Goal: Task Accomplishment & Management: Manage account settings

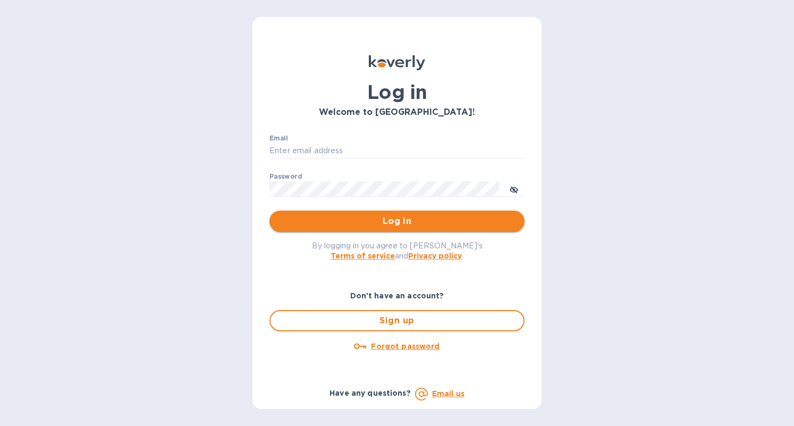
type input "b@[DOMAIN_NAME]"
click at [429, 213] on button "Log in" at bounding box center [396, 220] width 255 height 21
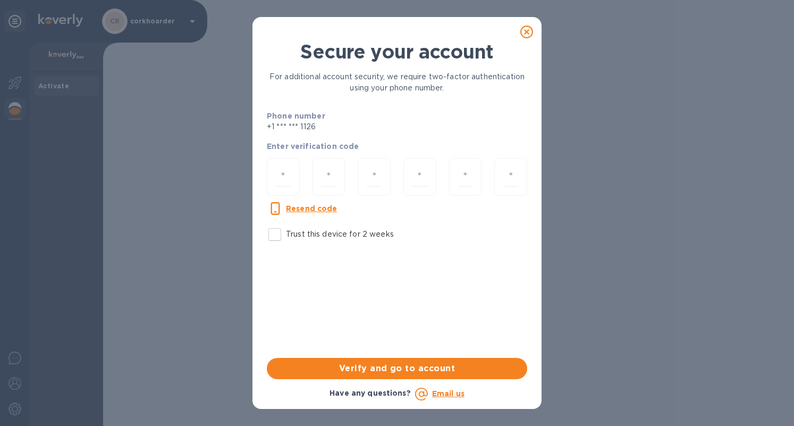
click at [278, 231] on input "Trust this device for 2 weeks" at bounding box center [275, 234] width 22 height 22
checkbox input "true"
click at [294, 180] on div at bounding box center [283, 177] width 33 height 38
click at [289, 179] on input "number" at bounding box center [283, 177] width 15 height 20
type input "9"
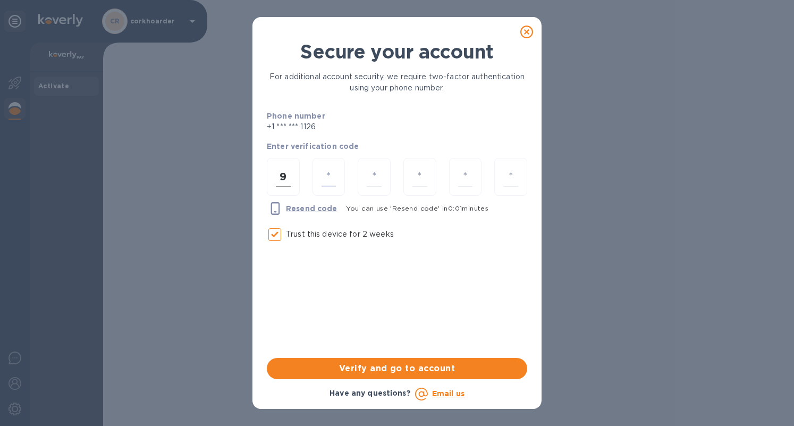
type input "4"
type input "3"
type input "5"
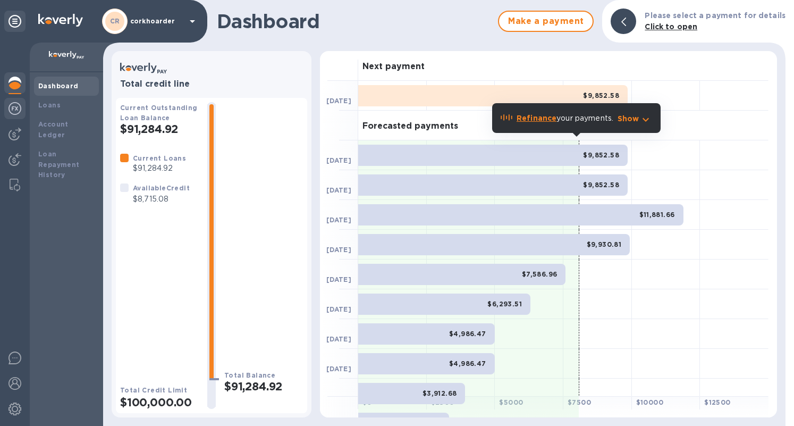
click at [18, 111] on img at bounding box center [15, 108] width 13 height 13
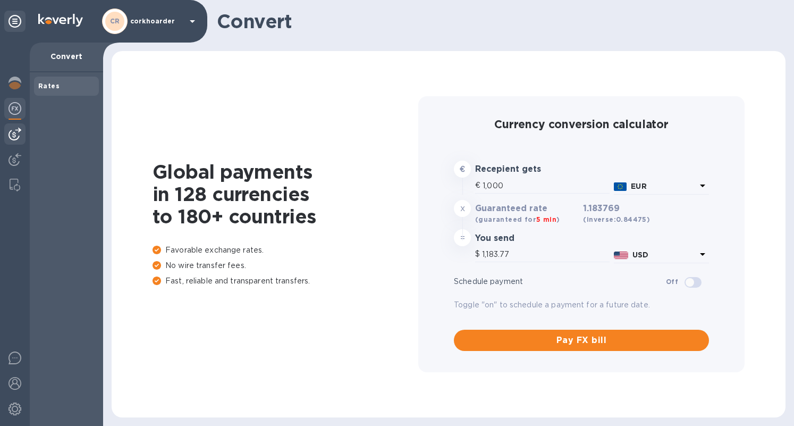
click at [13, 135] on img at bounding box center [15, 134] width 13 height 13
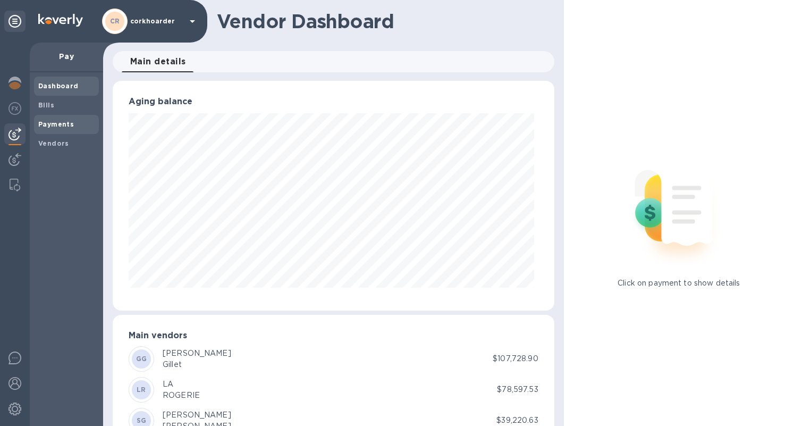
scroll to position [230, 437]
click at [52, 117] on div "Payments" at bounding box center [66, 124] width 65 height 19
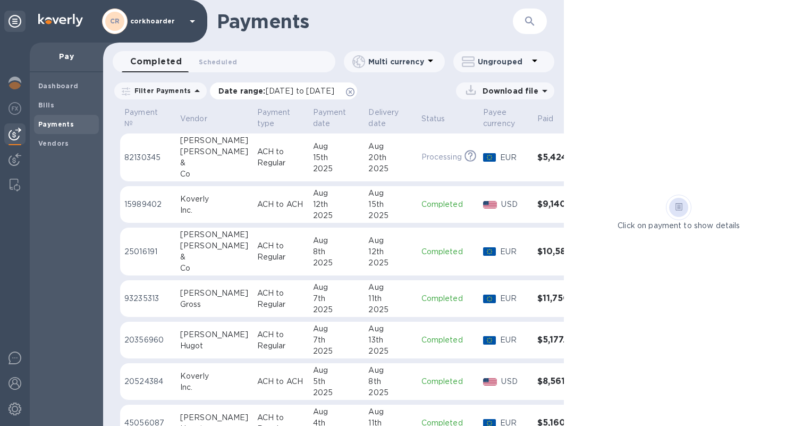
click at [354, 92] on icon at bounding box center [350, 92] width 9 height 9
click at [61, 89] on b "Dashboard" at bounding box center [58, 86] width 40 height 8
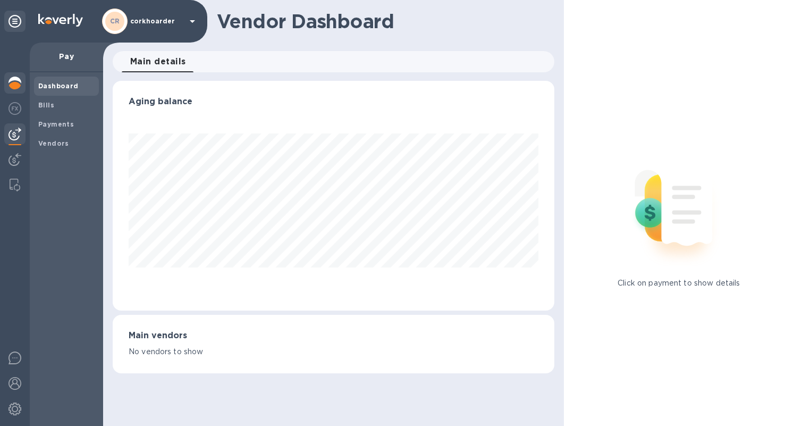
click at [22, 86] on div at bounding box center [14, 83] width 21 height 23
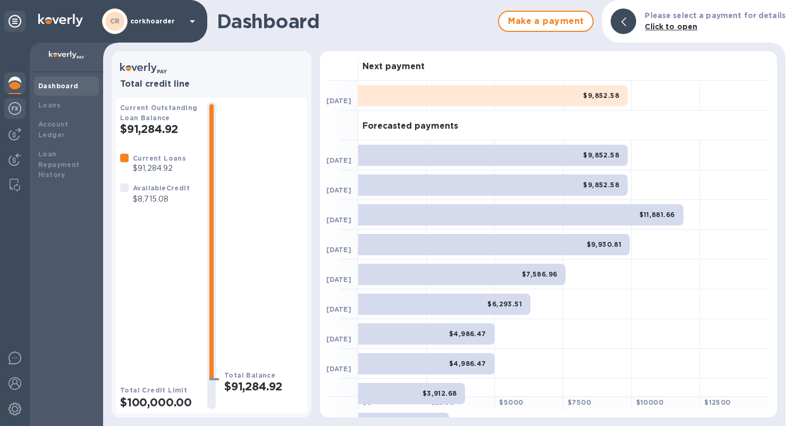
click at [15, 103] on img at bounding box center [15, 108] width 13 height 13
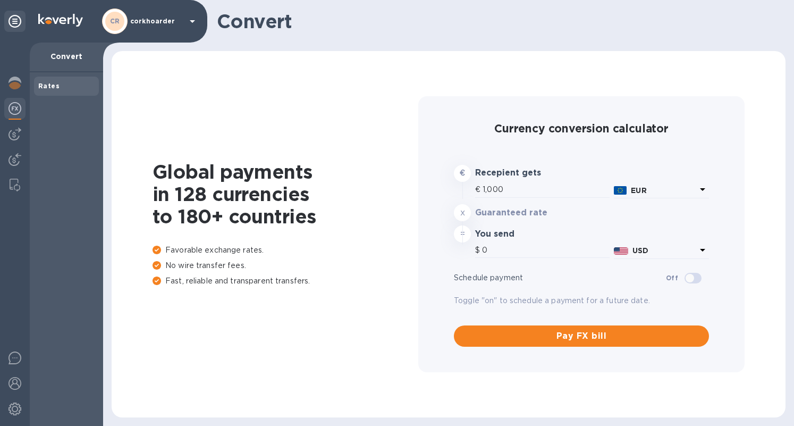
type input "1,183.77"
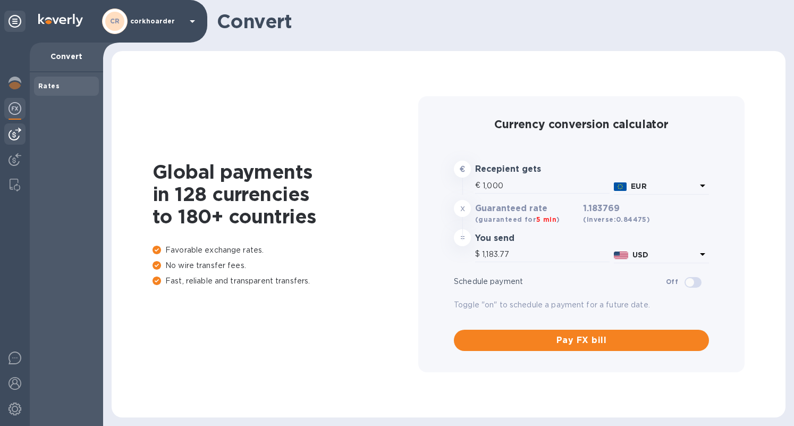
click at [14, 125] on div at bounding box center [14, 133] width 21 height 21
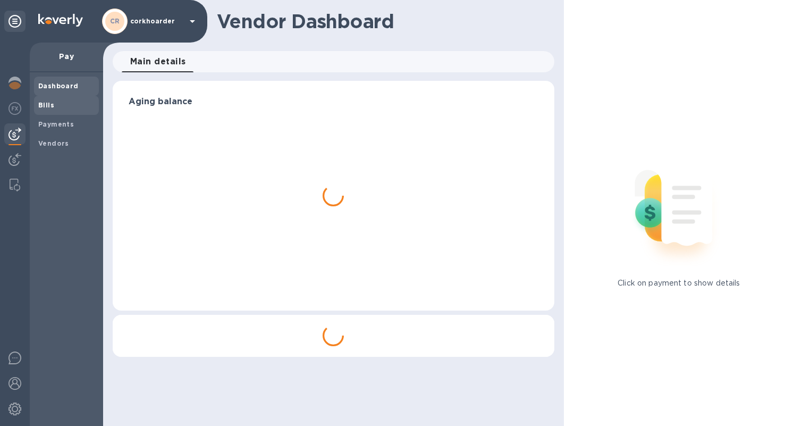
click at [42, 100] on span "Bills" at bounding box center [46, 105] width 16 height 11
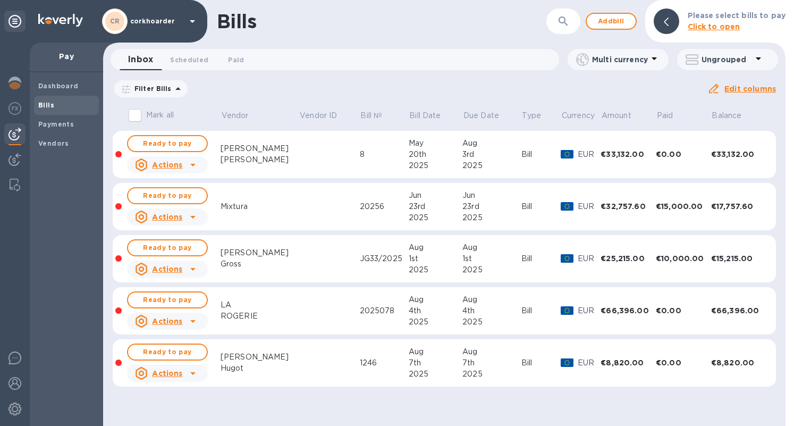
click at [0, 0] on div "Due date : [DATE] to [DATE]" at bounding box center [0, 0] width 0 height 0
click at [0, 0] on icon at bounding box center [0, 0] width 0 height 0
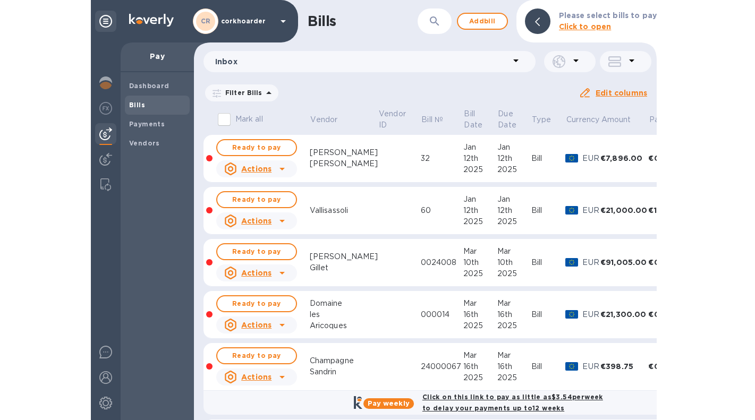
scroll to position [278, 0]
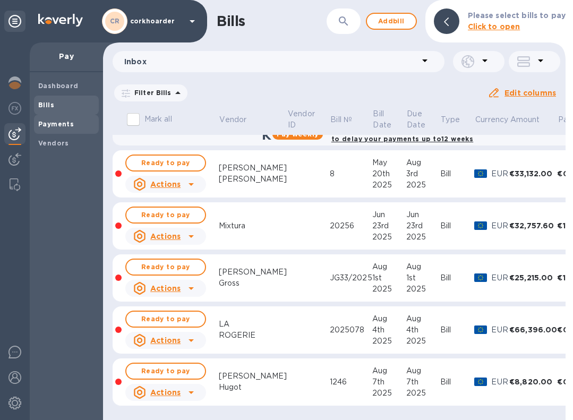
click at [83, 129] on span "Payments" at bounding box center [66, 124] width 56 height 11
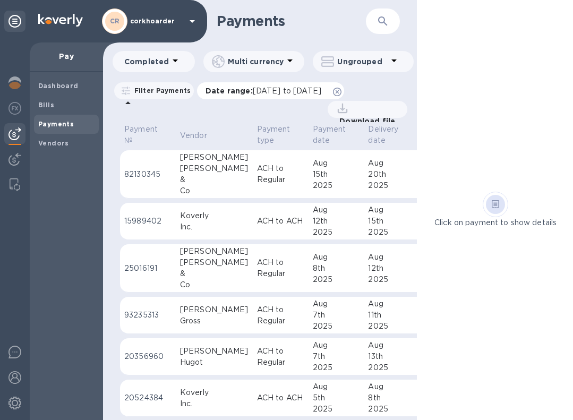
click at [342, 88] on icon at bounding box center [337, 92] width 9 height 9
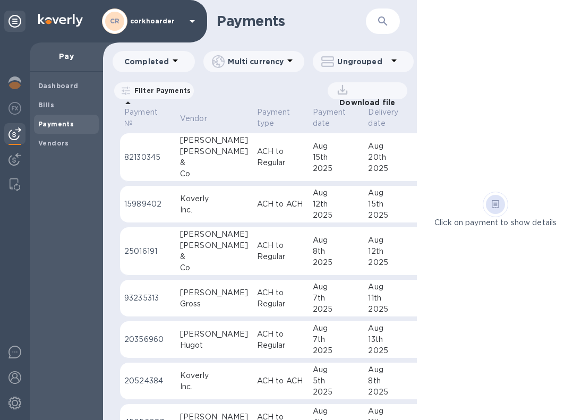
drag, startPoint x: 2, startPoint y: 214, endPoint x: -10, endPoint y: 211, distance: 12.0
click at [0, 211] on html "CR corkhoarder Pay Dashboard Bills Payments Vendors Payments ​ Completed Multi …" at bounding box center [286, 210] width 573 height 420
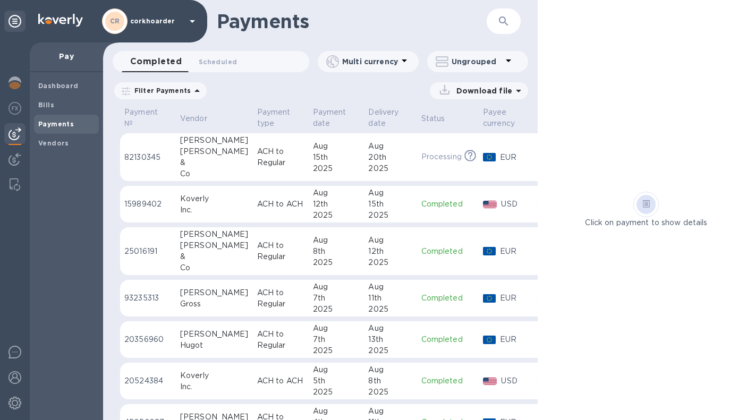
click at [309, 159] on td "[DATE]" at bounding box center [337, 157] width 56 height 48
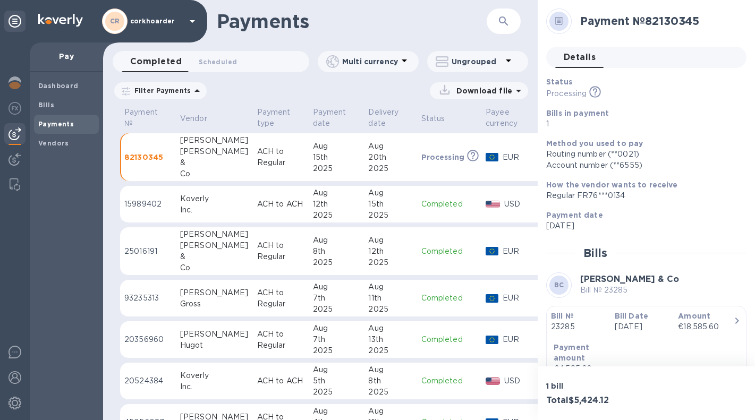
click at [564, 22] on div at bounding box center [558, 21] width 19 height 19
click at [77, 104] on span "Bills" at bounding box center [66, 105] width 56 height 11
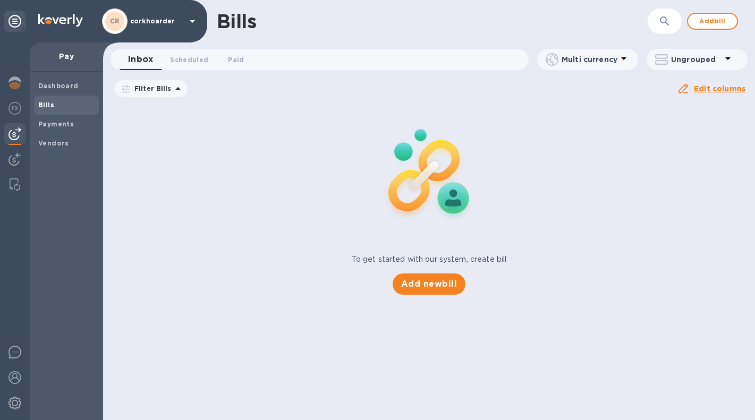
click at [0, 0] on icon at bounding box center [0, 0] width 0 height 0
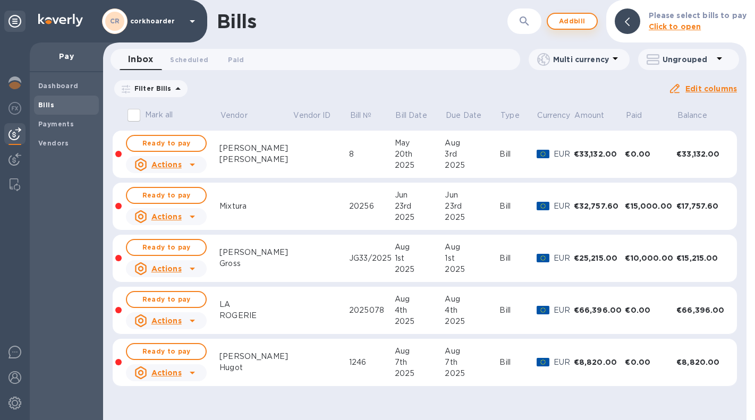
click at [578, 27] on span "Add bill" at bounding box center [572, 21] width 32 height 13
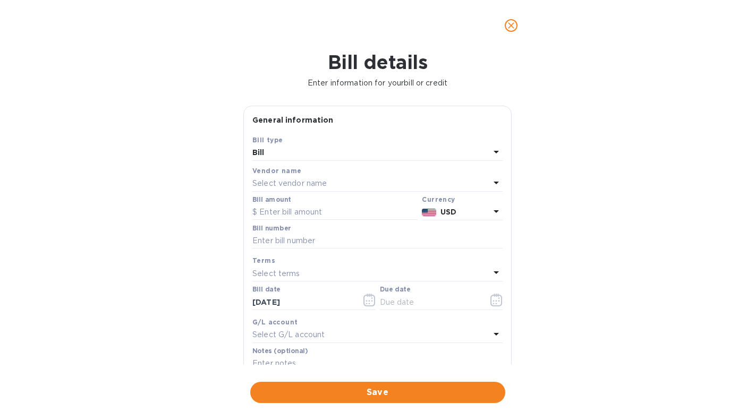
click at [301, 182] on p "Select vendor name" at bounding box center [289, 183] width 74 height 11
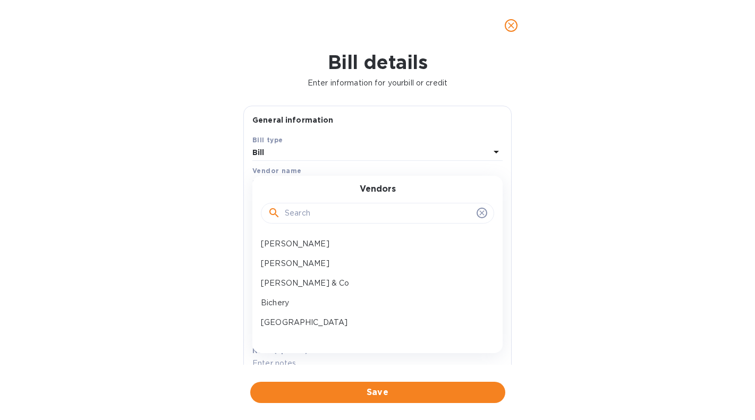
click at [310, 219] on input "text" at bounding box center [379, 214] width 188 height 16
click at [320, 281] on p "[PERSON_NAME] & Co" at bounding box center [373, 283] width 225 height 11
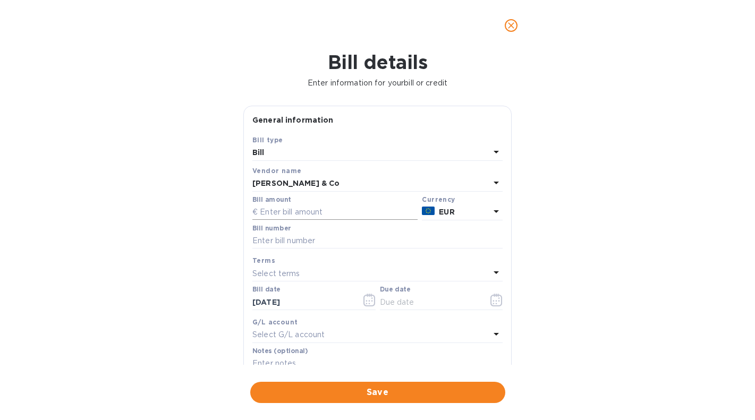
click at [310, 215] on input "text" at bounding box center [334, 213] width 165 height 16
type input "6,771.30"
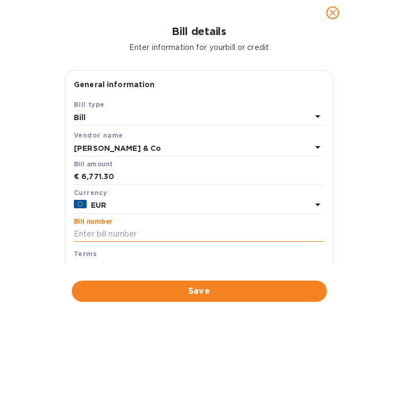
click at [151, 230] on input "text" at bounding box center [199, 234] width 250 height 16
paste input "771,30"
click at [105, 232] on input "771,30" at bounding box center [199, 234] width 250 height 16
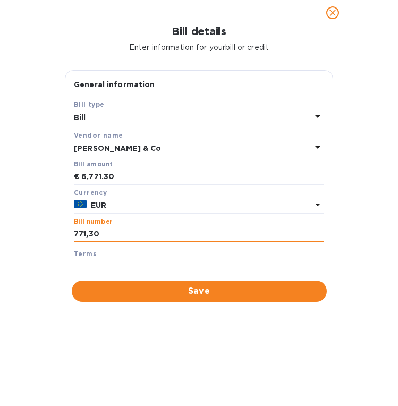
paste input "23587"
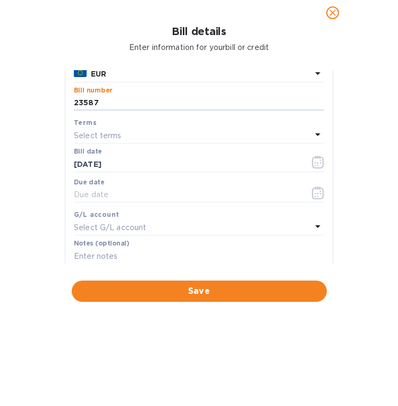
scroll to position [132, 0]
type input "23587"
click at [116, 122] on div "Terms" at bounding box center [199, 121] width 250 height 11
click at [114, 133] on p "Select terms" at bounding box center [98, 135] width 48 height 11
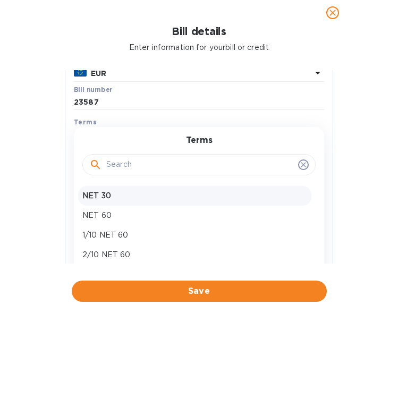
scroll to position [75, 0]
click at [133, 200] on p "Prepay" at bounding box center [194, 199] width 225 height 11
type input "[DATE]"
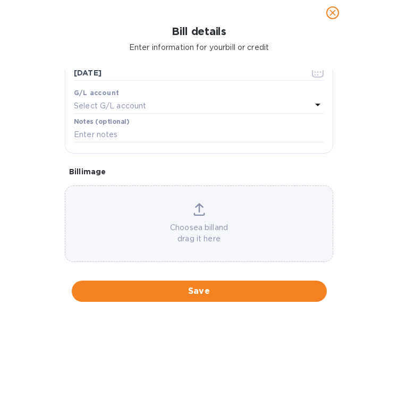
scroll to position [264, 0]
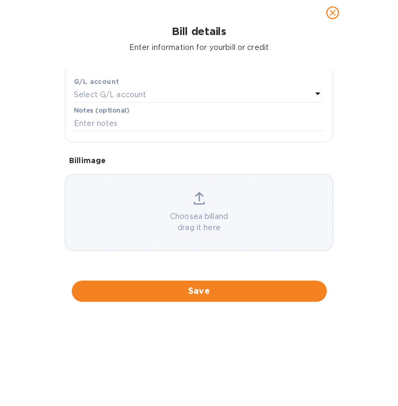
click at [148, 206] on div "Choose a bill and drag it here" at bounding box center [198, 212] width 267 height 41
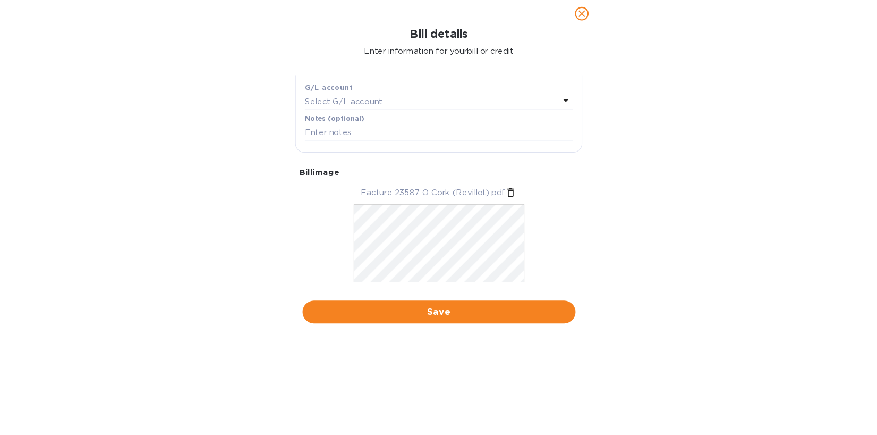
scroll to position [0, 0]
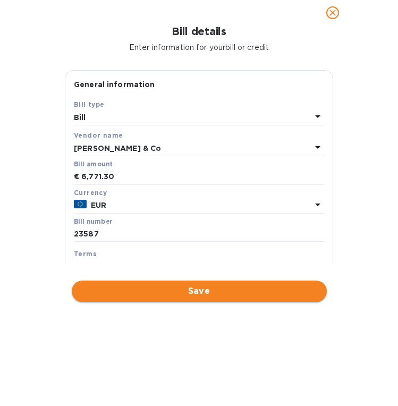
click at [162, 290] on span "Save" at bounding box center [199, 291] width 238 height 13
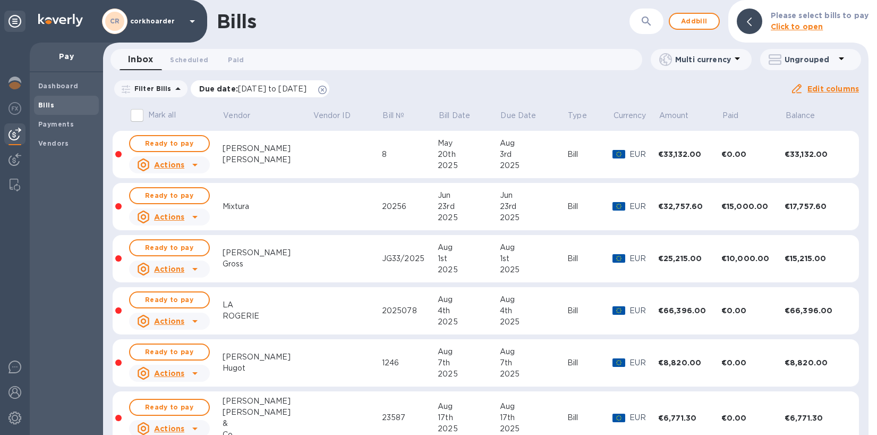
click at [327, 90] on icon at bounding box center [322, 90] width 9 height 9
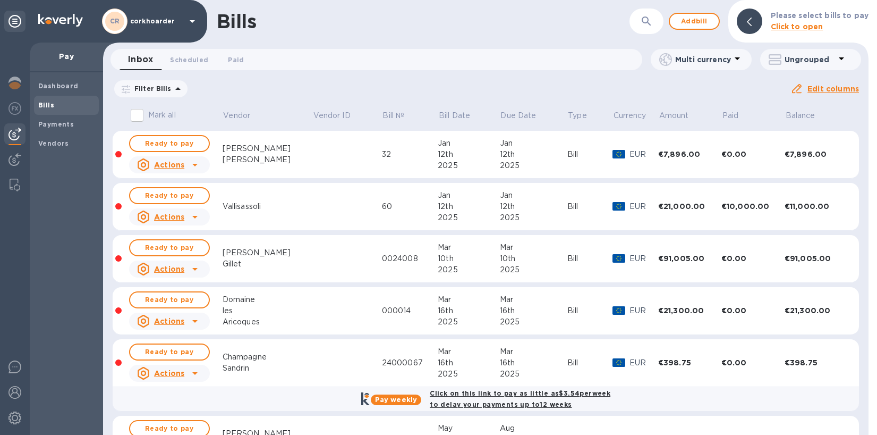
scroll to position [333, 0]
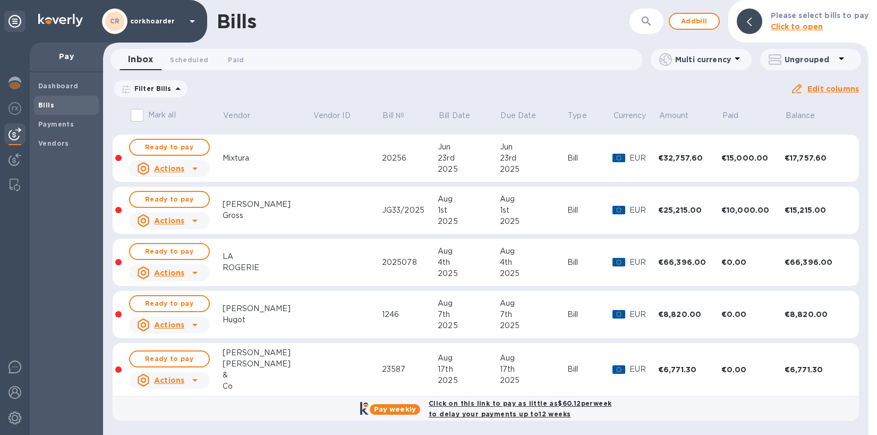
click at [312, 357] on td at bounding box center [347, 370] width 70 height 54
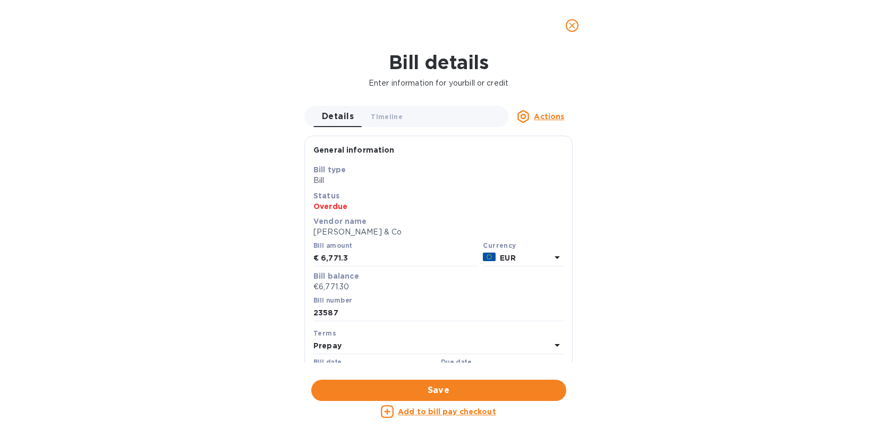
click at [452, 409] on u "Add to bill pay checkout" at bounding box center [447, 411] width 98 height 9
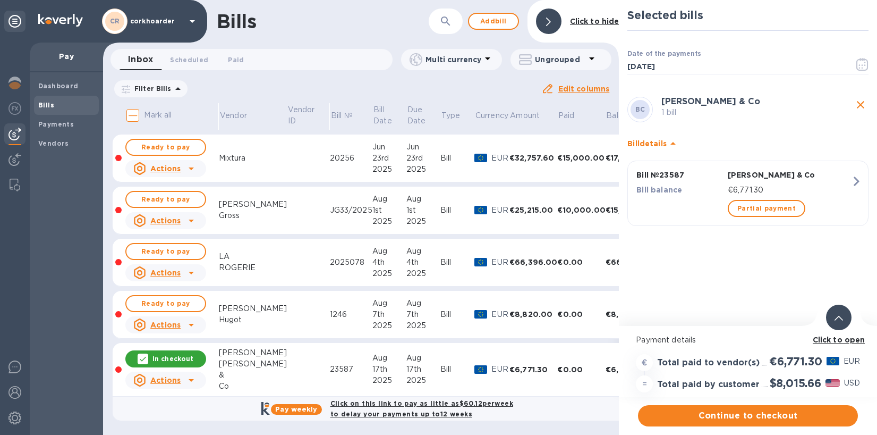
click at [793, 338] on b "Click to open" at bounding box center [839, 339] width 53 height 9
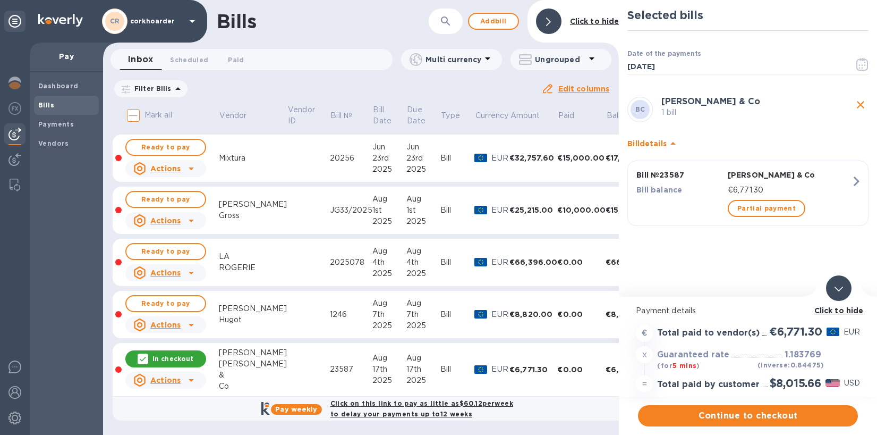
click at [793, 350] on h3 "1.183769" at bounding box center [803, 355] width 37 height 10
copy h3 "1.183769"
click at [783, 417] on span "Continue to checkout" at bounding box center [748, 415] width 203 height 13
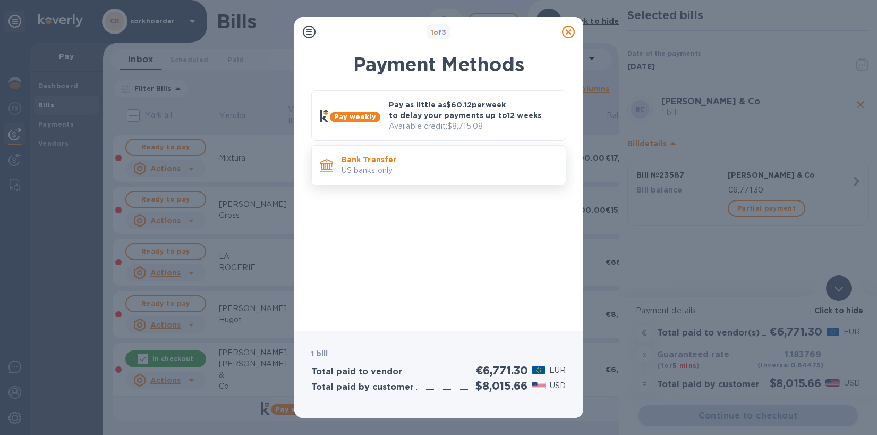
click at [479, 169] on p "US banks only." at bounding box center [450, 170] width 216 height 11
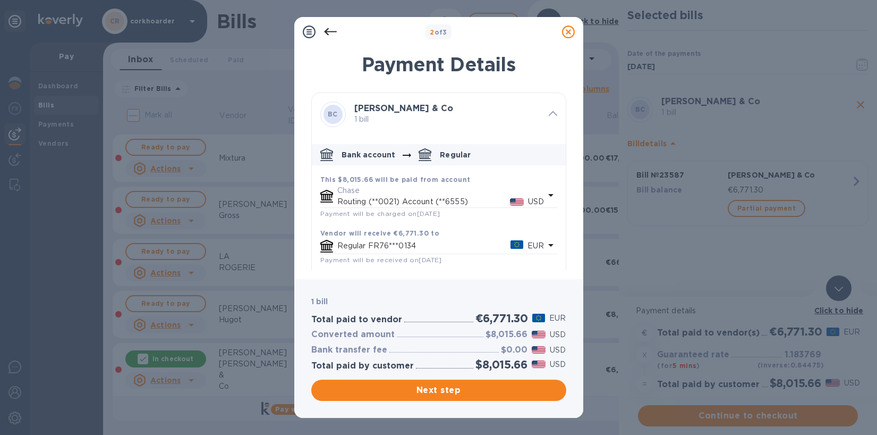
scroll to position [50, 0]
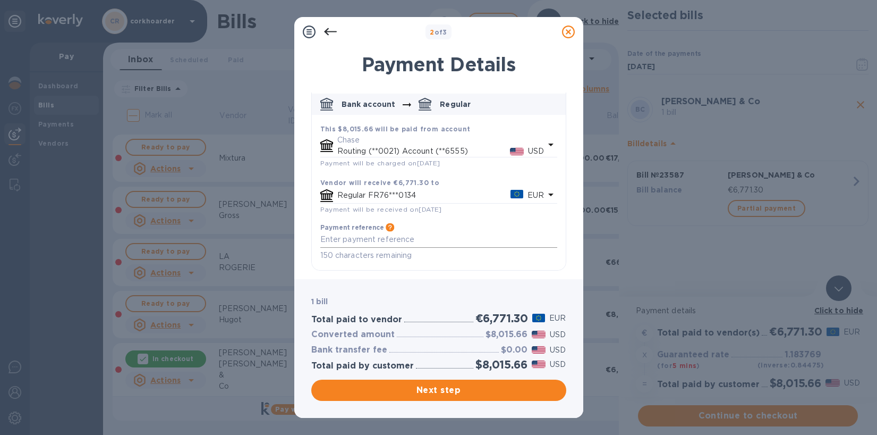
click at [389, 240] on textarea "default-method" at bounding box center [438, 239] width 237 height 9
type textarea "corkhoarder"
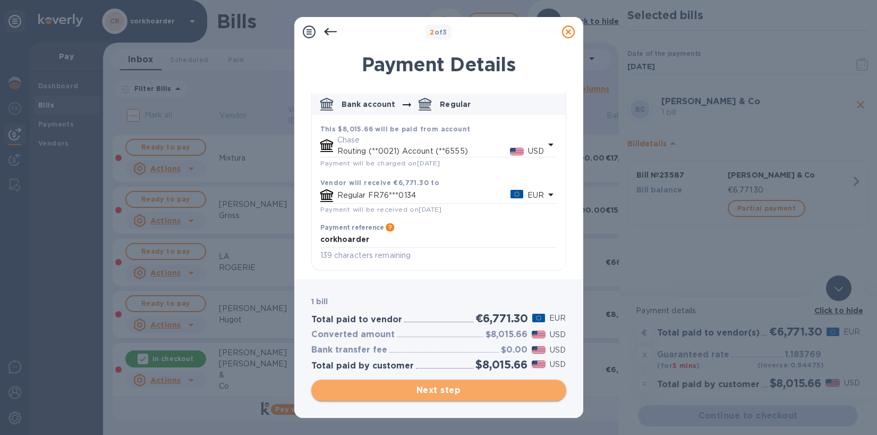
click at [432, 386] on span "Next step" at bounding box center [439, 390] width 238 height 13
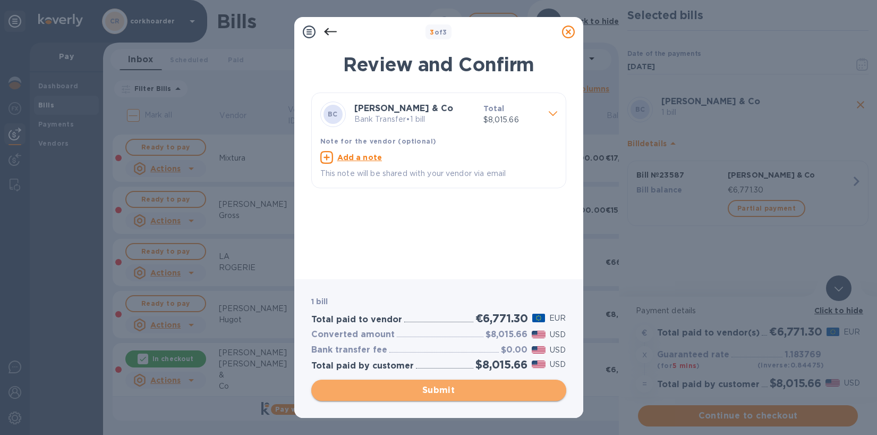
click at [482, 384] on span "Submit" at bounding box center [439, 390] width 238 height 13
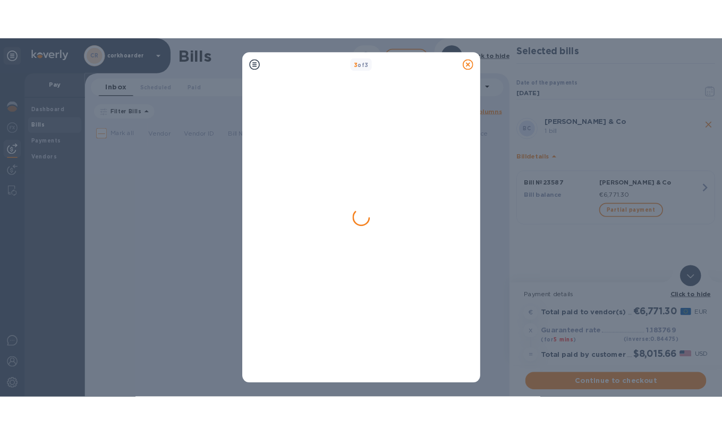
scroll to position [0, 0]
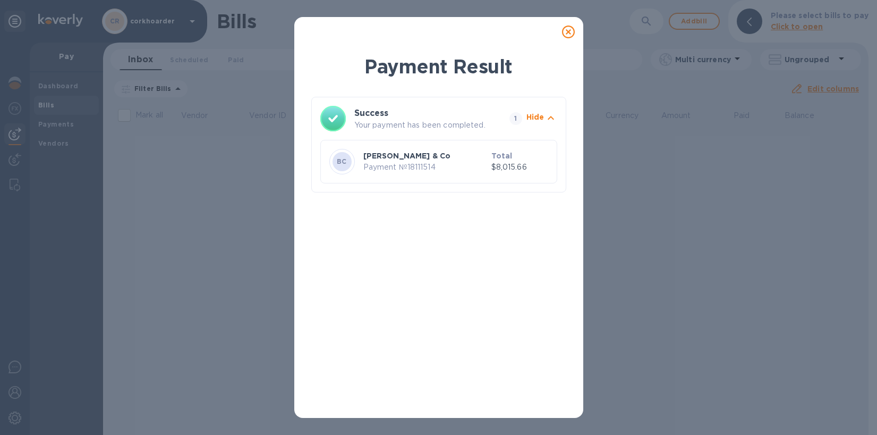
click at [566, 30] on icon at bounding box center [568, 32] width 13 height 13
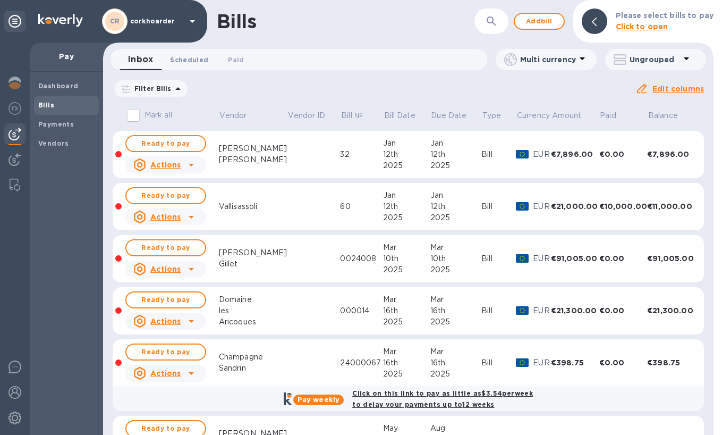
click at [189, 64] on span "Scheduled 0" at bounding box center [189, 59] width 38 height 11
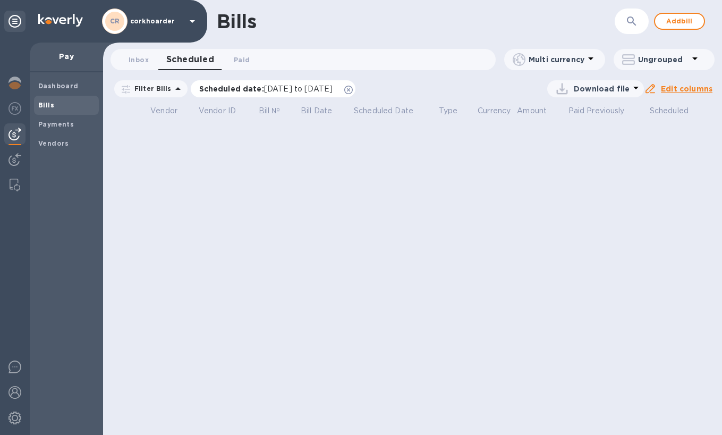
click at [353, 88] on icon at bounding box center [348, 90] width 9 height 9
click at [241, 57] on span "Paid 0" at bounding box center [242, 59] width 16 height 11
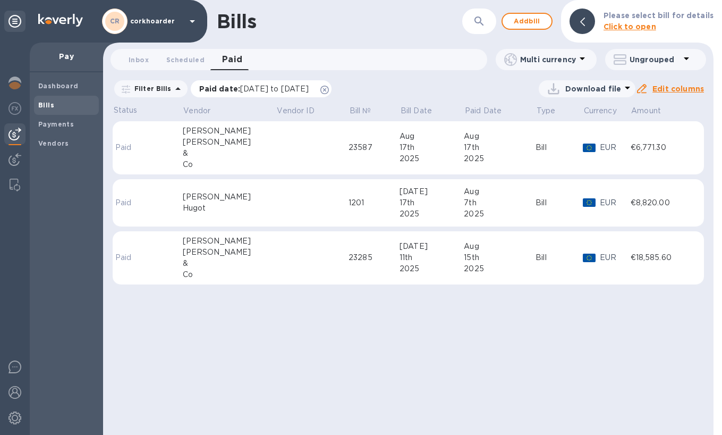
click at [329, 88] on icon at bounding box center [324, 90] width 9 height 9
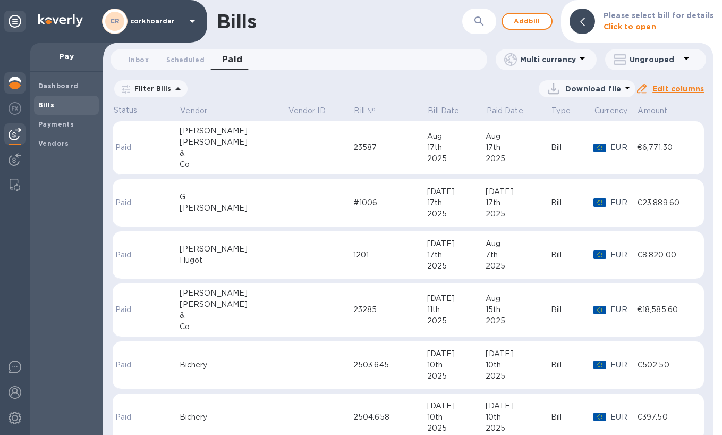
click at [15, 86] on img at bounding box center [15, 83] width 13 height 13
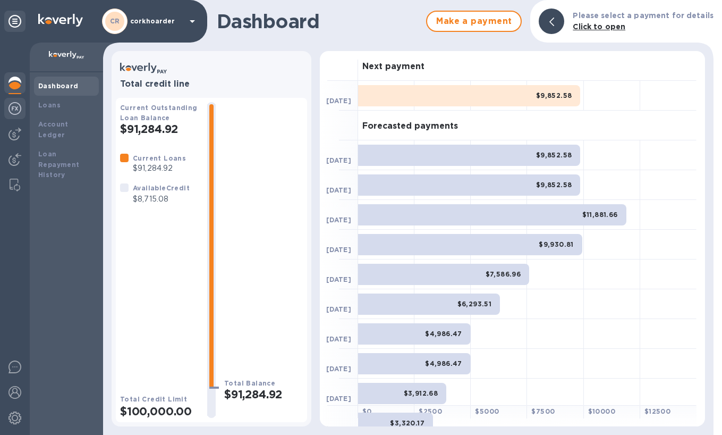
click at [13, 110] on img at bounding box center [15, 108] width 13 height 13
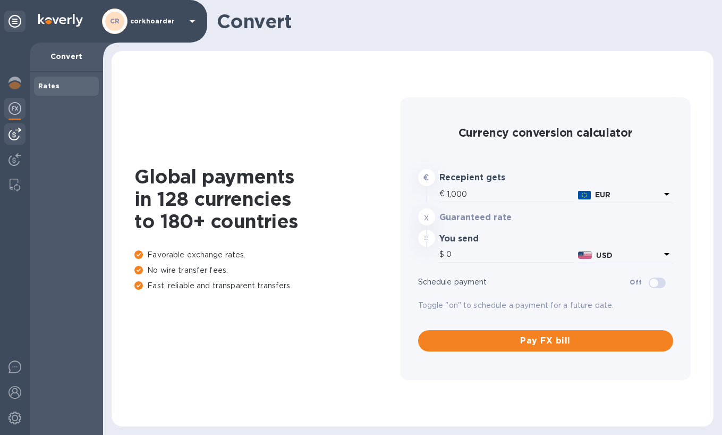
click at [15, 140] on img at bounding box center [15, 134] width 13 height 13
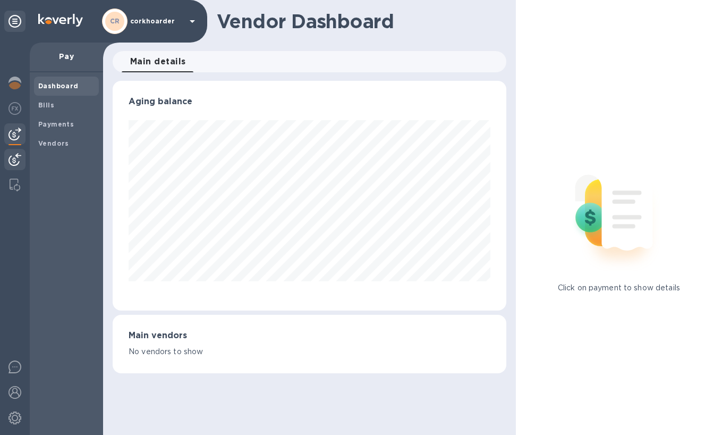
scroll to position [531084, 530924]
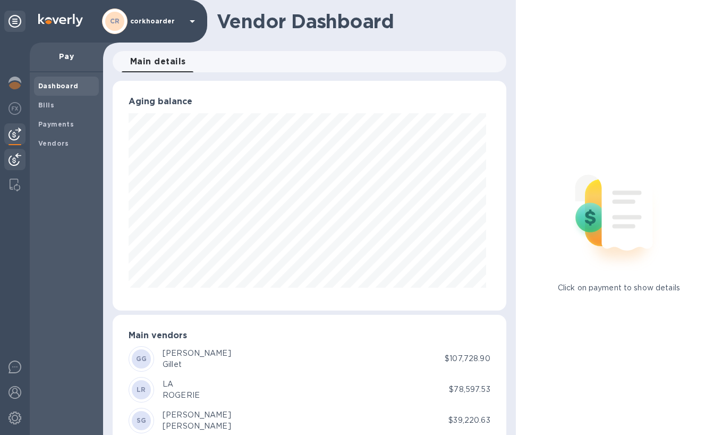
click at [16, 161] on img at bounding box center [15, 159] width 13 height 13
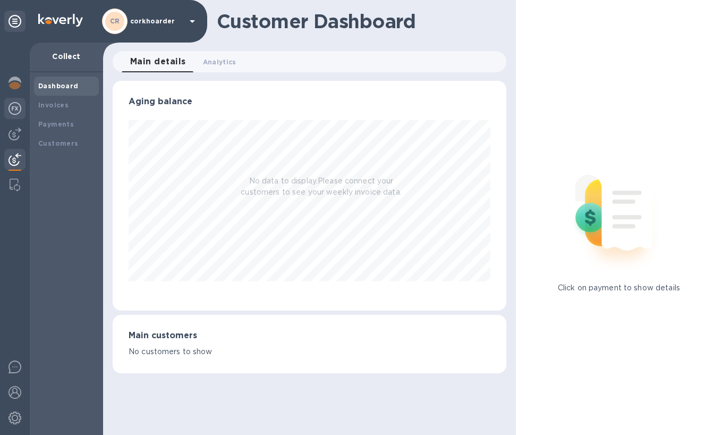
scroll to position [230, 393]
click at [20, 97] on div at bounding box center [15, 239] width 30 height 392
click at [20, 90] on div at bounding box center [14, 83] width 21 height 23
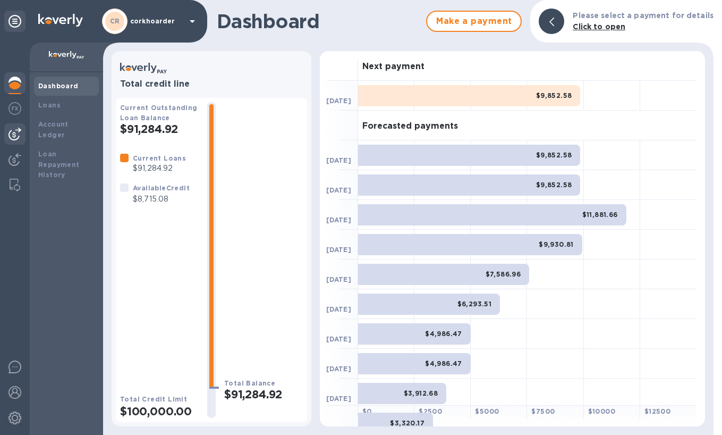
click at [16, 131] on img at bounding box center [15, 134] width 13 height 13
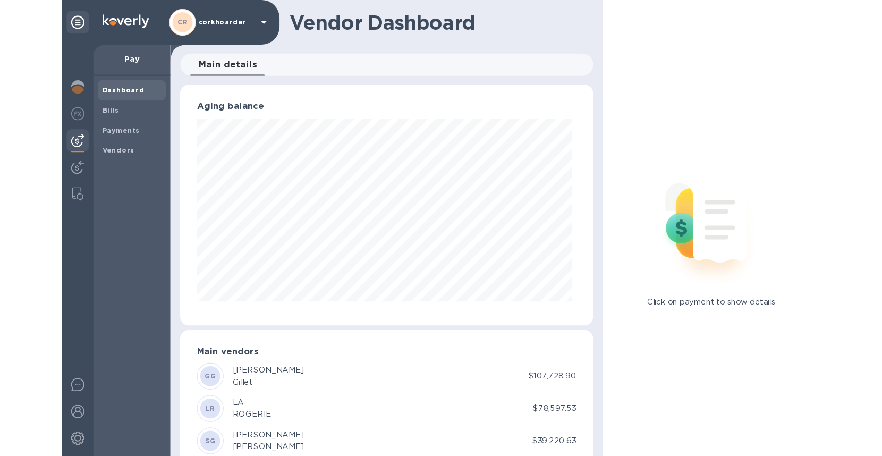
scroll to position [230, 389]
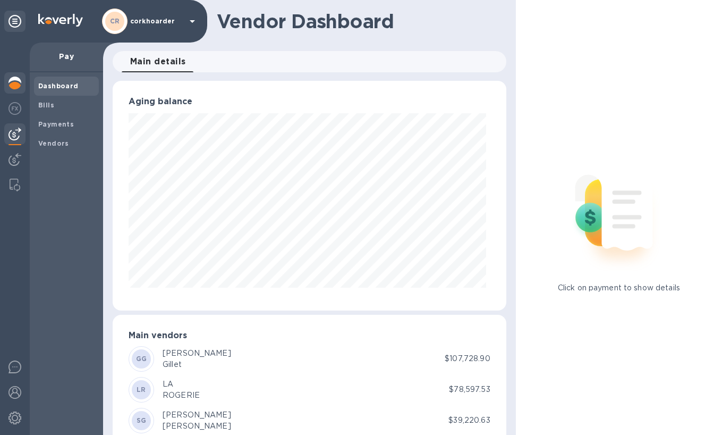
click at [15, 75] on div at bounding box center [14, 83] width 21 height 23
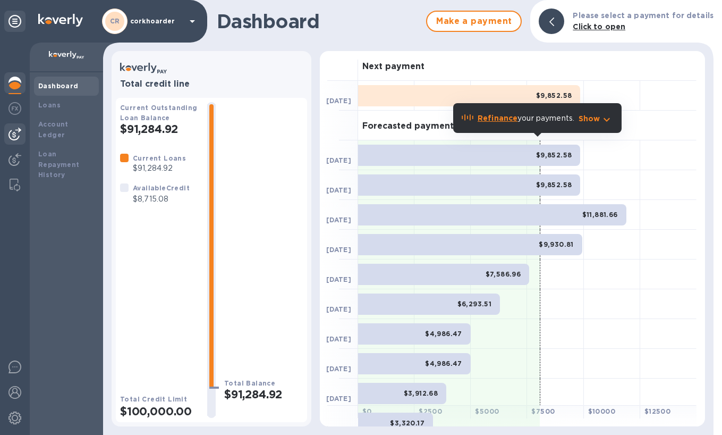
click at [14, 125] on div at bounding box center [14, 133] width 21 height 21
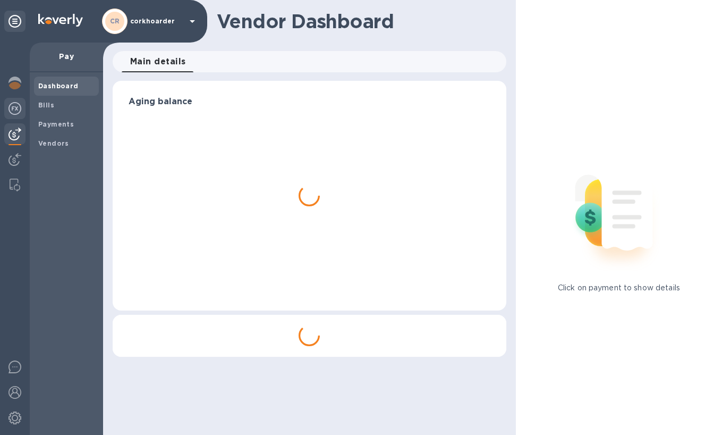
click at [14, 108] on img at bounding box center [15, 108] width 13 height 13
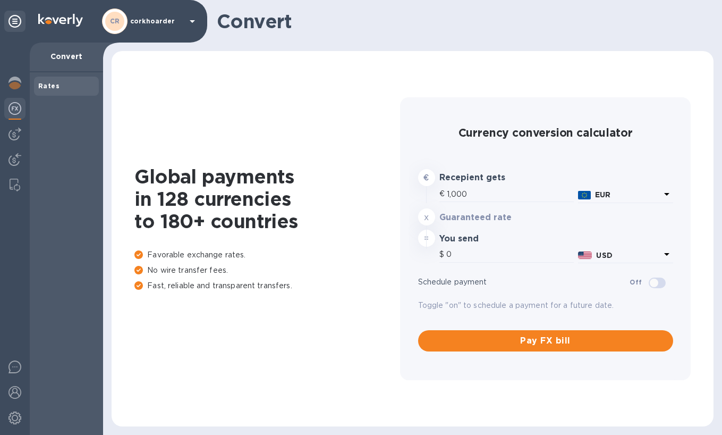
type input "1,183.77"
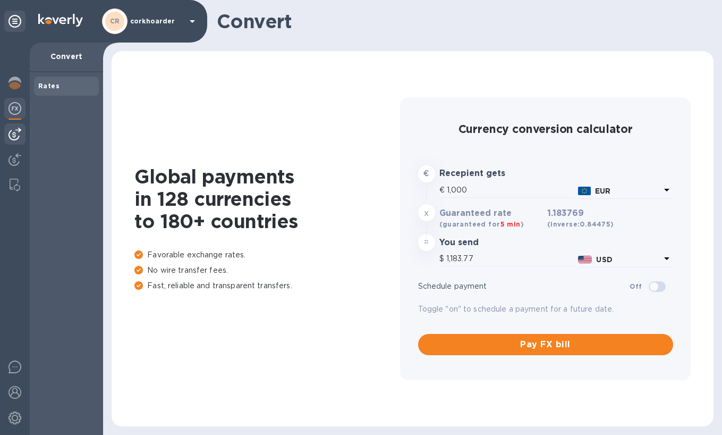
click at [10, 128] on img at bounding box center [15, 134] width 13 height 13
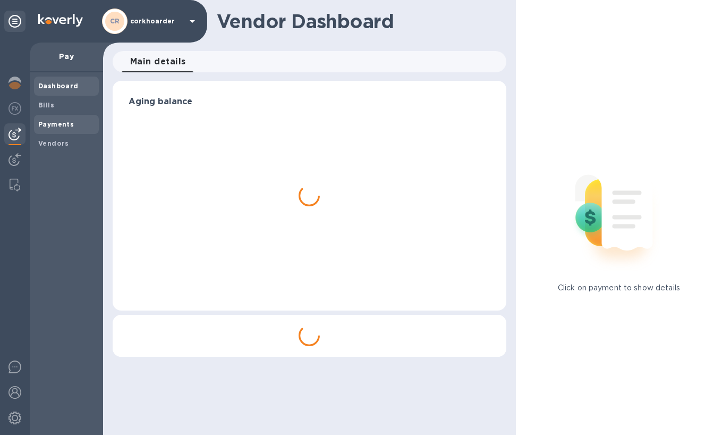
click at [46, 121] on b "Payments" at bounding box center [56, 124] width 36 height 8
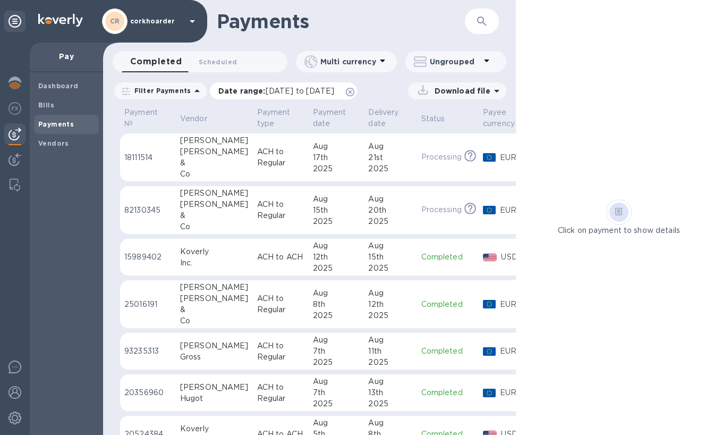
click at [354, 91] on icon at bounding box center [350, 92] width 9 height 9
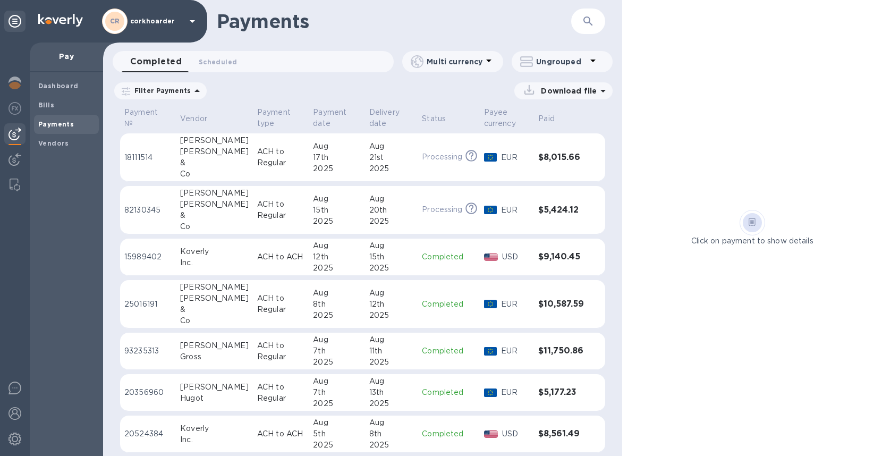
click at [344, 160] on div "17th" at bounding box center [336, 157] width 47 height 11
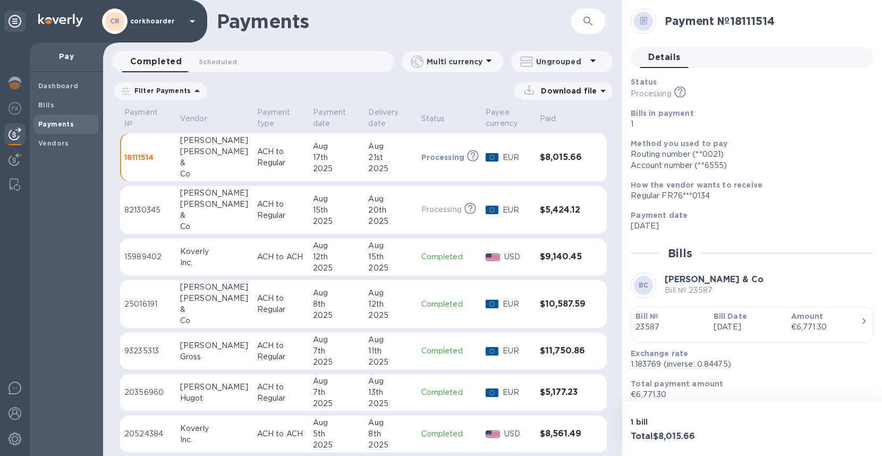
click at [543, 63] on p "Ungrouped" at bounding box center [561, 61] width 50 height 11
click at [580, 84] on li "Group payments by vendors" at bounding box center [581, 89] width 138 height 34
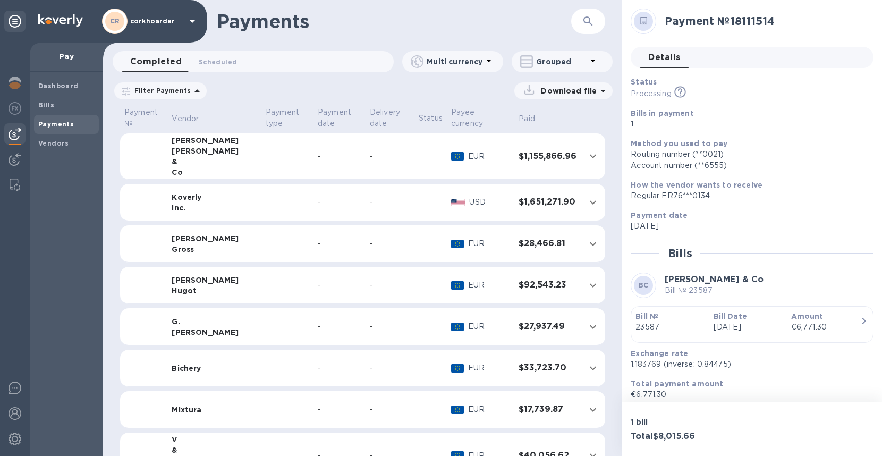
click at [316, 163] on td "-" at bounding box center [339, 156] width 52 height 46
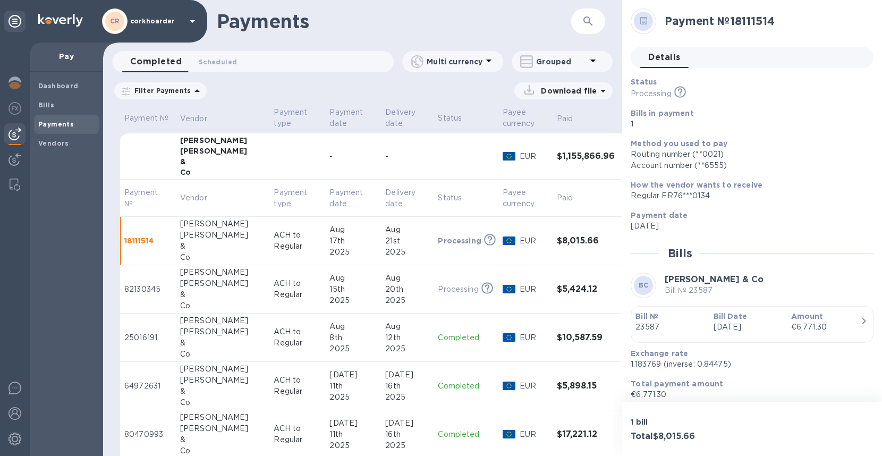
click at [329, 287] on div "15th" at bounding box center [352, 289] width 47 height 11
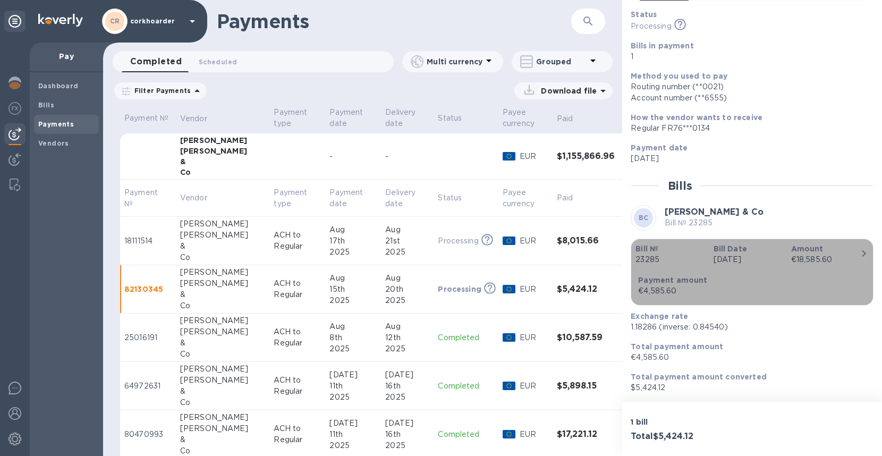
click at [756, 241] on div "Bill Date [DATE]" at bounding box center [748, 254] width 78 height 30
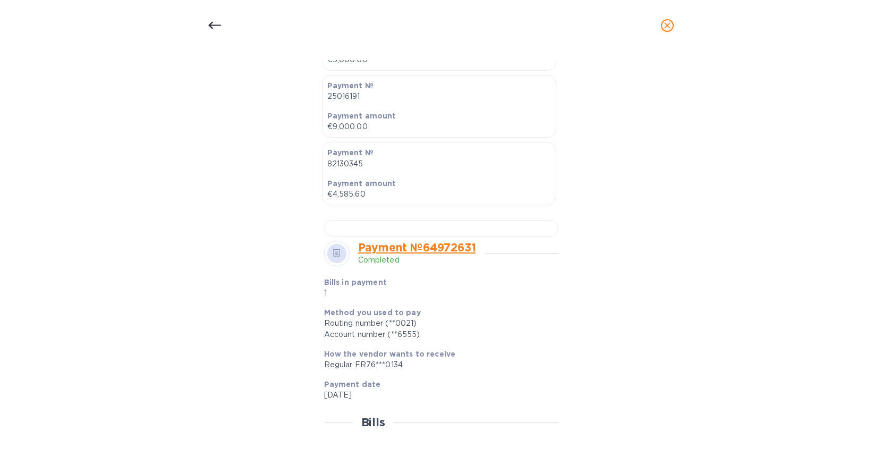
scroll to position [351, 0]
click at [446, 234] on div at bounding box center [441, 226] width 234 height 16
click at [217, 26] on icon at bounding box center [214, 25] width 13 height 7
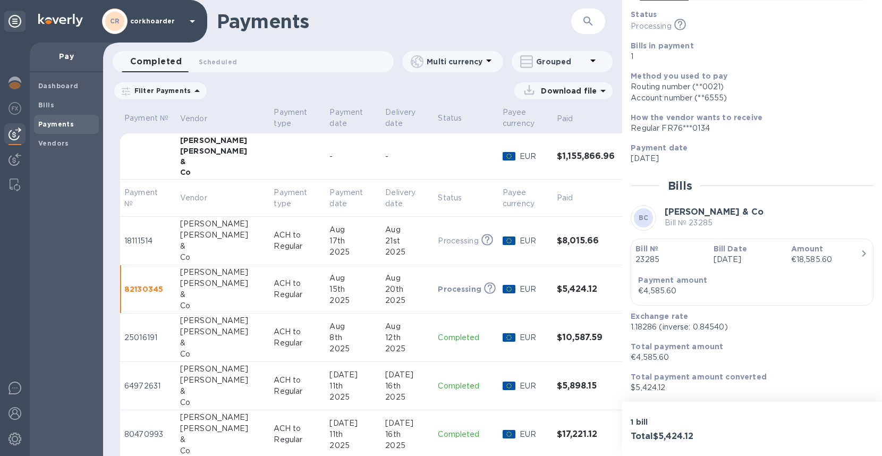
click at [240, 332] on td "[PERSON_NAME] & Co" at bounding box center [223, 337] width 94 height 48
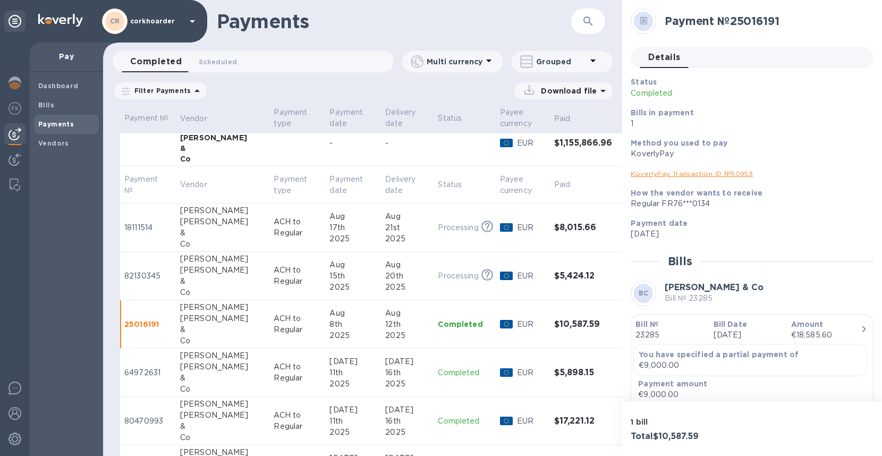
scroll to position [15, 0]
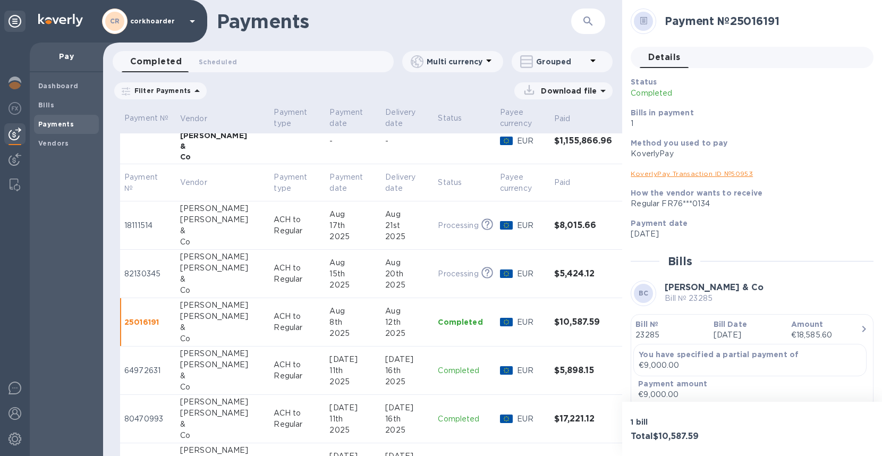
click at [269, 355] on td "ACH to Regular" at bounding box center [297, 370] width 56 height 48
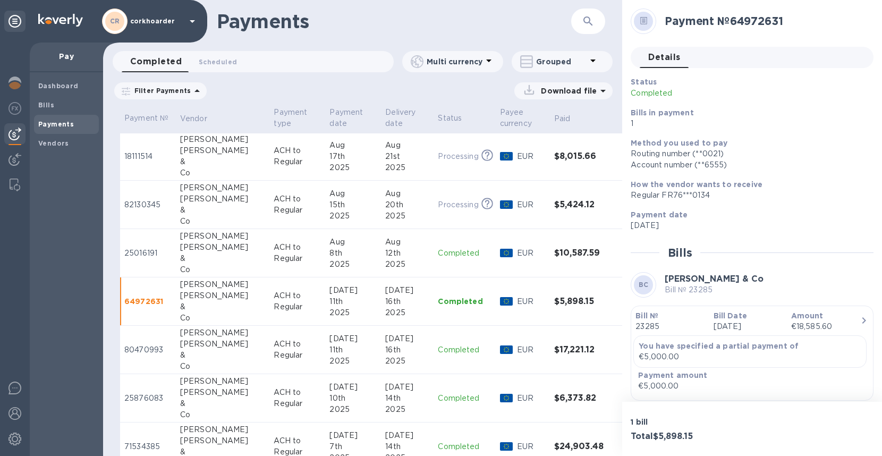
scroll to position [90, 0]
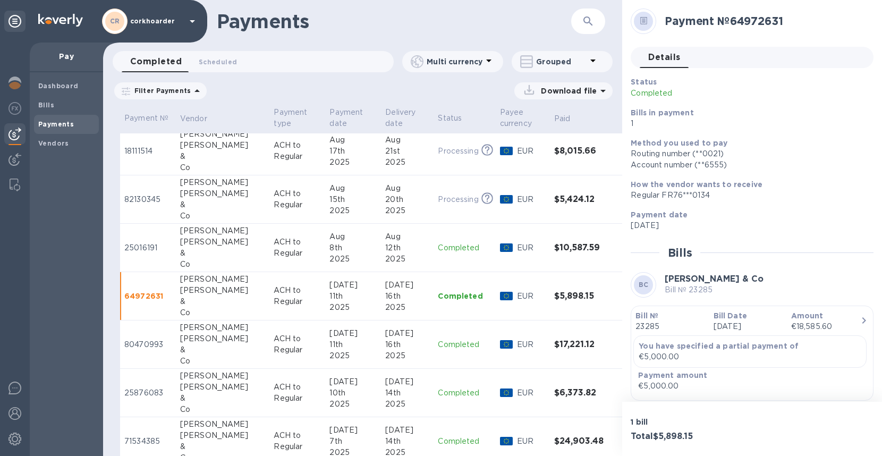
click at [338, 336] on div "[DATE]" at bounding box center [352, 333] width 47 height 11
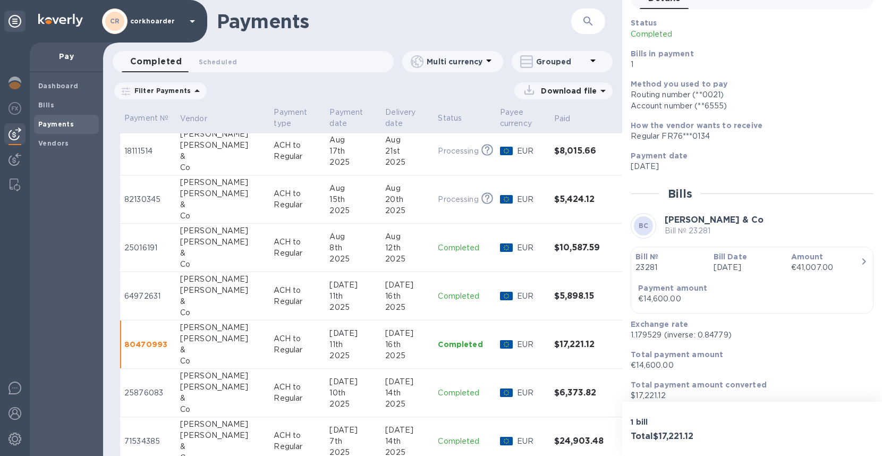
scroll to position [67, 0]
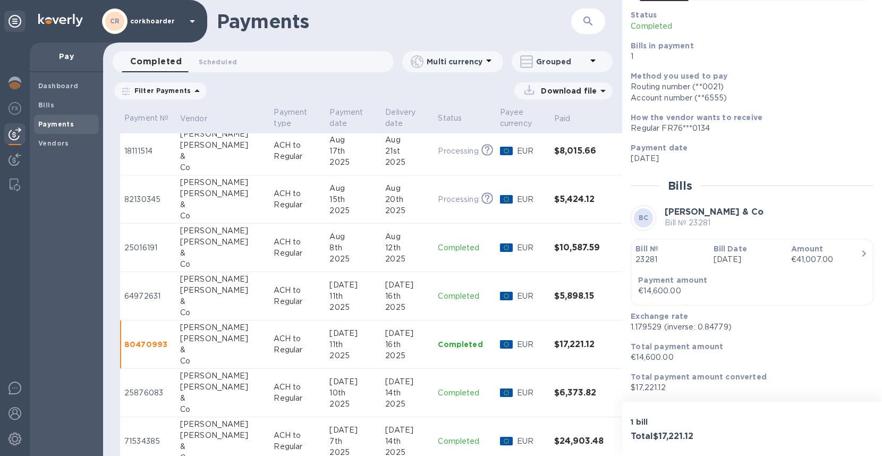
click at [672, 260] on p "23281" at bounding box center [669, 259] width 69 height 11
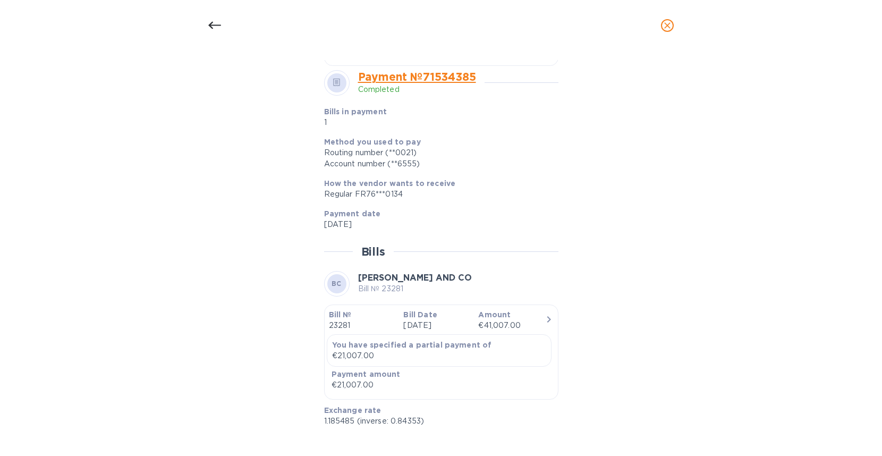
scroll to position [492, 0]
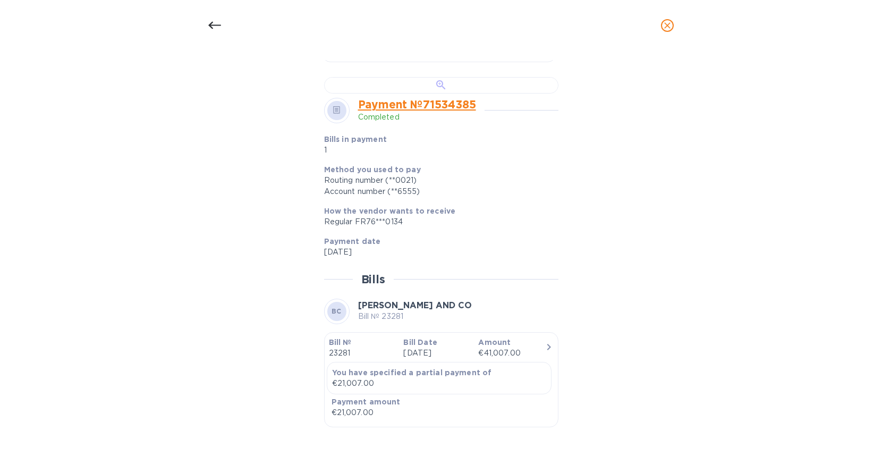
click at [443, 94] on div at bounding box center [441, 85] width 234 height 16
click at [219, 27] on icon at bounding box center [214, 25] width 13 height 13
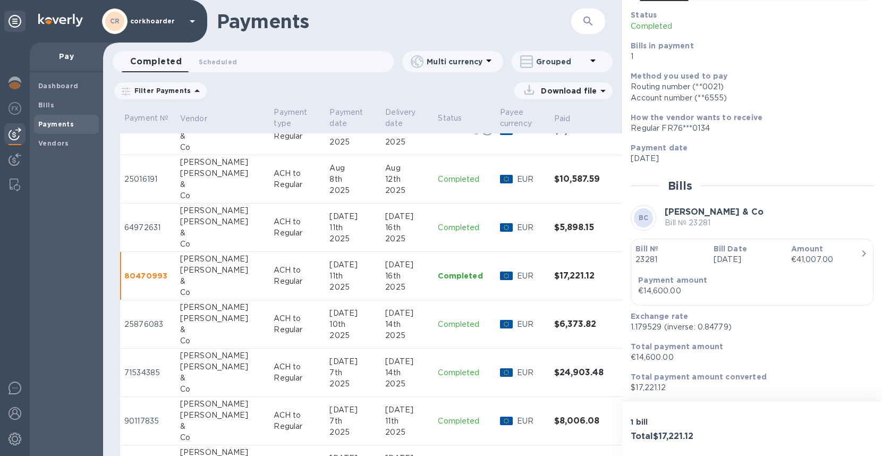
scroll to position [162, 0]
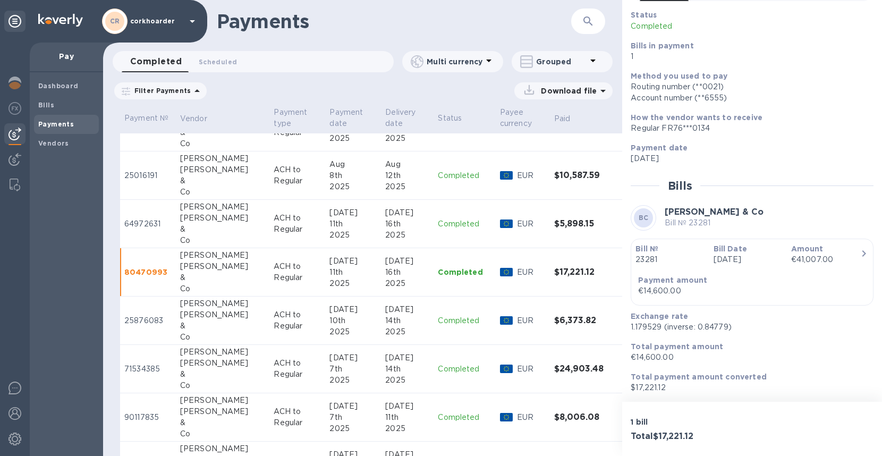
click at [434, 307] on td "Completed" at bounding box center [465, 320] width 62 height 48
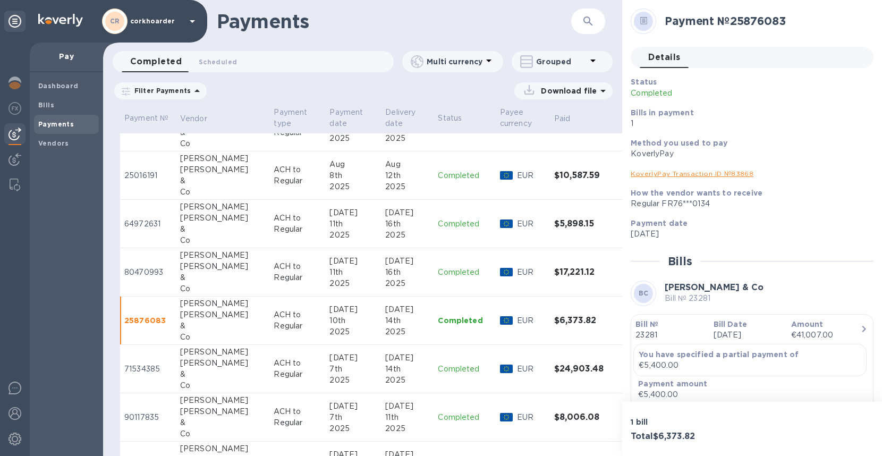
click at [352, 359] on td "[DATE]" at bounding box center [353, 369] width 56 height 48
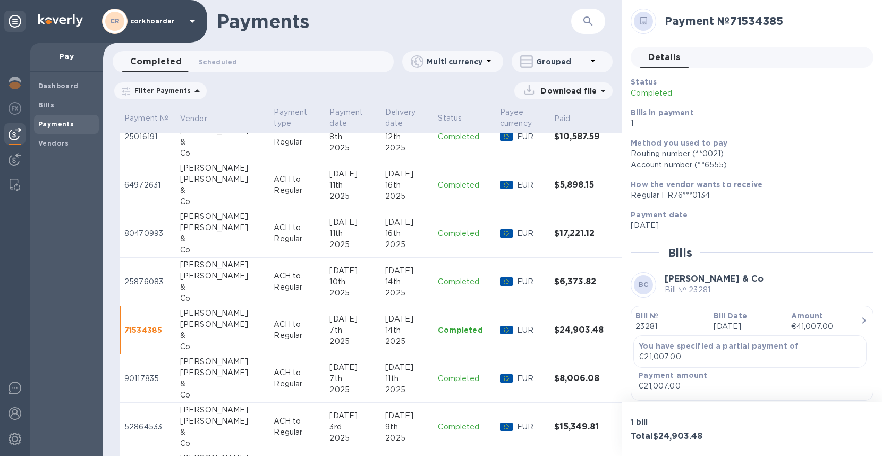
scroll to position [214, 0]
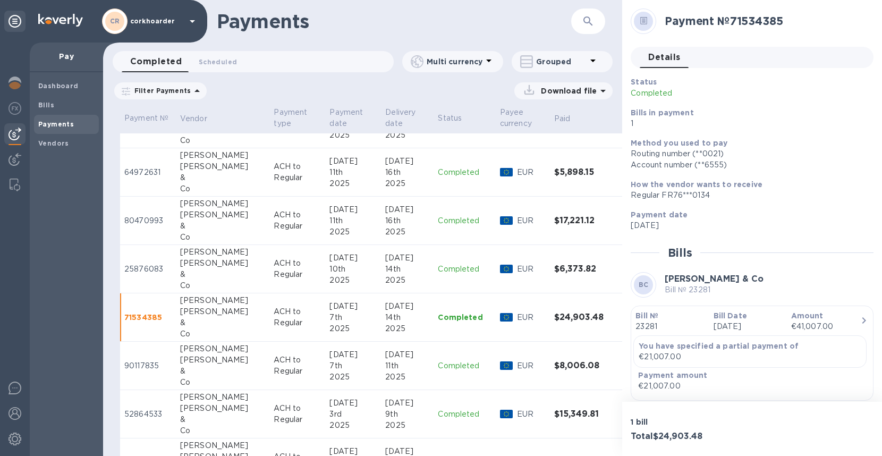
click at [325, 359] on td "[DATE]" at bounding box center [353, 366] width 56 height 48
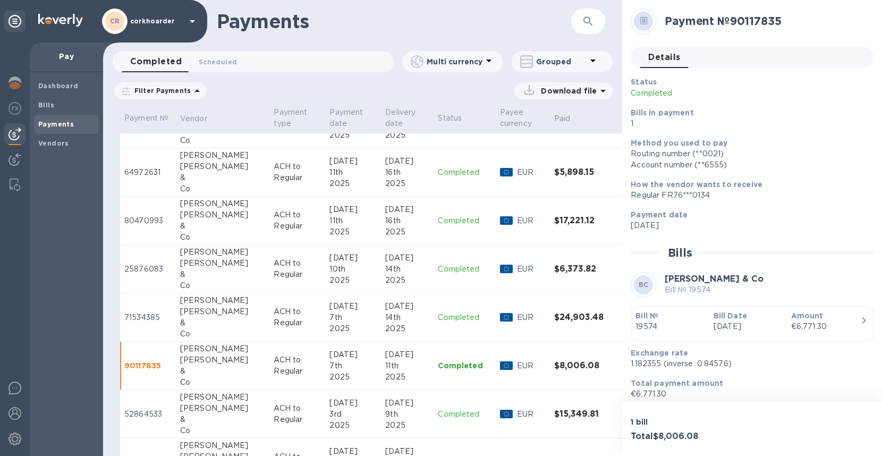
click at [325, 319] on td "[DATE]" at bounding box center [353, 317] width 56 height 48
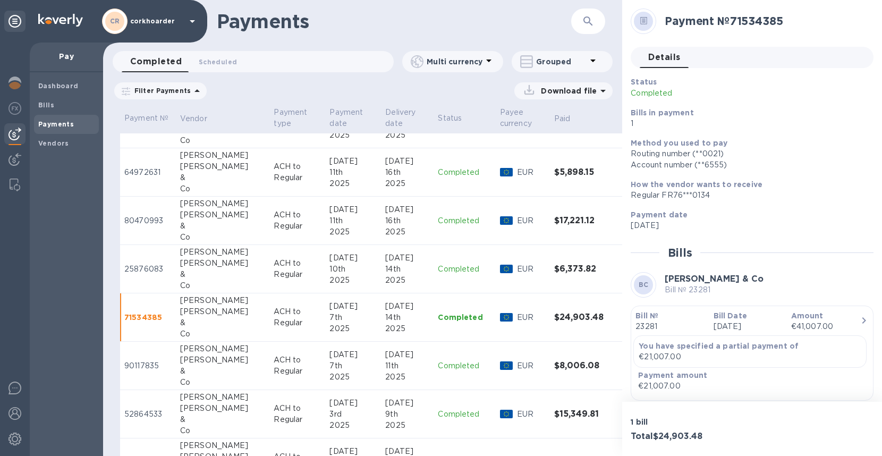
click at [274, 361] on p "ACH to Regular" at bounding box center [297, 365] width 47 height 22
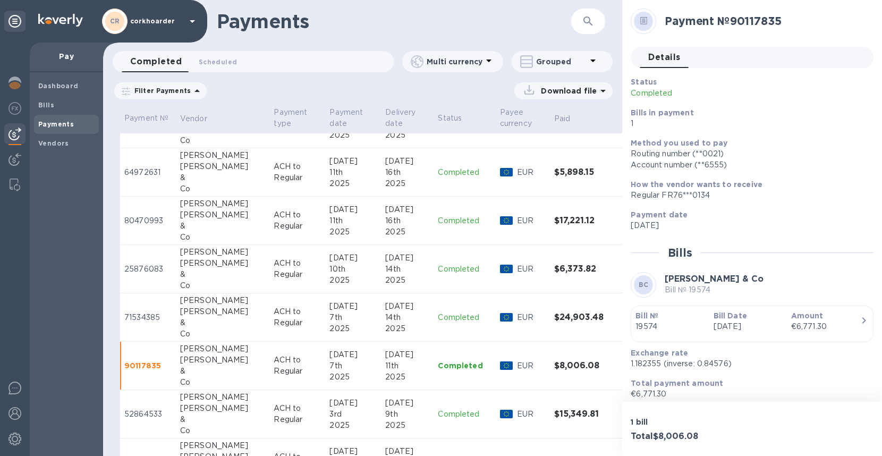
click at [675, 320] on p "Bill №" at bounding box center [669, 315] width 69 height 11
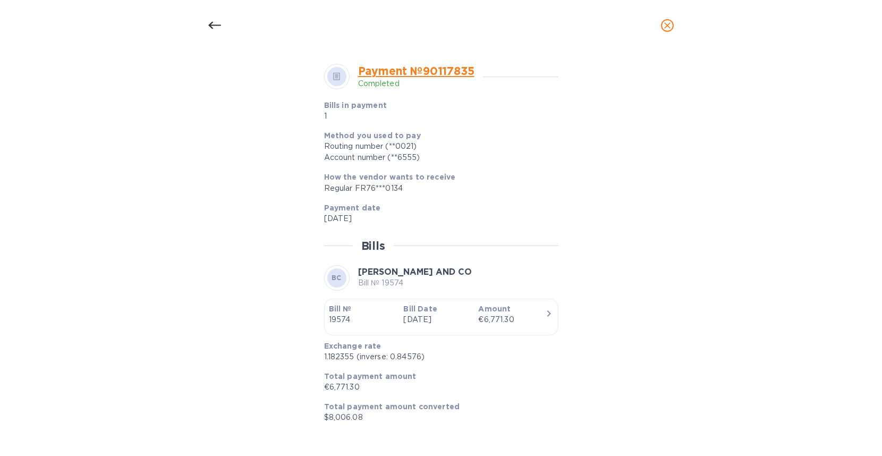
scroll to position [329, 0]
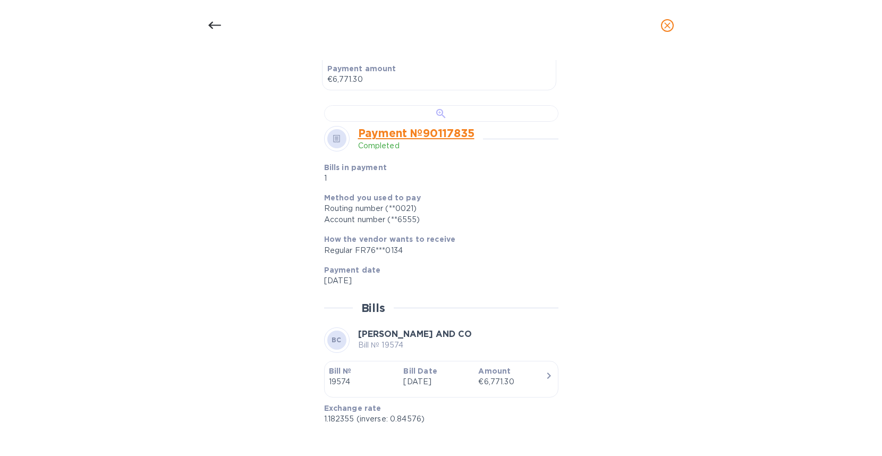
click at [443, 122] on div at bounding box center [441, 113] width 234 height 16
click at [214, 19] on icon at bounding box center [214, 25] width 13 height 13
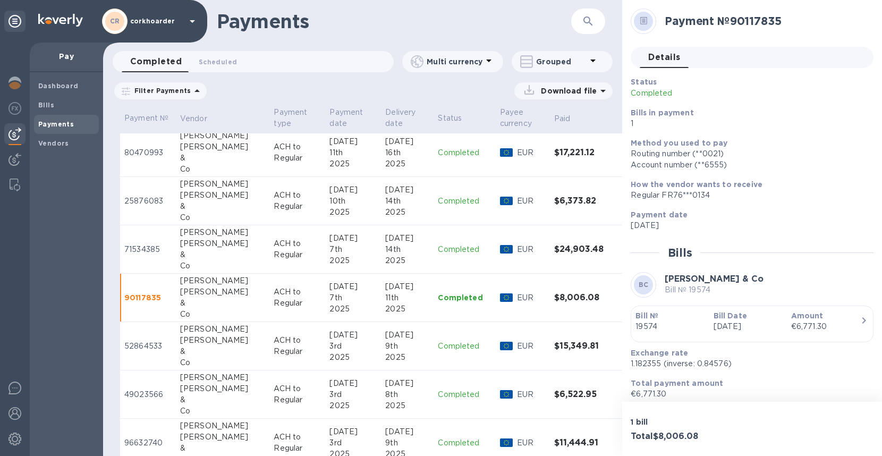
scroll to position [283, 0]
click at [393, 334] on div "[DATE]" at bounding box center [407, 333] width 44 height 11
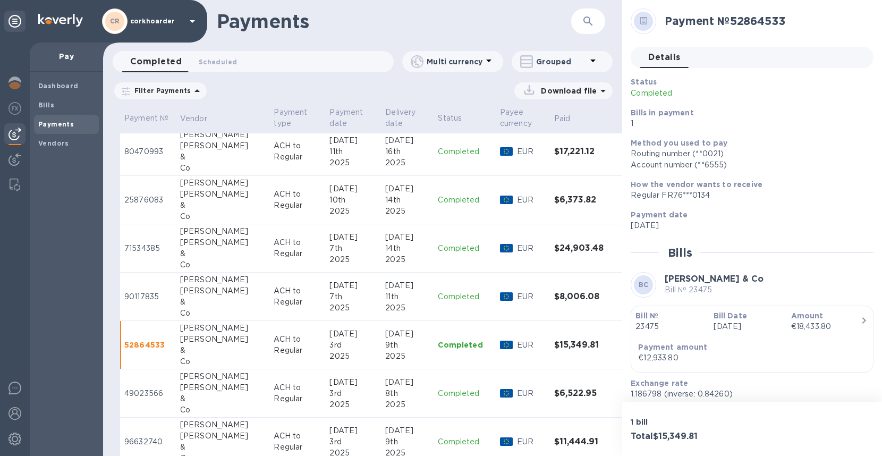
scroll to position [67, 0]
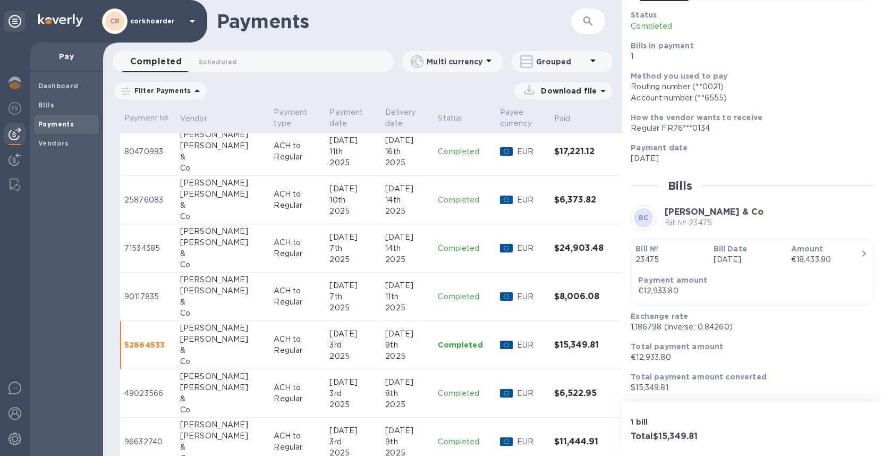
click at [434, 385] on td "Completed" at bounding box center [465, 393] width 62 height 48
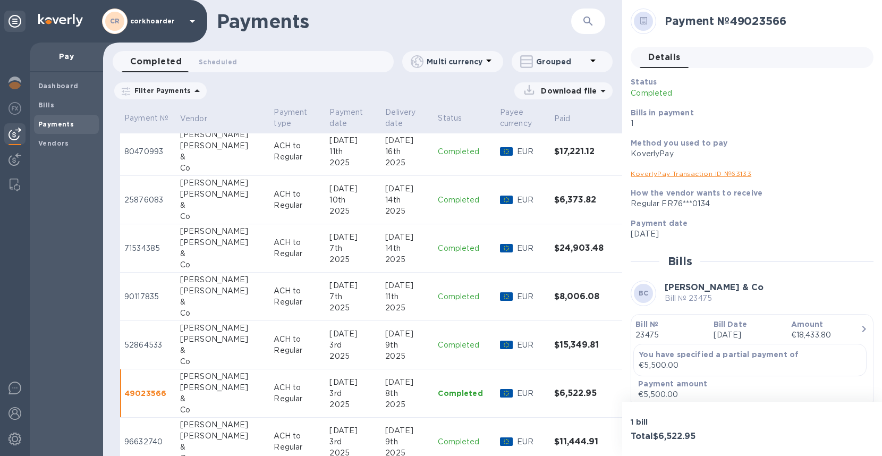
click at [398, 342] on div "9th" at bounding box center [407, 345] width 44 height 11
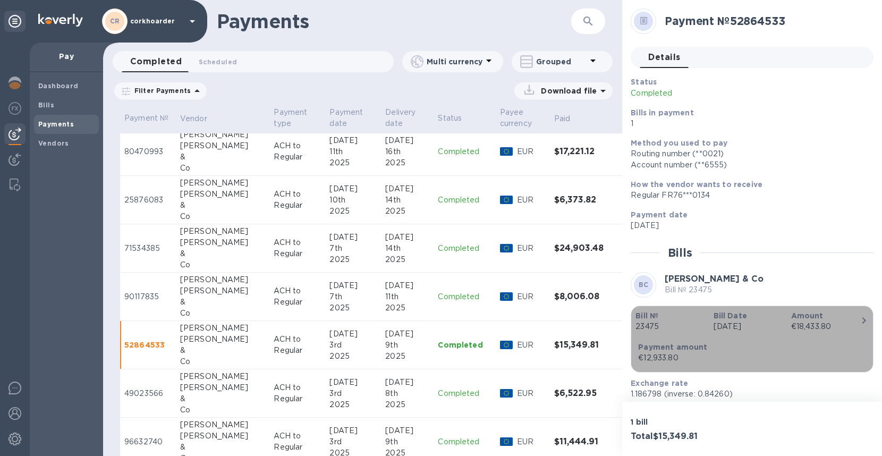
click at [753, 316] on p "Bill Date" at bounding box center [748, 315] width 69 height 11
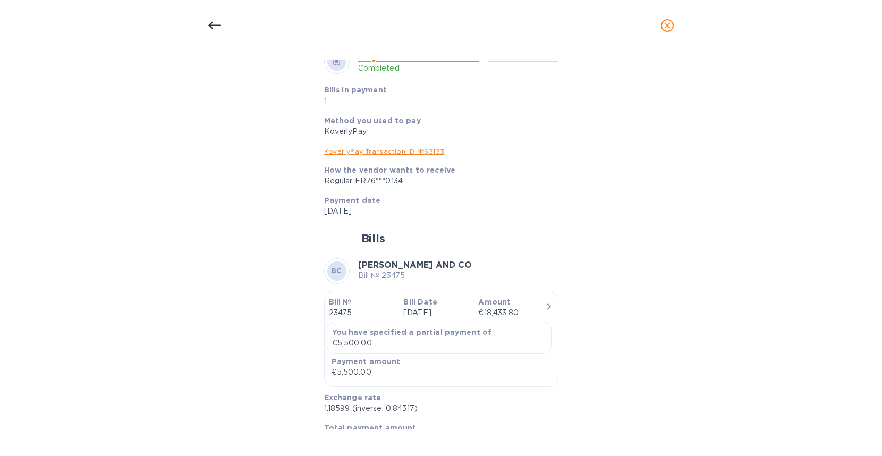
scroll to position [464, 0]
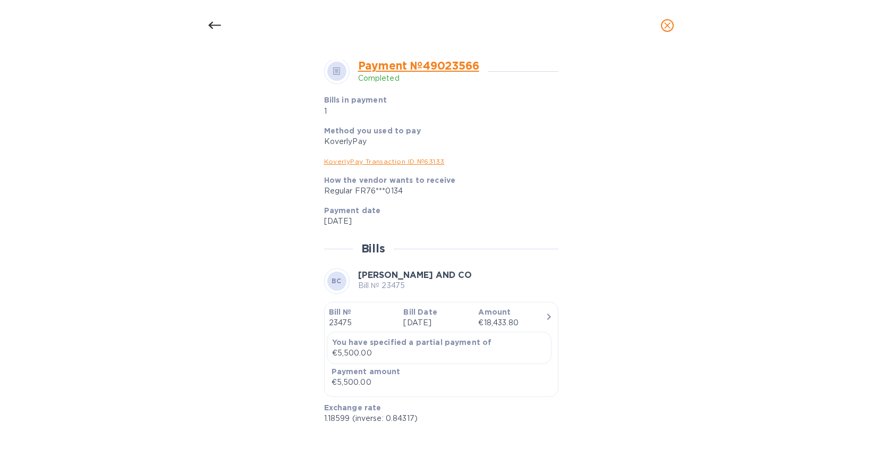
click at [439, 54] on div at bounding box center [441, 46] width 234 height 16
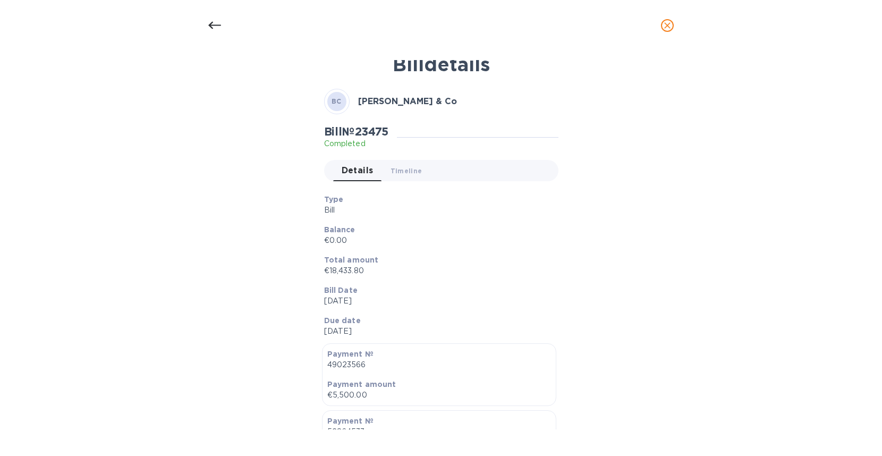
scroll to position [0, 0]
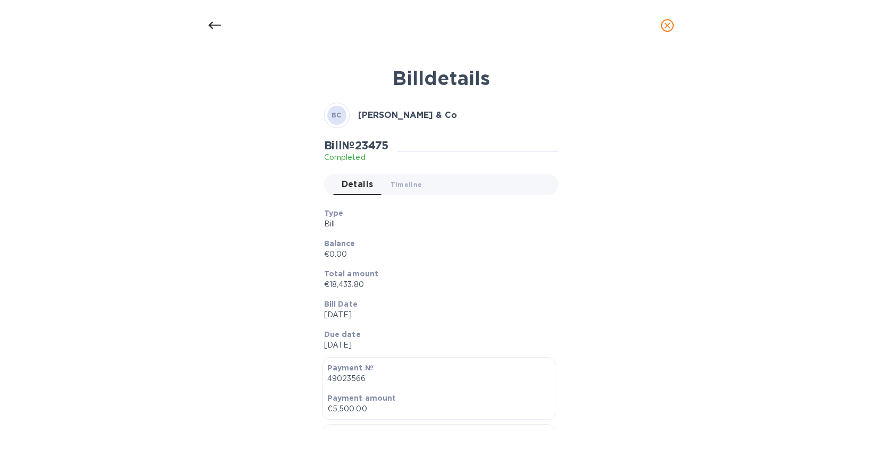
click at [217, 30] on icon at bounding box center [214, 25] width 13 height 13
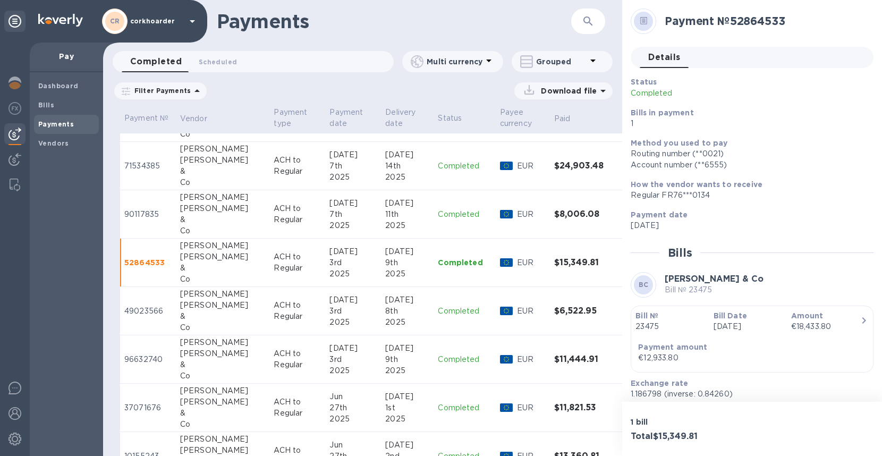
scroll to position [372, 0]
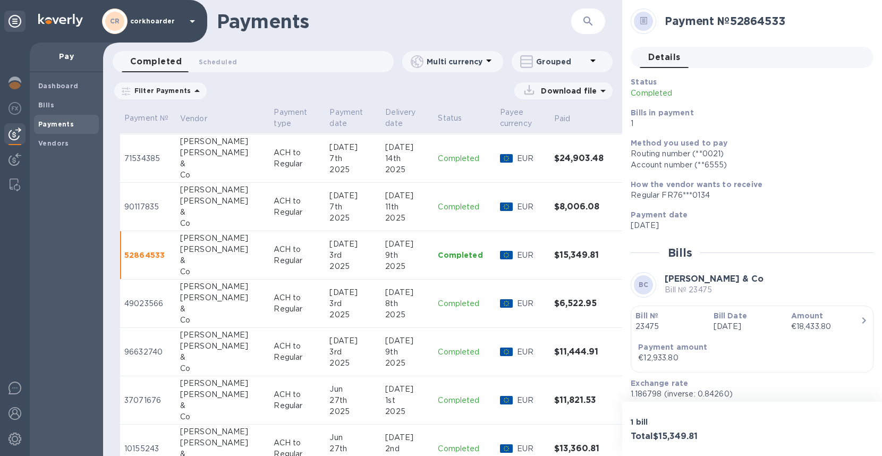
click at [279, 305] on p "ACH to Regular" at bounding box center [297, 303] width 47 height 22
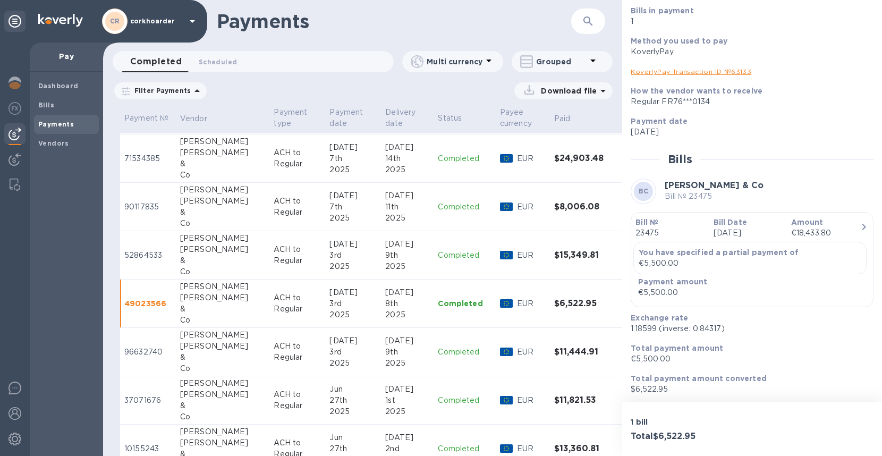
scroll to position [104, 0]
click at [274, 355] on p "ACH to Regular" at bounding box center [297, 352] width 47 height 22
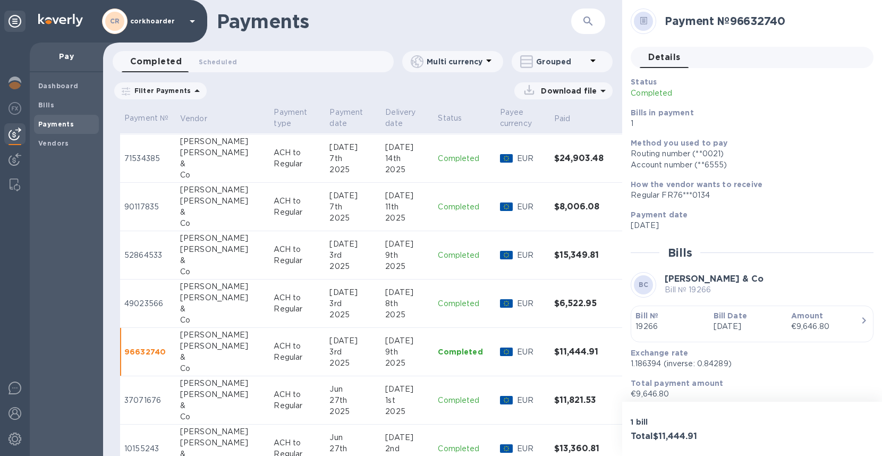
scroll to position [37, 0]
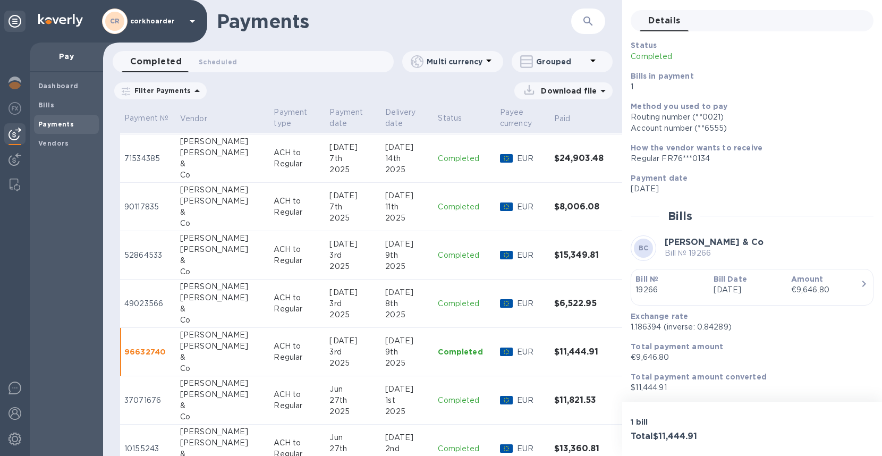
click at [757, 265] on div "Status Completed Bills in payment 1 Method you used to pay Routing number (**00…" at bounding box center [752, 216] width 243 height 353
click at [751, 280] on p "Bill Date" at bounding box center [748, 279] width 69 height 11
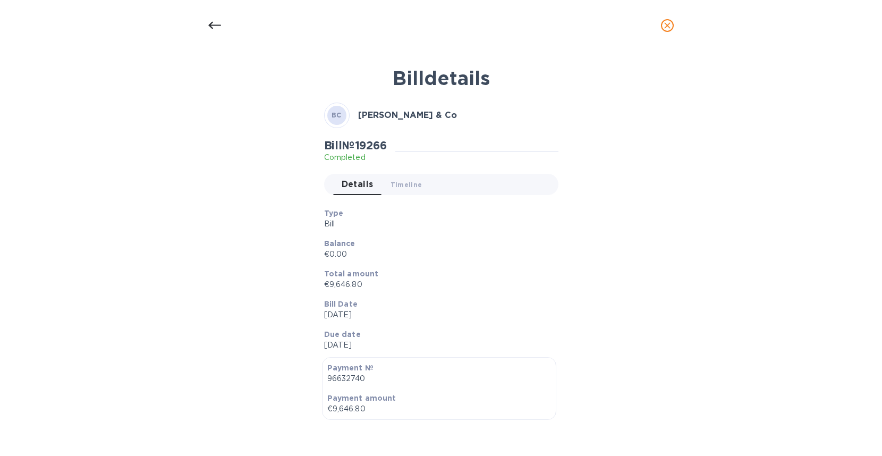
scroll to position [396, 0]
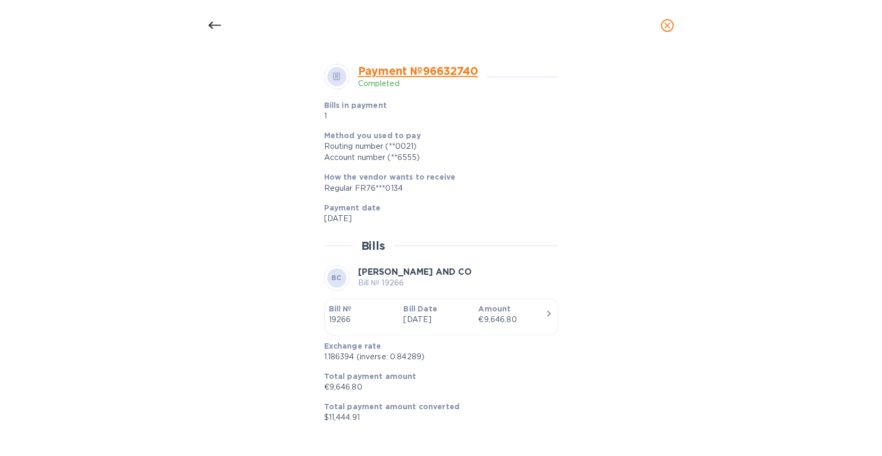
click at [448, 60] on div at bounding box center [441, 51] width 234 height 16
click at [218, 25] on icon at bounding box center [214, 25] width 13 height 7
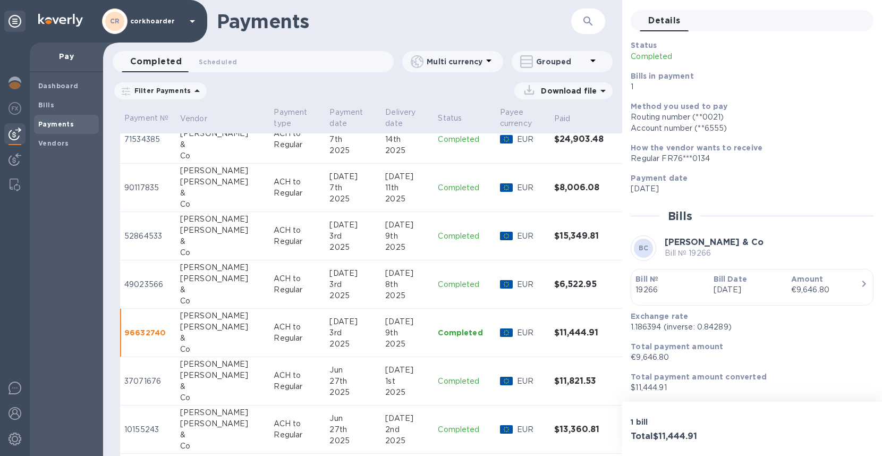
scroll to position [401, 0]
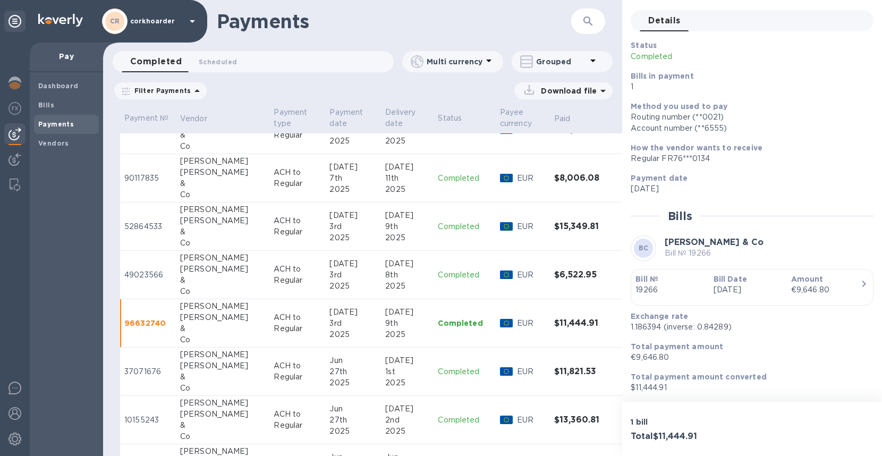
click at [344, 357] on div "Jun" at bounding box center [352, 360] width 47 height 11
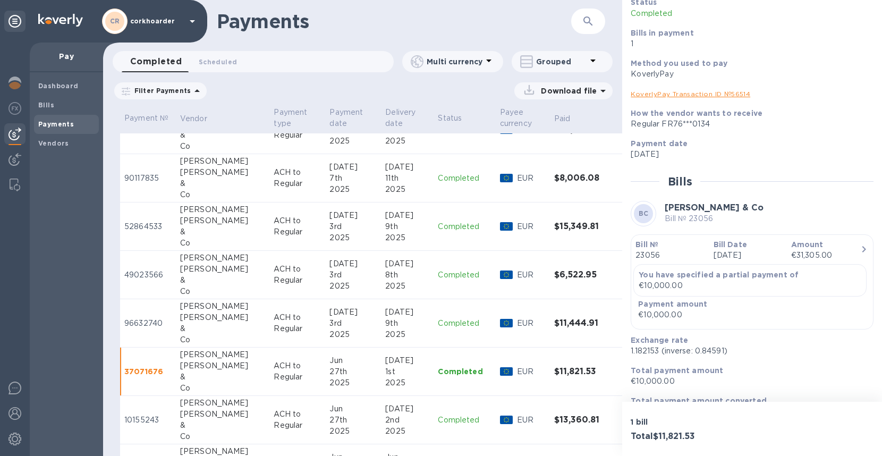
scroll to position [104, 0]
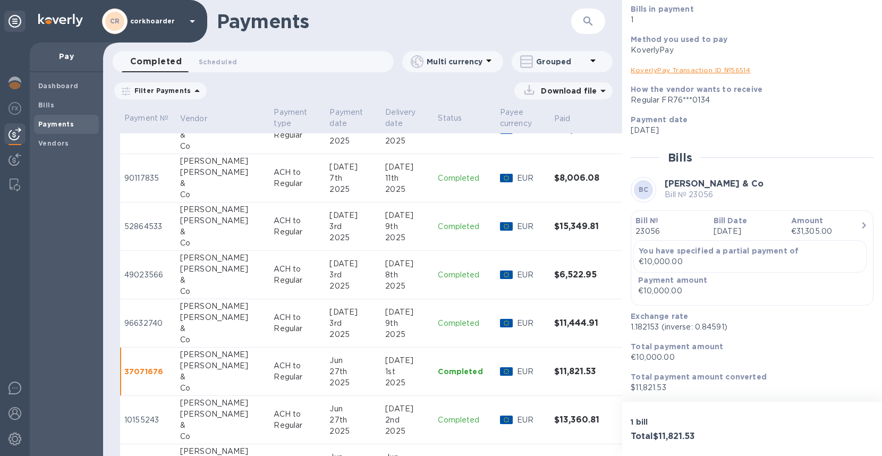
click at [754, 230] on p "[DATE]" at bounding box center [748, 231] width 69 height 11
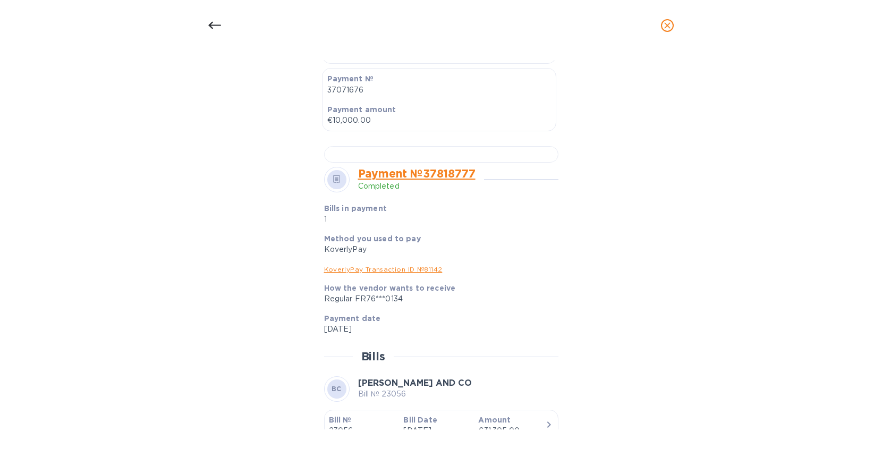
scroll to position [431, 0]
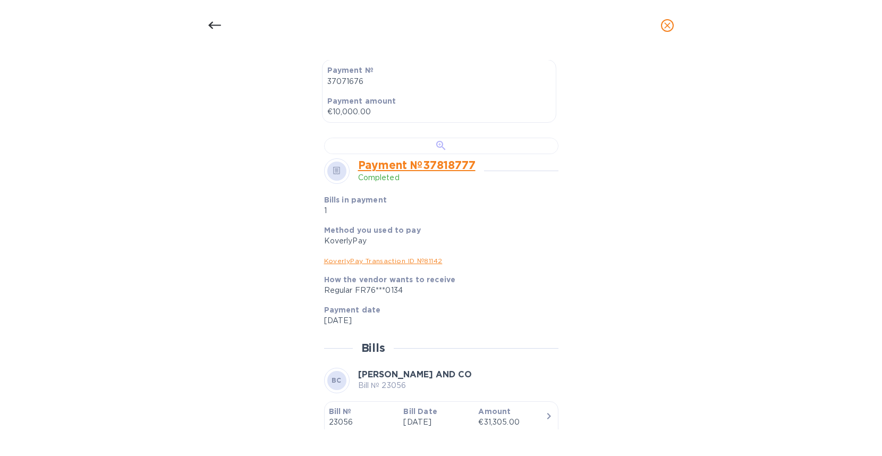
click at [446, 154] on div at bounding box center [441, 146] width 234 height 16
click at [213, 21] on icon at bounding box center [214, 25] width 13 height 13
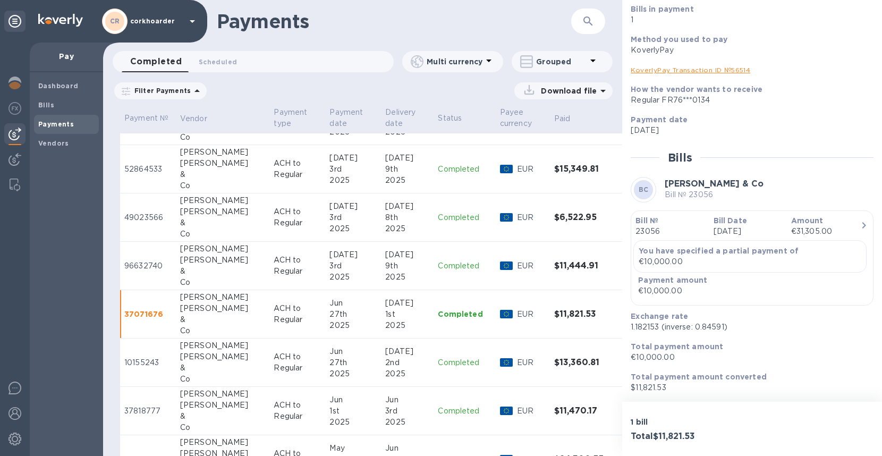
scroll to position [483, 0]
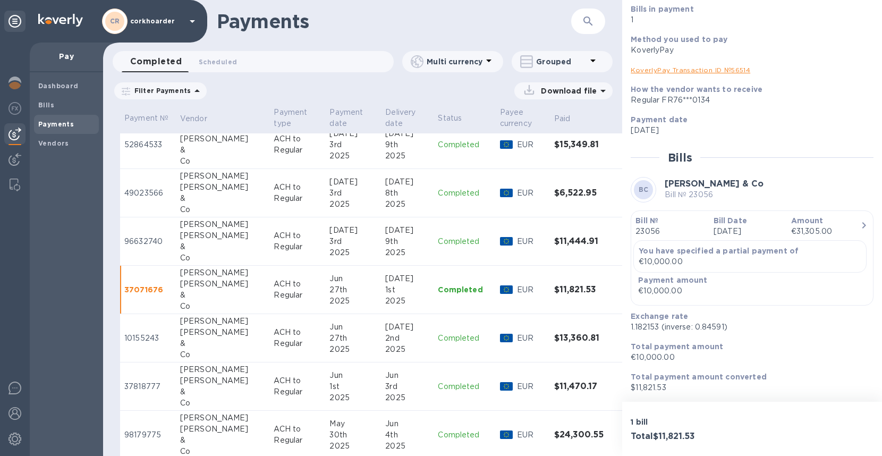
click at [278, 332] on p "ACH to Regular" at bounding box center [297, 338] width 47 height 22
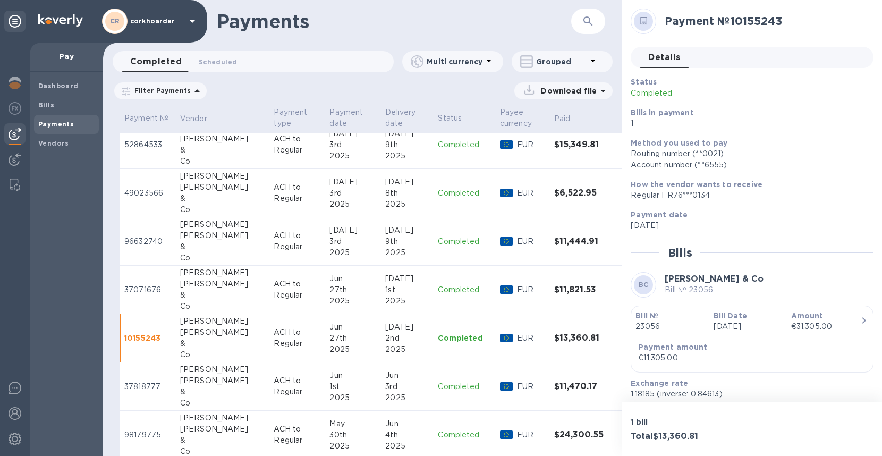
scroll to position [67, 0]
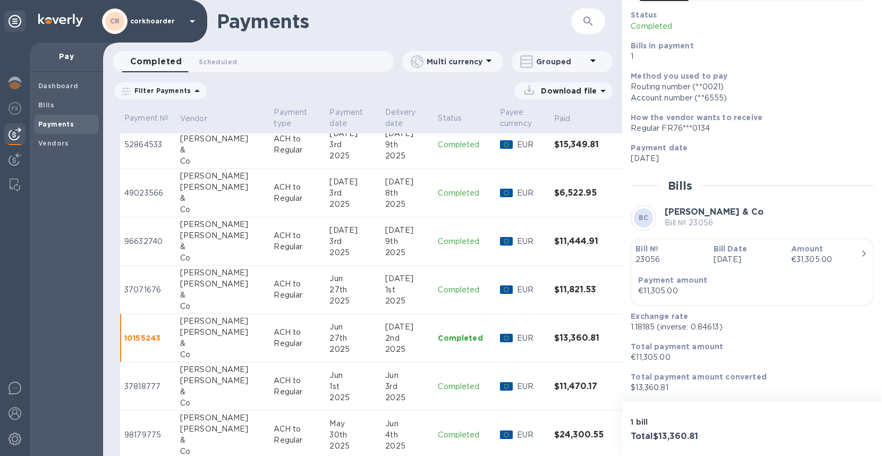
click at [226, 373] on div "[PERSON_NAME]" at bounding box center [223, 369] width 86 height 11
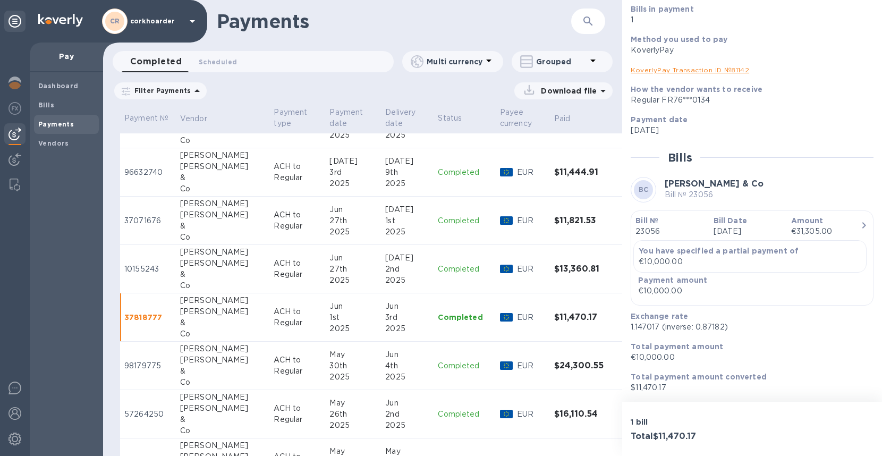
scroll to position [553, 0]
click at [333, 359] on div "30th" at bounding box center [352, 364] width 47 height 11
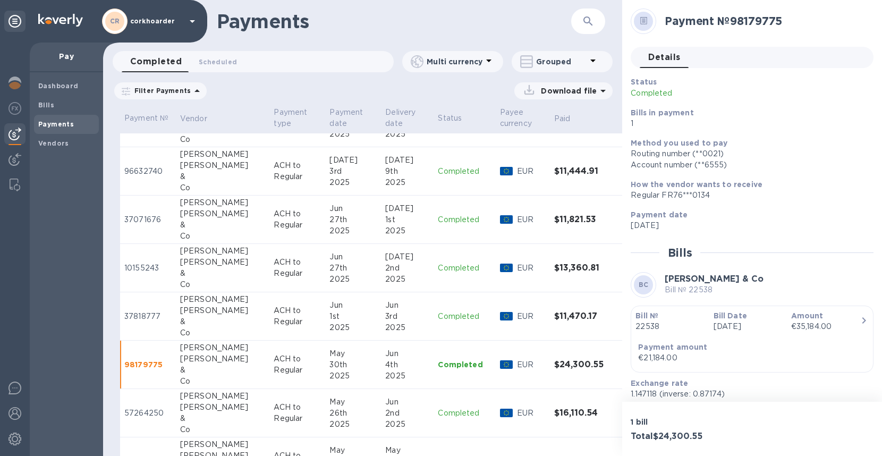
scroll to position [67, 0]
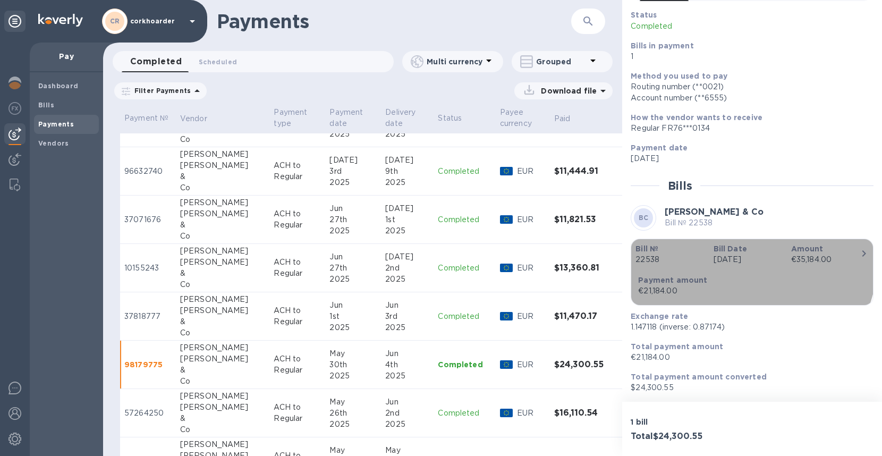
click at [706, 249] on div "Bill № 22538" at bounding box center [670, 254] width 78 height 30
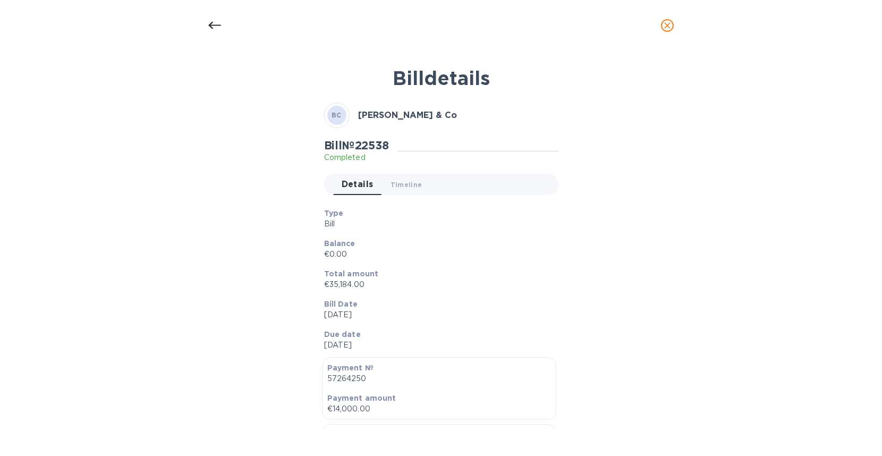
scroll to position [310, 0]
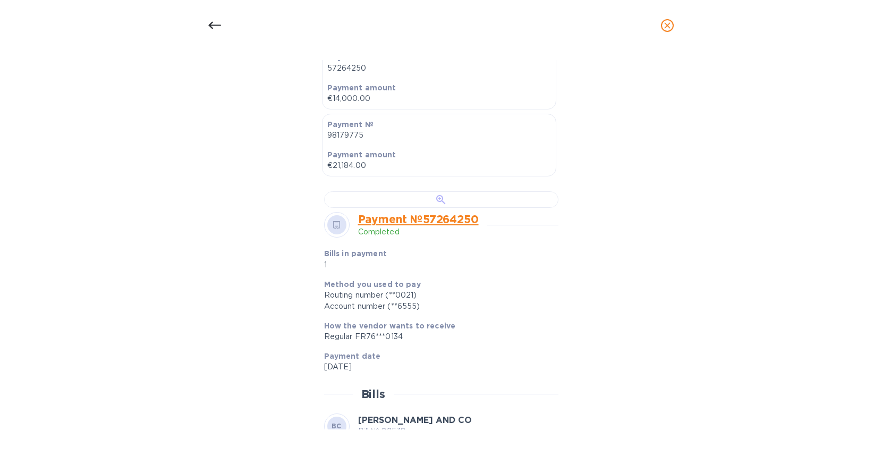
click at [435, 208] on div at bounding box center [441, 199] width 234 height 16
click at [216, 23] on icon at bounding box center [214, 25] width 13 height 13
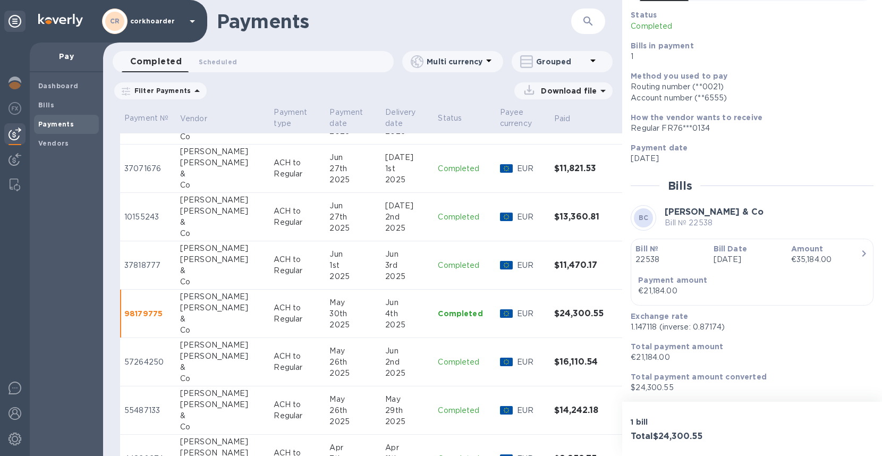
scroll to position [620, 0]
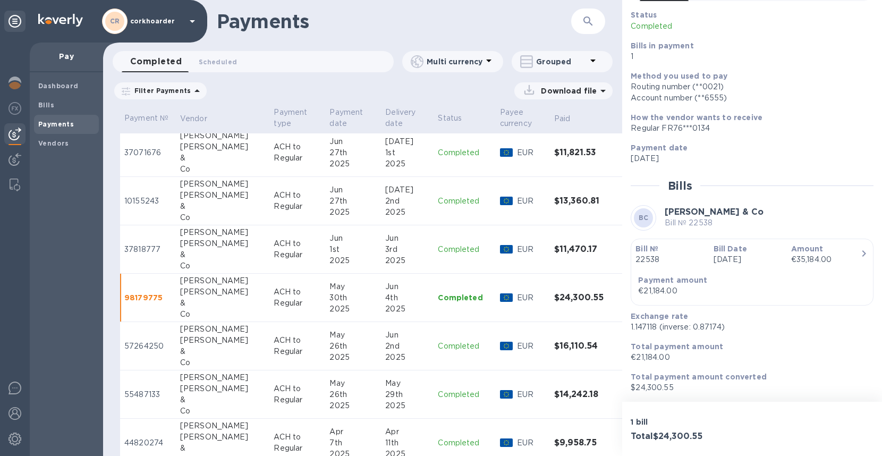
click at [274, 347] on p "ACH to Regular" at bounding box center [297, 346] width 47 height 22
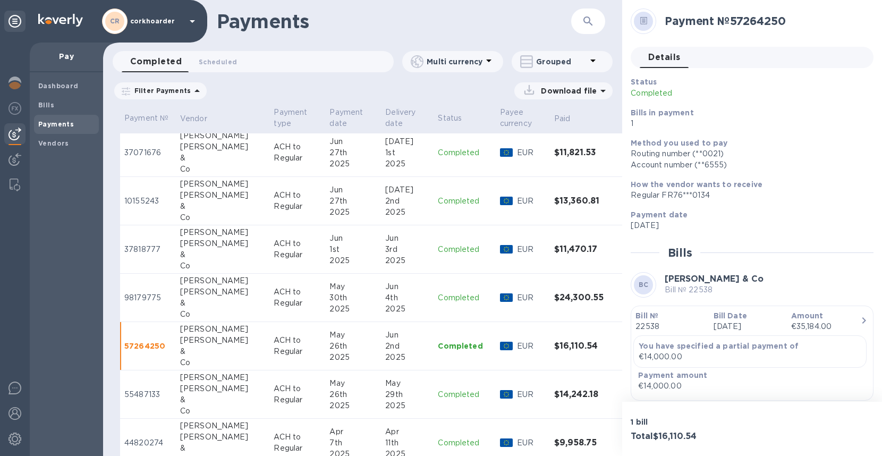
scroll to position [95, 0]
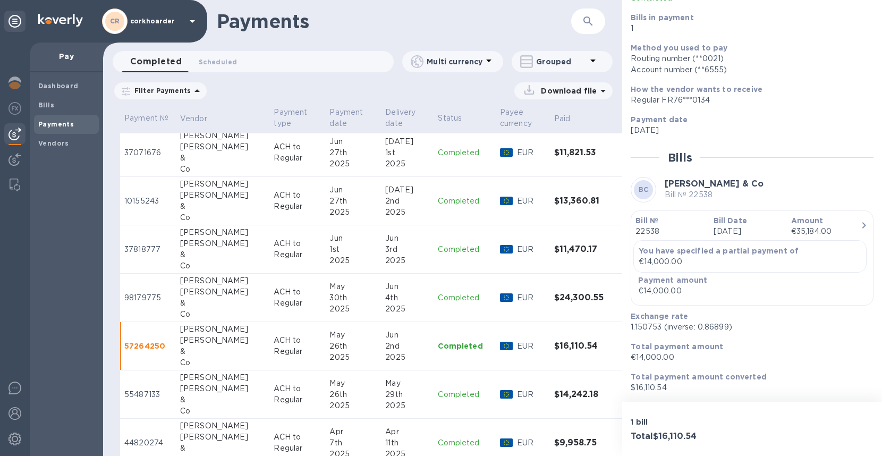
click at [227, 387] on div "[PERSON_NAME]" at bounding box center [223, 388] width 86 height 11
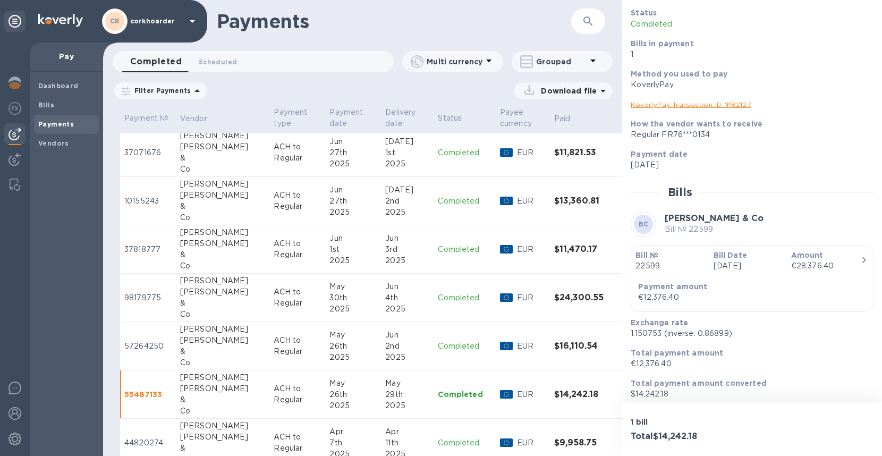
scroll to position [75, 0]
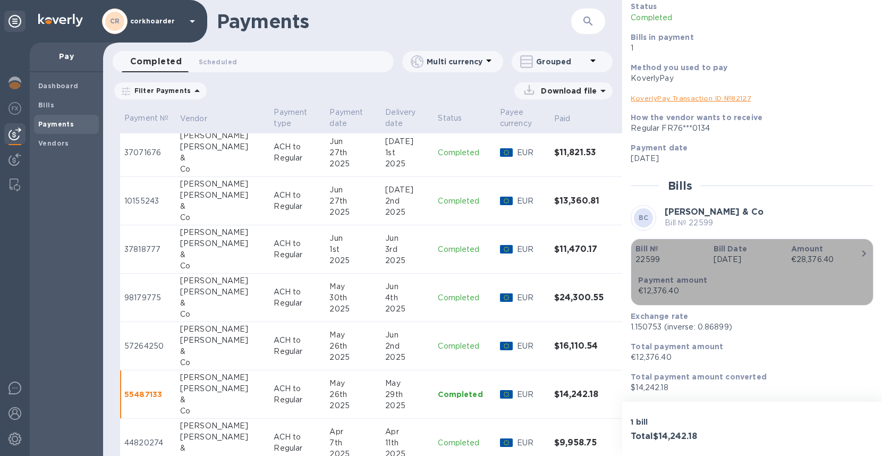
click at [751, 250] on p "Bill Date" at bounding box center [748, 248] width 69 height 11
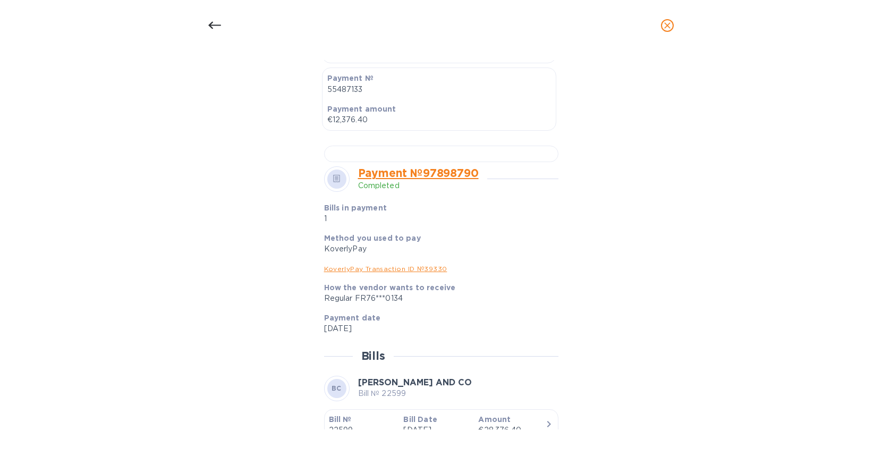
scroll to position [485, 0]
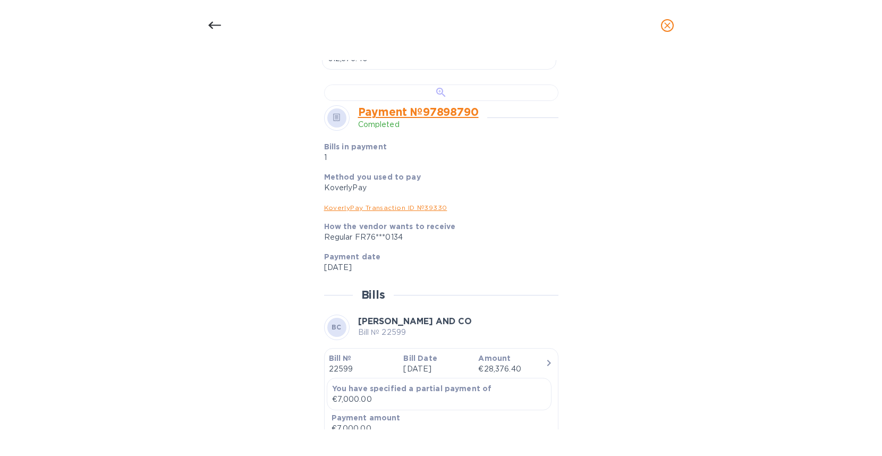
click at [430, 101] on div at bounding box center [441, 92] width 234 height 16
click at [219, 26] on icon at bounding box center [214, 25] width 13 height 7
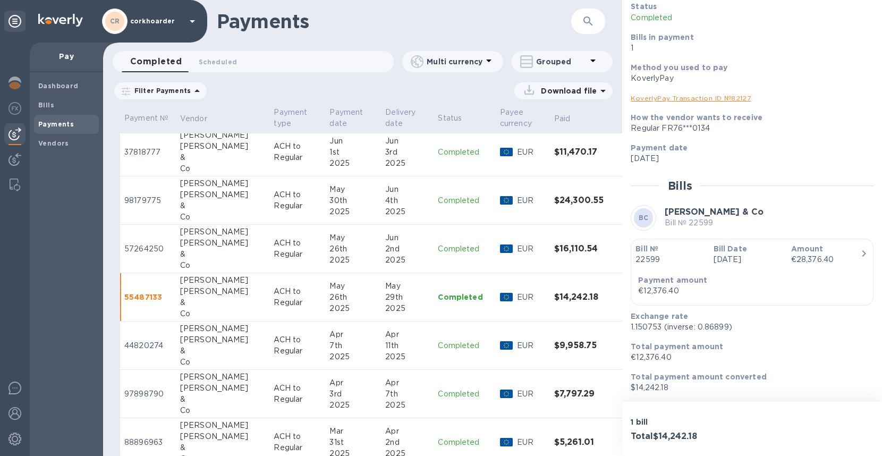
scroll to position [725, 0]
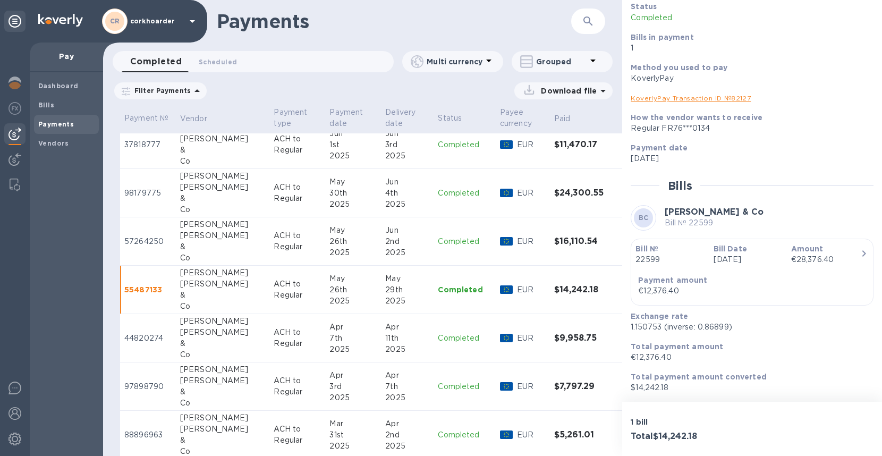
click at [385, 337] on div "11th" at bounding box center [407, 338] width 44 height 11
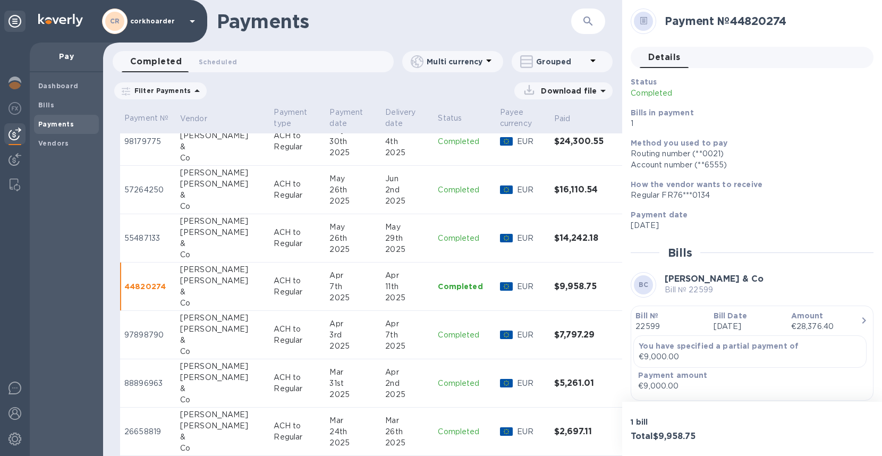
scroll to position [778, 0]
click at [385, 333] on div "7th" at bounding box center [407, 333] width 44 height 11
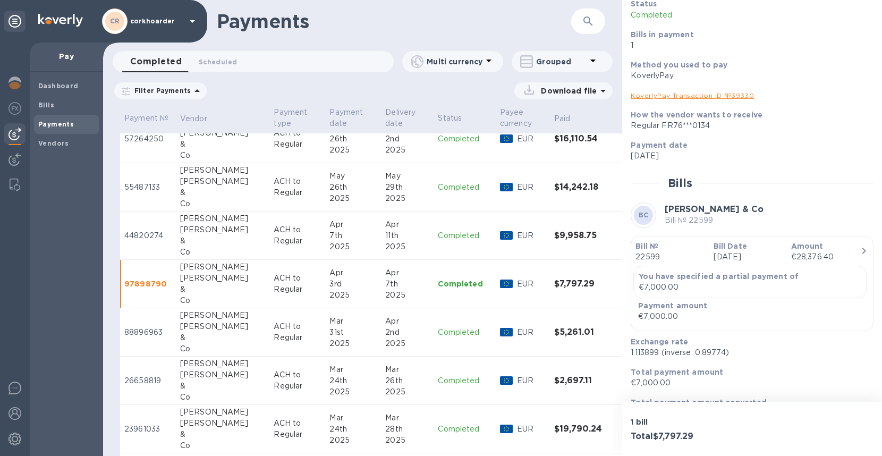
scroll to position [828, 0]
click at [329, 326] on div "31st" at bounding box center [352, 331] width 47 height 11
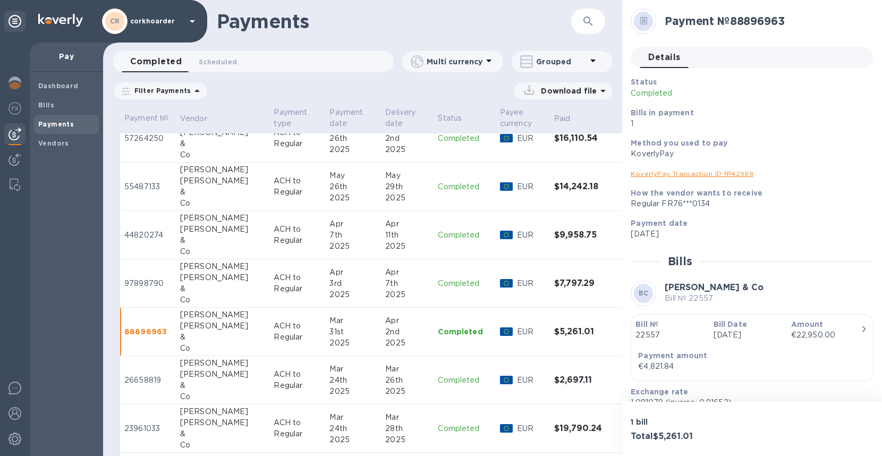
scroll to position [75, 0]
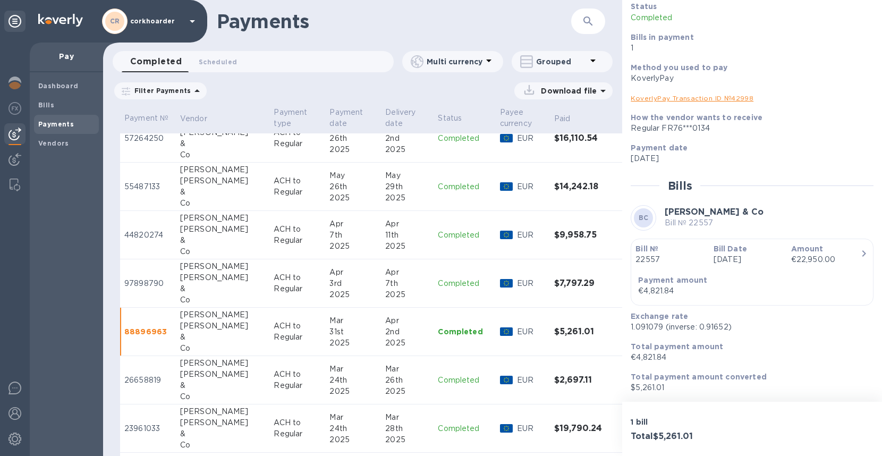
click at [709, 257] on div "Bill Date [DATE]" at bounding box center [748, 254] width 78 height 30
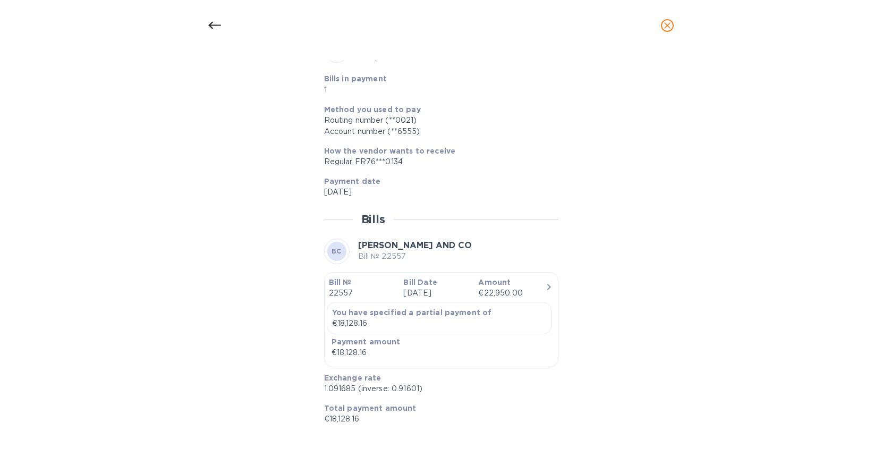
scroll to position [0, 0]
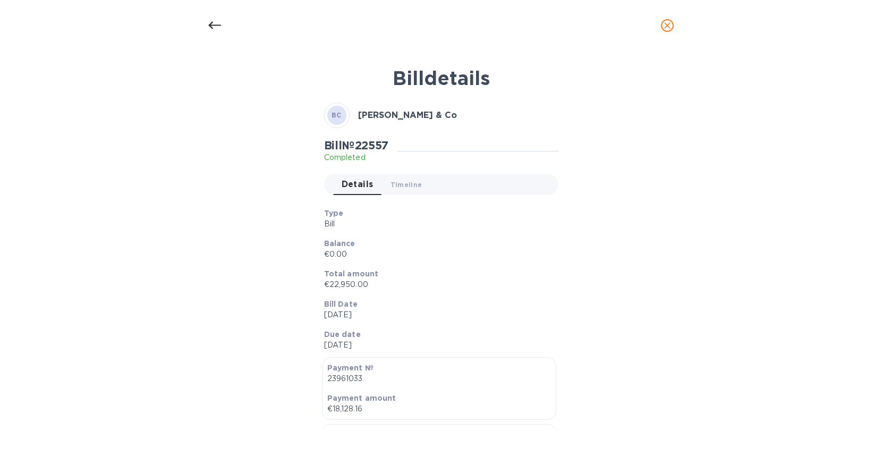
click at [216, 36] on div at bounding box center [215, 26] width 26 height 26
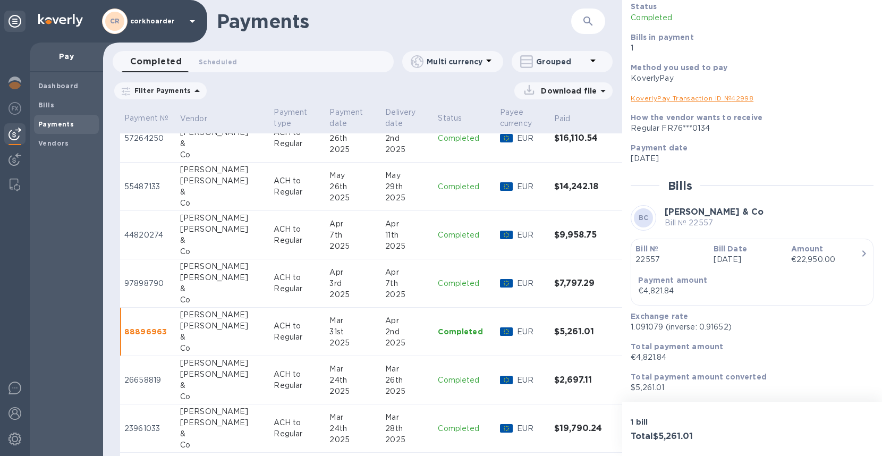
click at [233, 378] on div "[PERSON_NAME]" at bounding box center [223, 374] width 86 height 11
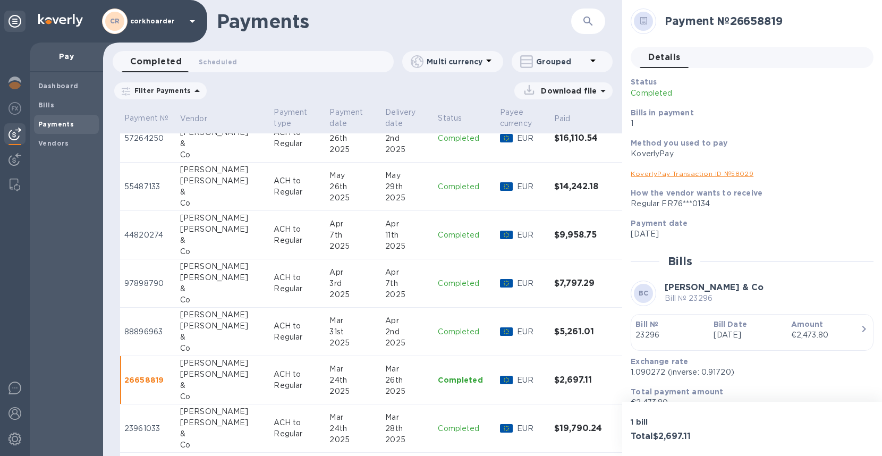
scroll to position [45, 0]
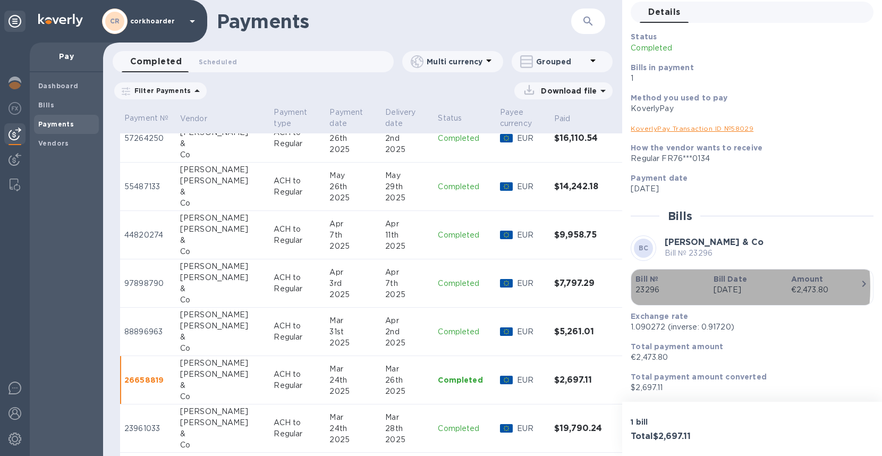
click at [691, 287] on p "23296" at bounding box center [669, 289] width 69 height 11
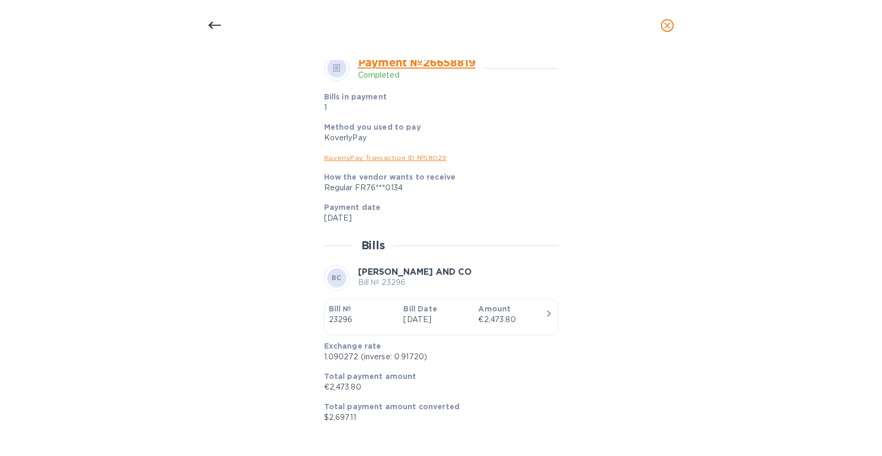
scroll to position [552, 0]
click at [214, 29] on icon at bounding box center [214, 25] width 13 height 13
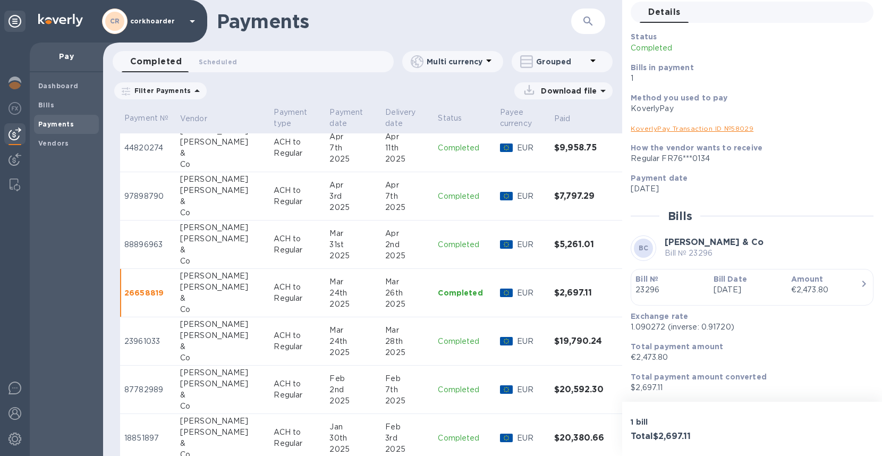
scroll to position [921, 0]
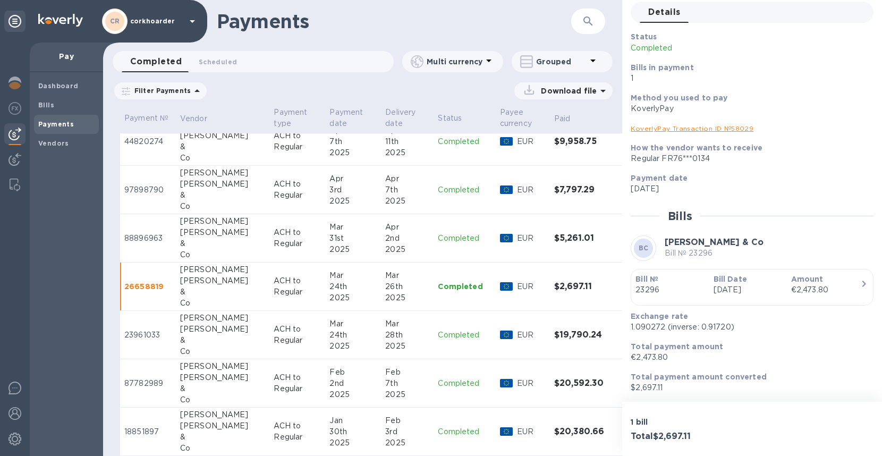
click at [224, 333] on div "[PERSON_NAME]" at bounding box center [223, 329] width 86 height 11
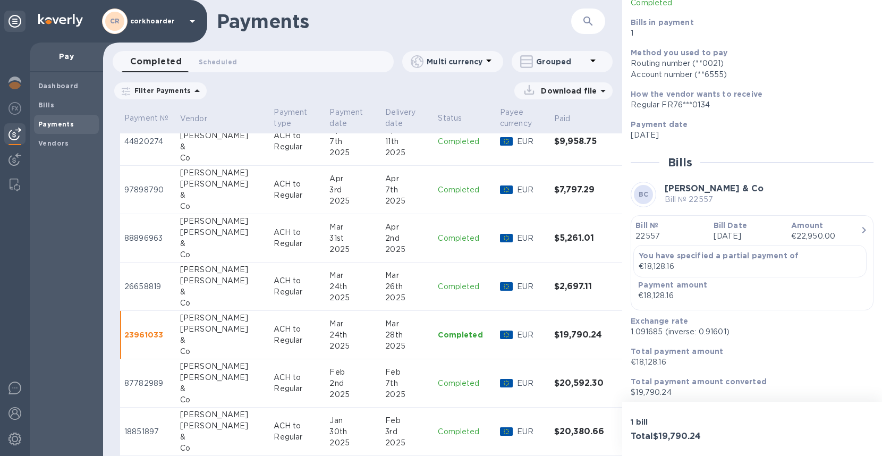
scroll to position [95, 0]
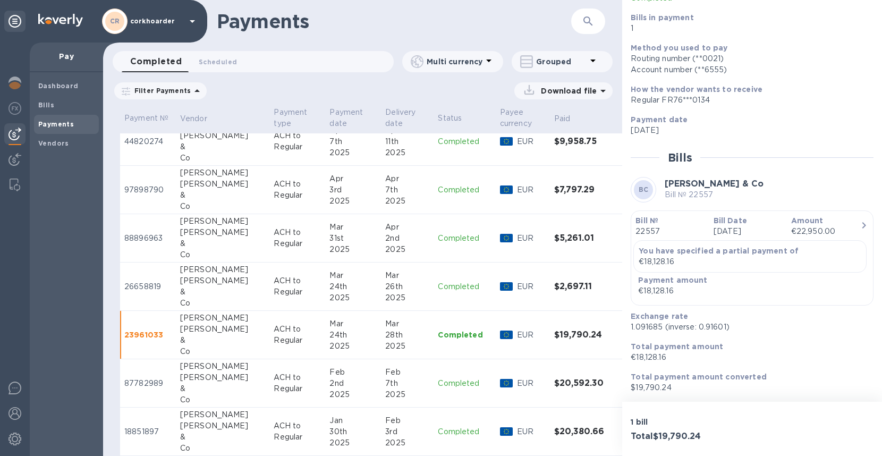
click at [277, 375] on p "ACH to Regular" at bounding box center [297, 383] width 47 height 22
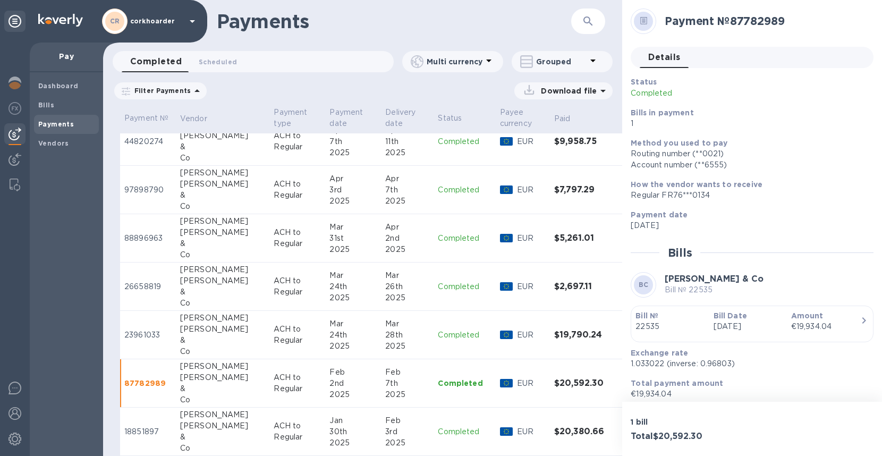
scroll to position [37, 0]
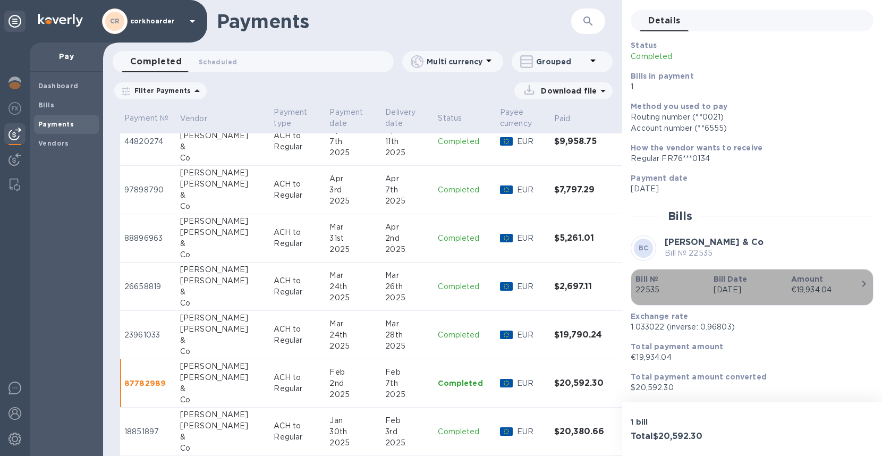
click at [758, 284] on p "[DATE]" at bounding box center [748, 289] width 69 height 11
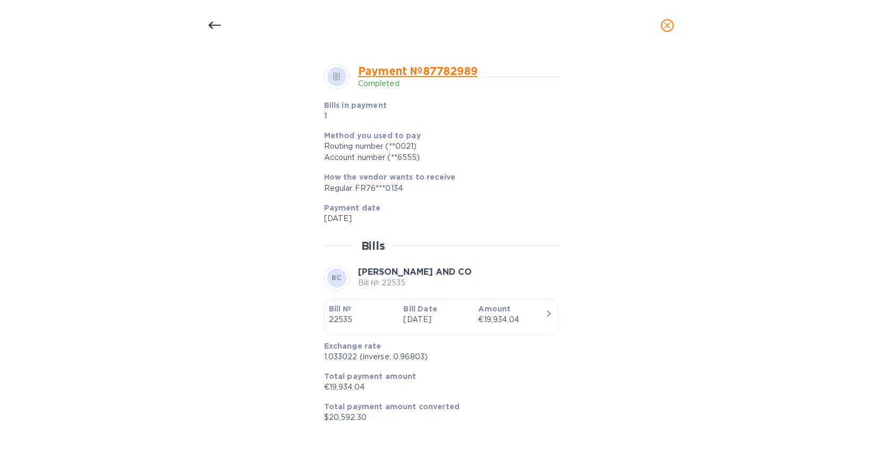
scroll to position [289, 0]
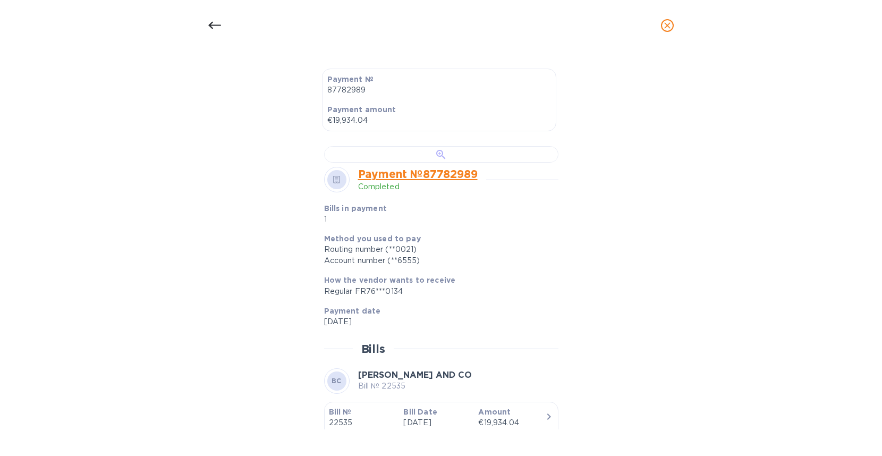
click at [434, 163] on div at bounding box center [441, 154] width 234 height 16
click at [216, 26] on icon at bounding box center [214, 25] width 13 height 7
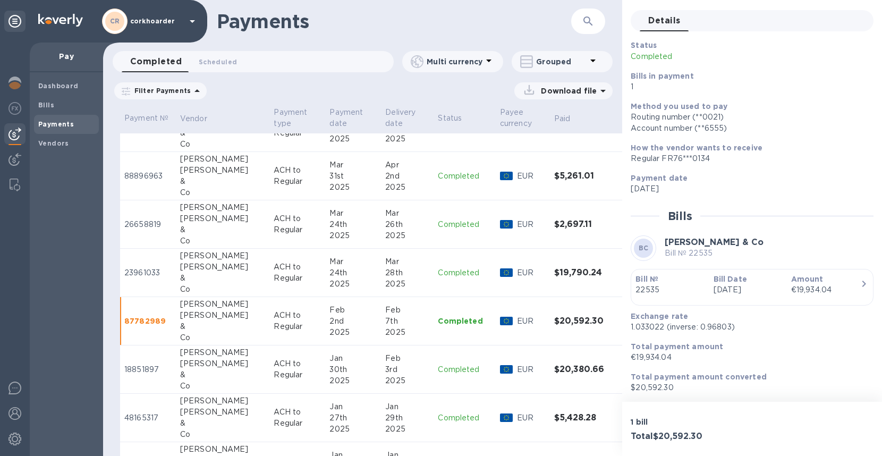
scroll to position [1010, 0]
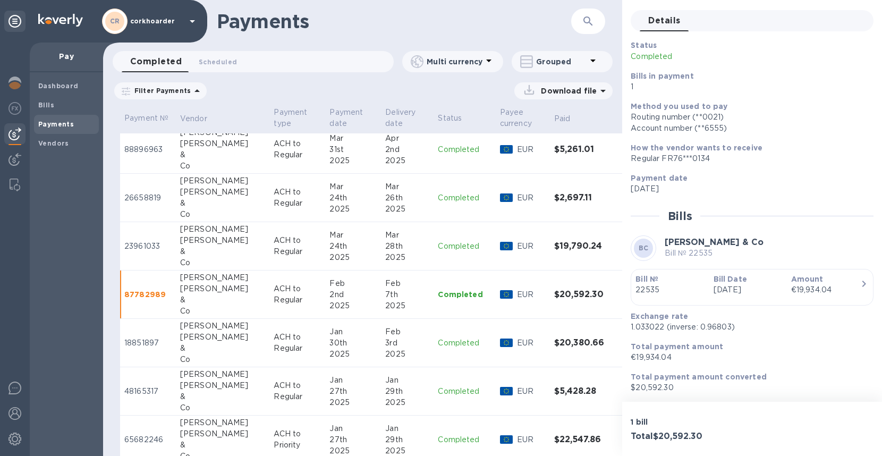
click at [274, 350] on p "ACH to Regular" at bounding box center [297, 343] width 47 height 22
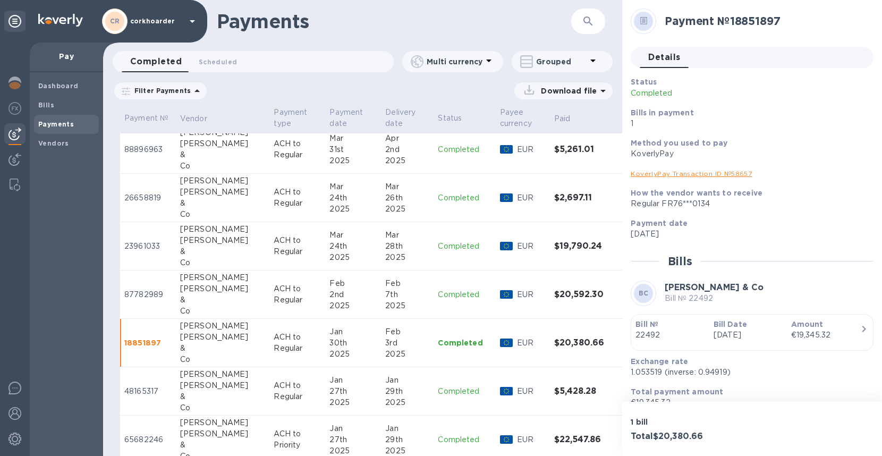
click at [329, 378] on div "Jan" at bounding box center [352, 380] width 47 height 11
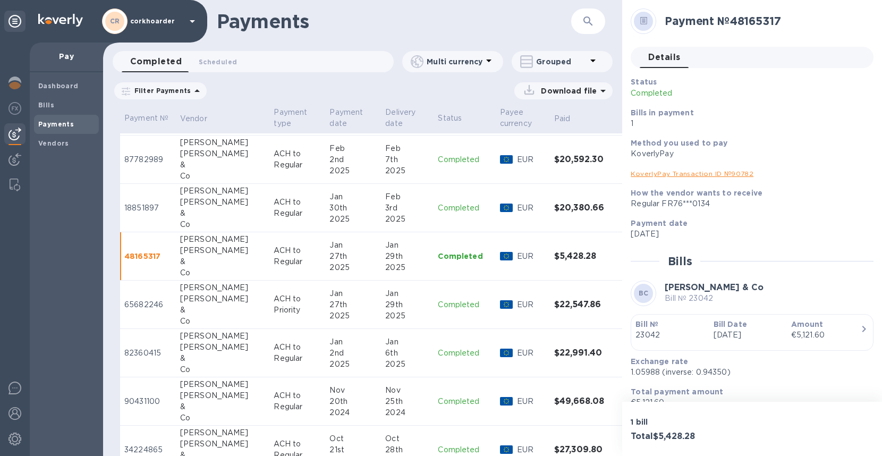
scroll to position [1154, 0]
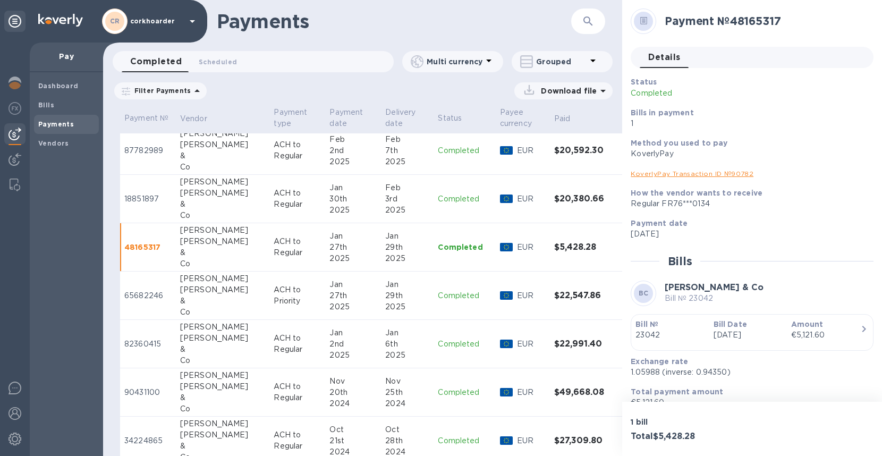
click at [734, 319] on p "Bill Date" at bounding box center [748, 324] width 69 height 11
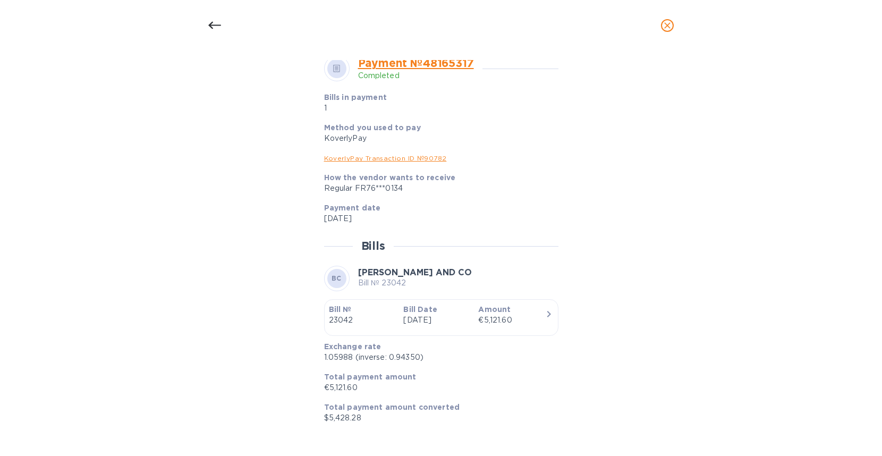
scroll to position [320, 0]
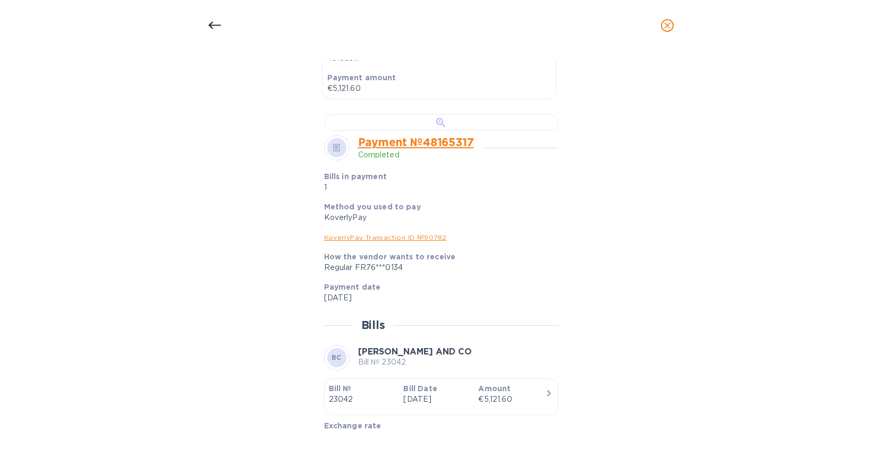
click at [440, 131] on div at bounding box center [441, 122] width 234 height 16
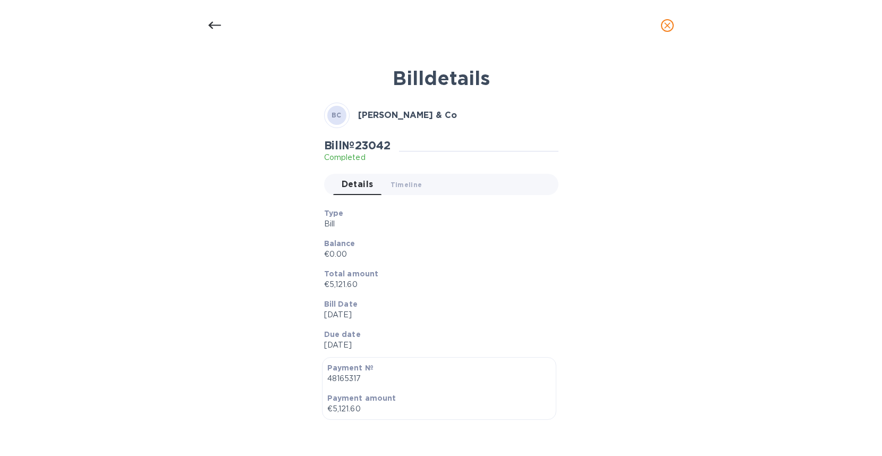
click at [217, 28] on icon at bounding box center [214, 25] width 13 height 13
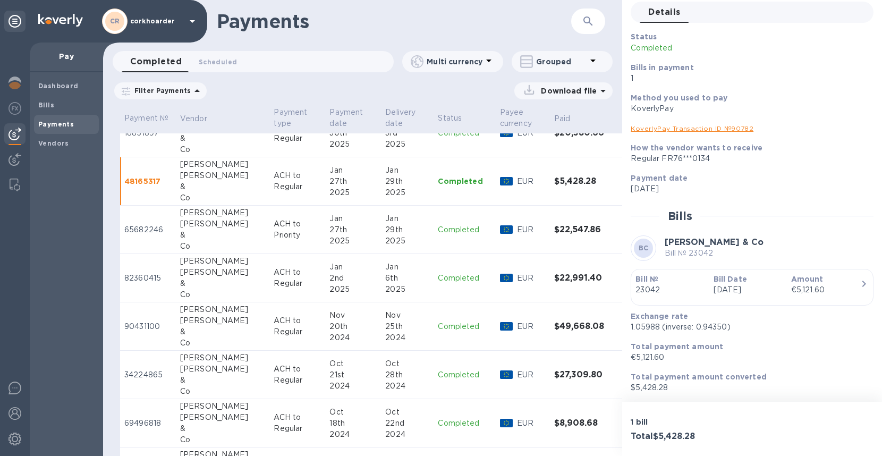
scroll to position [1222, 0]
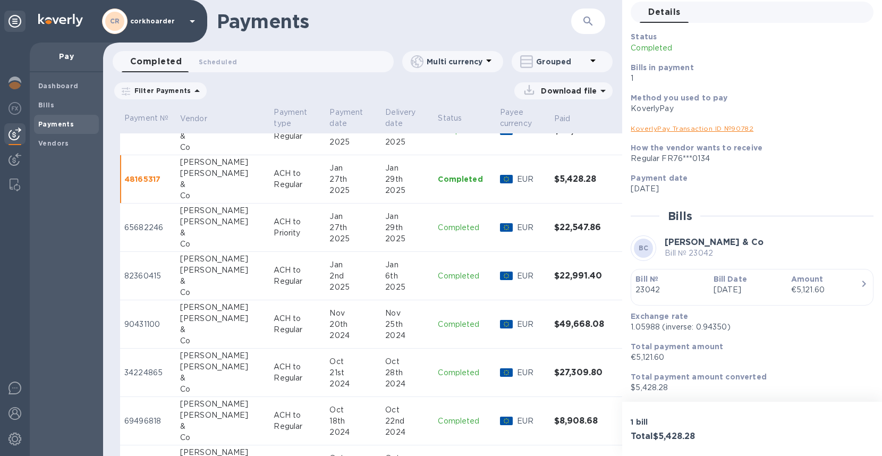
click at [219, 230] on div "&" at bounding box center [223, 232] width 86 height 11
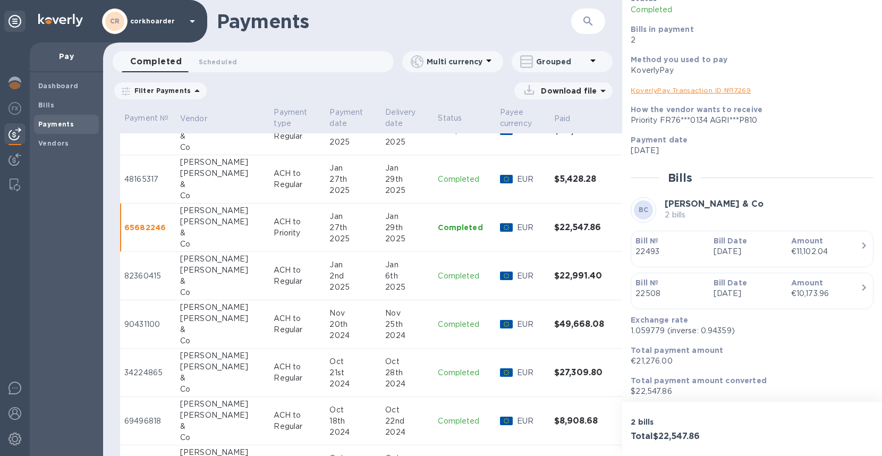
scroll to position [84, 0]
drag, startPoint x: 720, startPoint y: 254, endPoint x: 770, endPoint y: 196, distance: 76.9
click at [770, 196] on div "Status Completed Bills in payment 2 Method you used to pay KoverlyPay KoverlyPa…" at bounding box center [752, 194] width 243 height 404
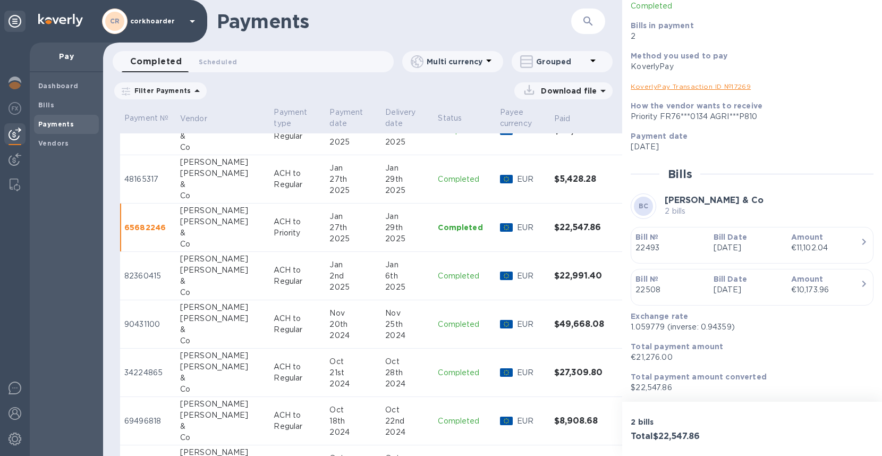
click at [343, 272] on div "2nd" at bounding box center [352, 275] width 47 height 11
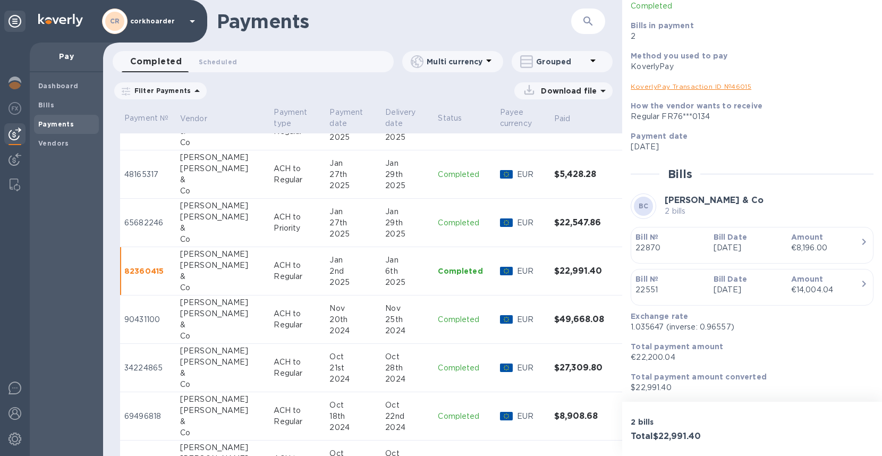
click at [329, 326] on div "2024" at bounding box center [352, 330] width 47 height 11
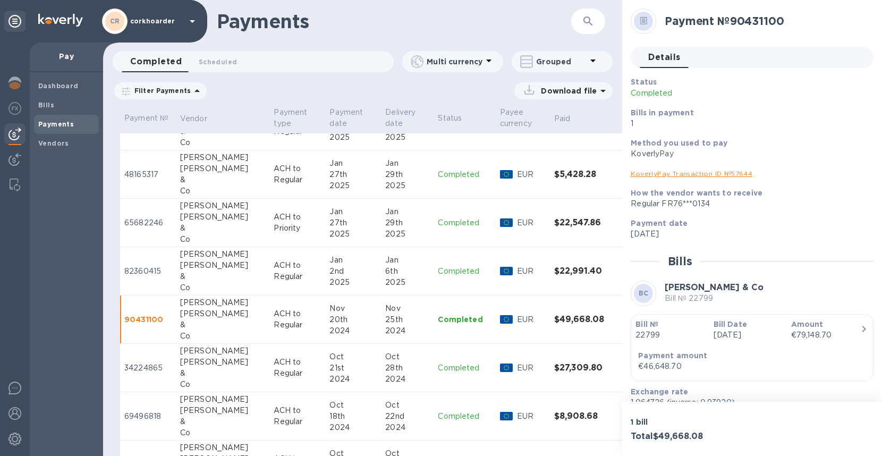
click at [745, 344] on div "button" at bounding box center [751, 343] width 233 height 5
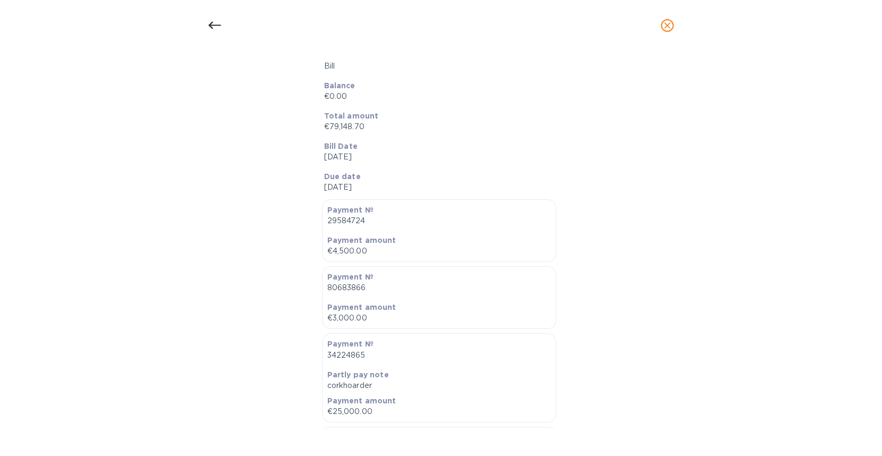
scroll to position [385, 0]
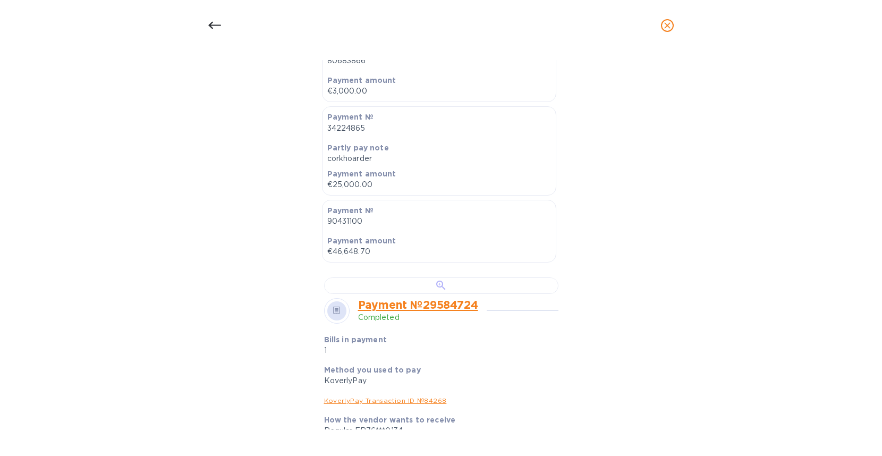
click at [450, 294] on div at bounding box center [441, 285] width 234 height 16
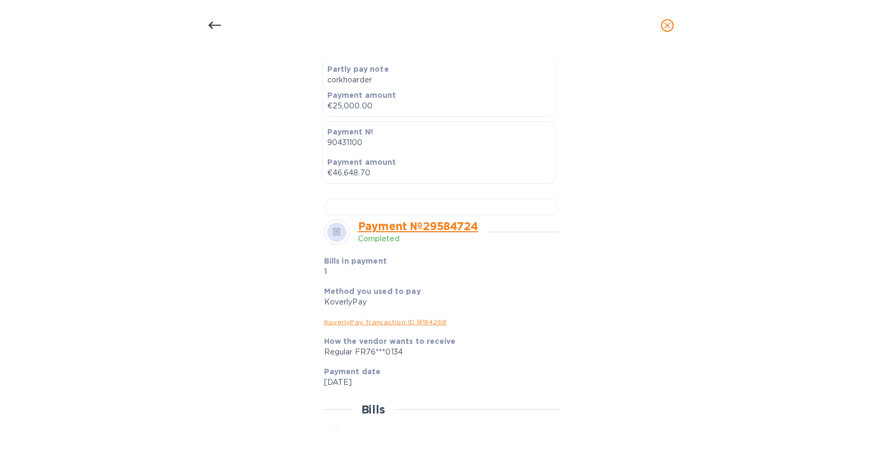
scroll to position [0, 0]
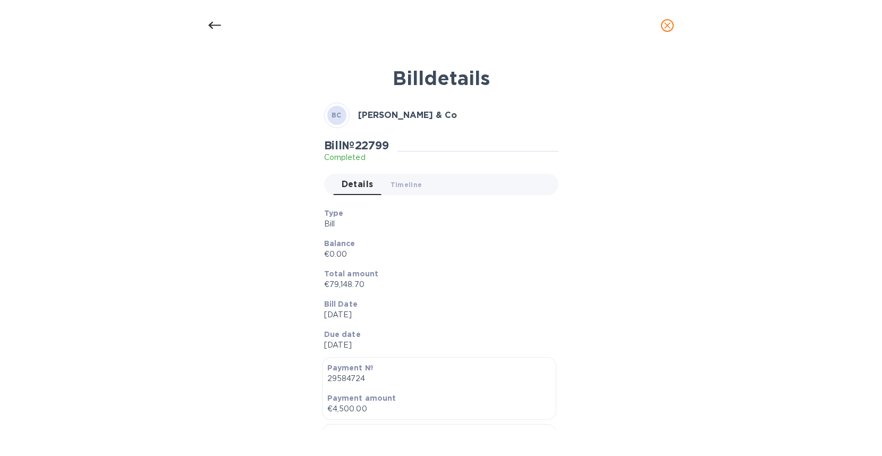
click at [218, 32] on div at bounding box center [215, 26] width 26 height 26
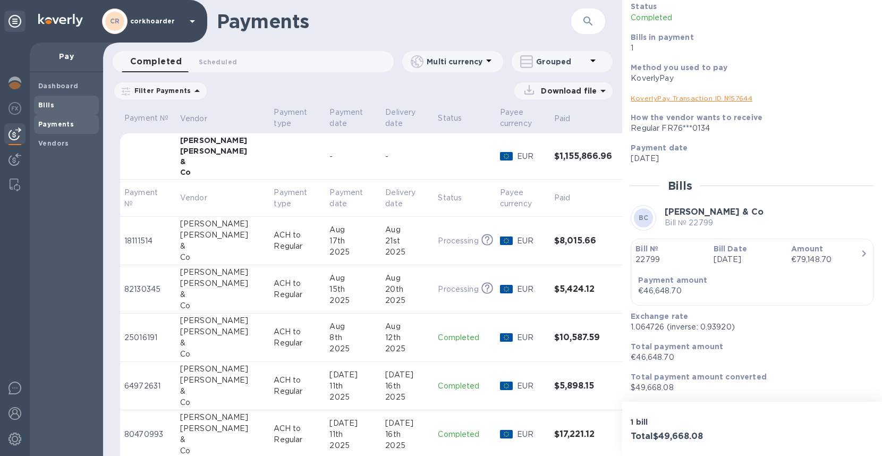
click at [75, 109] on span "Bills" at bounding box center [66, 105] width 56 height 11
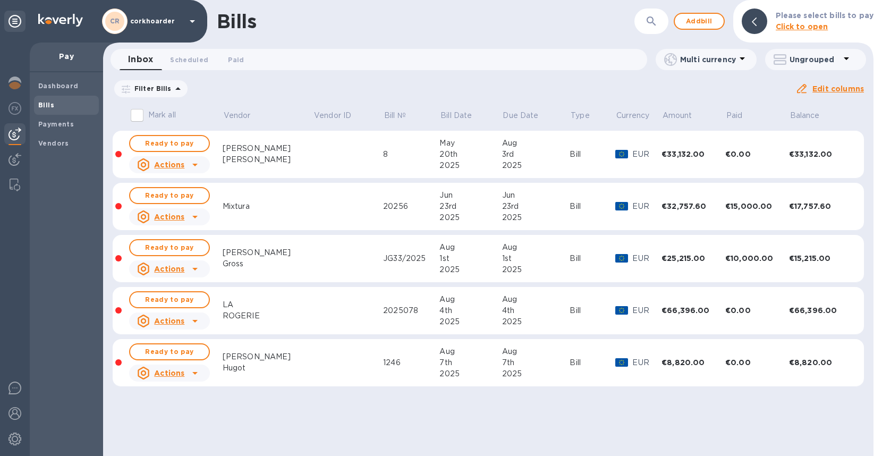
click at [0, 0] on icon at bounding box center [0, 0] width 0 height 0
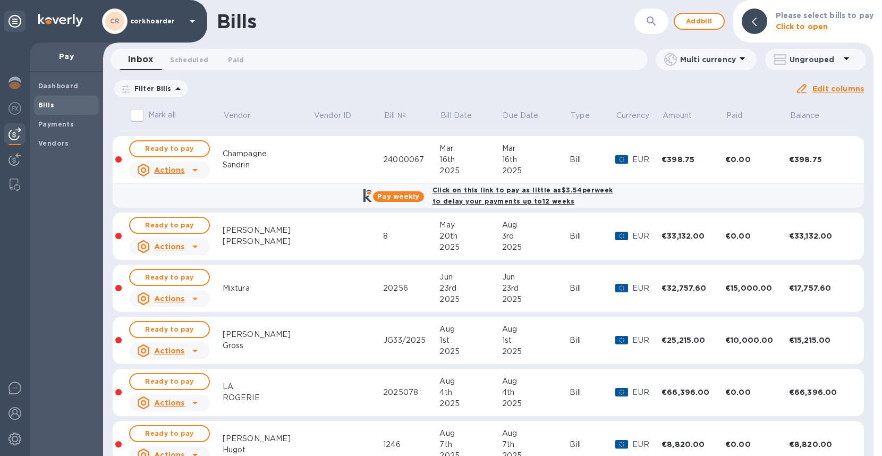
scroll to position [230, 0]
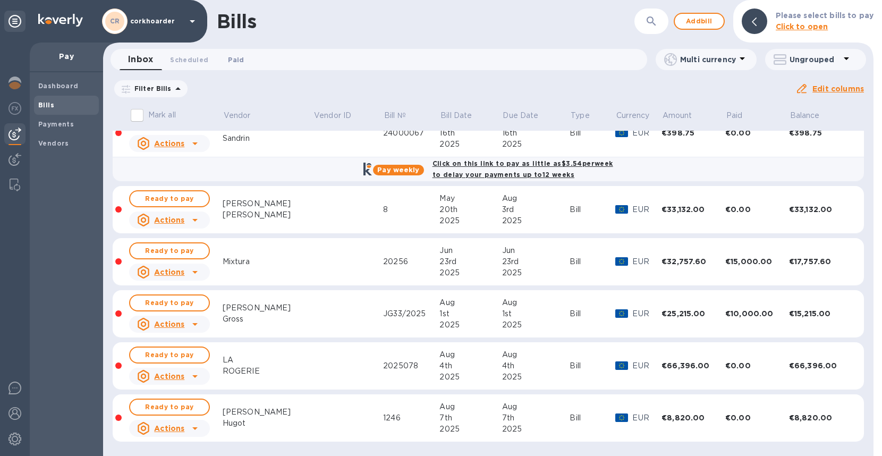
click at [218, 63] on button "Paid 0" at bounding box center [236, 59] width 38 height 21
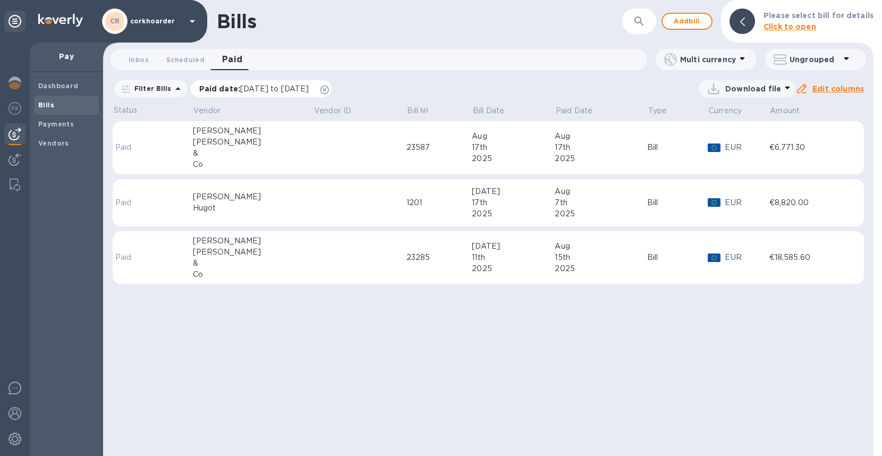
click at [329, 87] on icon at bounding box center [324, 90] width 9 height 9
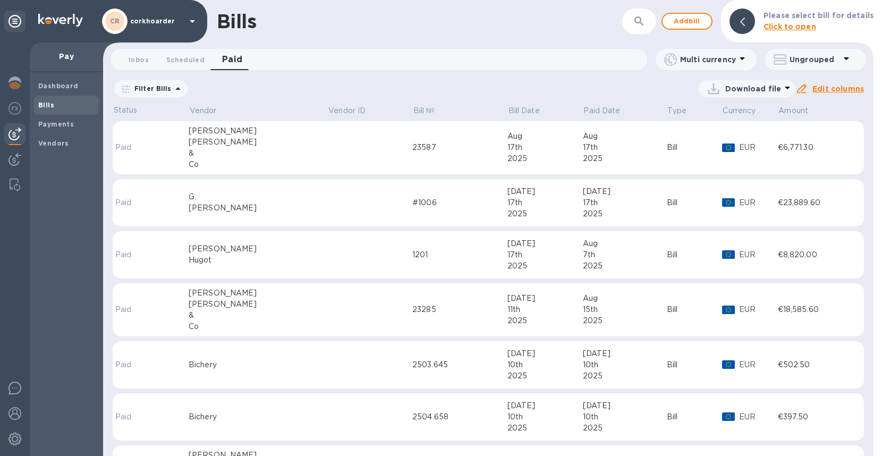
click at [793, 62] on p "Ungrouped" at bounding box center [815, 59] width 50 height 11
click at [793, 80] on li "Group bills by vendors" at bounding box center [818, 87] width 114 height 34
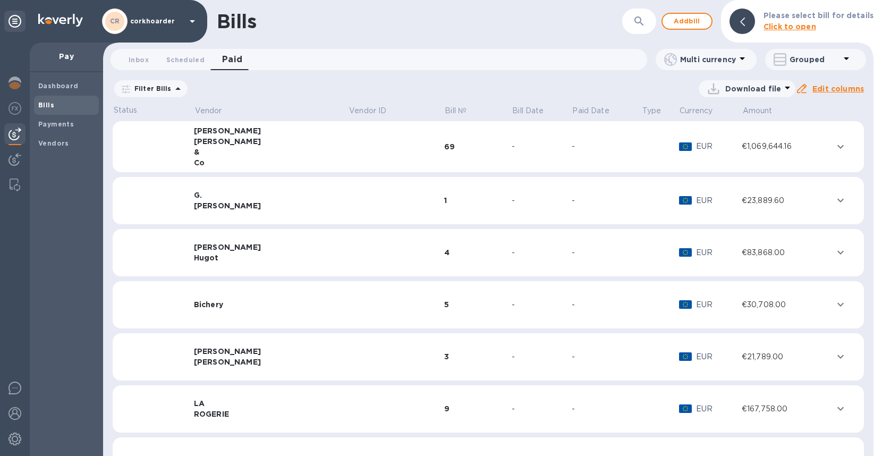
click at [444, 145] on div "69" at bounding box center [477, 146] width 67 height 11
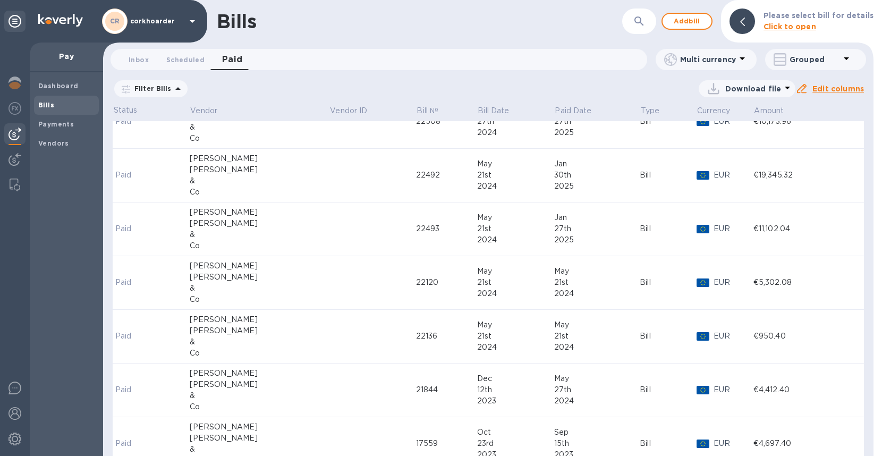
scroll to position [909, 0]
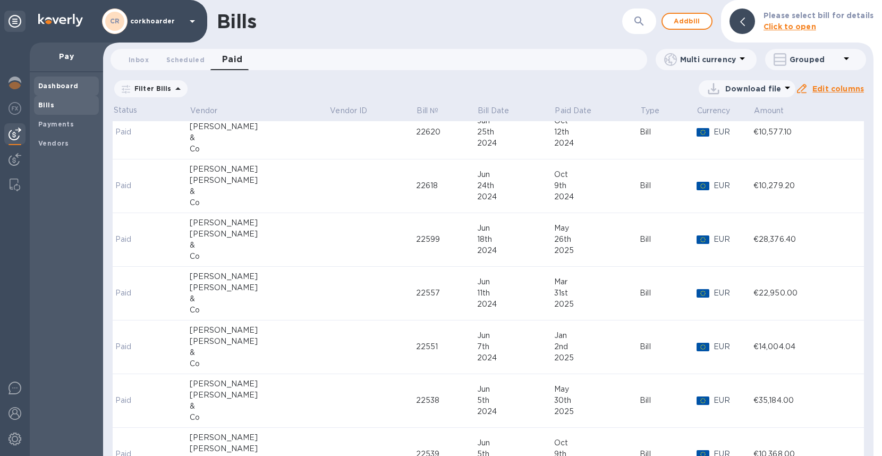
click at [63, 92] on div "Dashboard" at bounding box center [66, 86] width 65 height 19
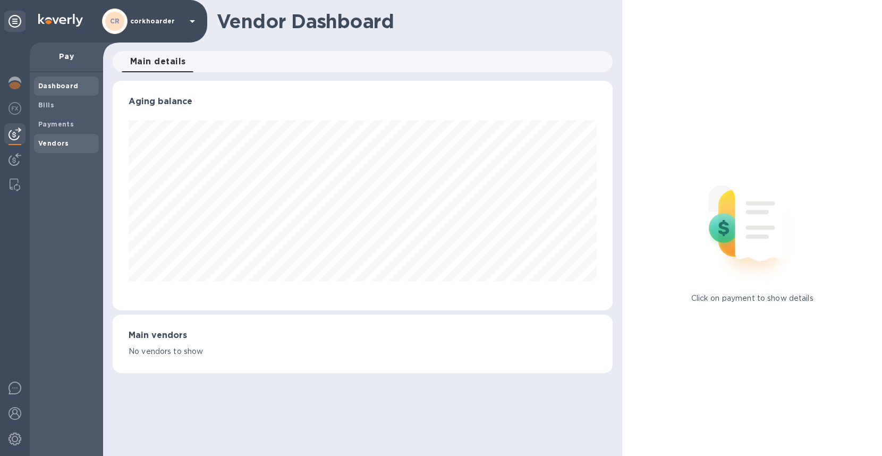
scroll to position [230, 500]
click at [48, 111] on div "Bills" at bounding box center [66, 105] width 65 height 19
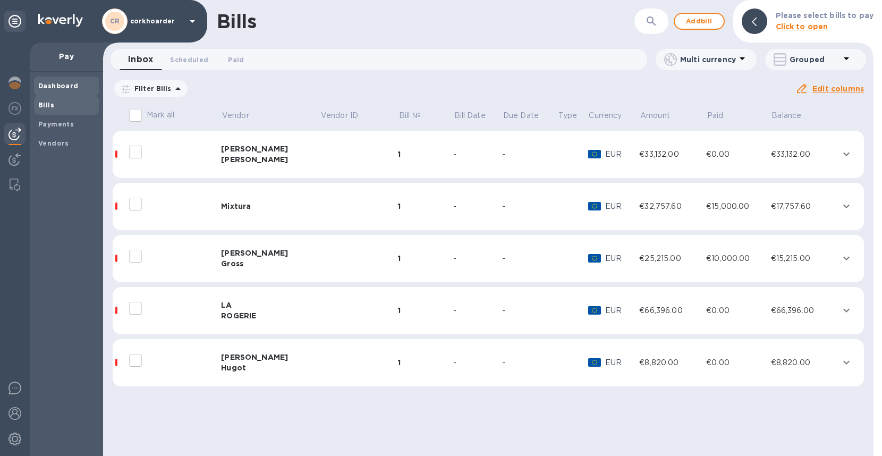
click at [62, 88] on b "Dashboard" at bounding box center [58, 86] width 40 height 8
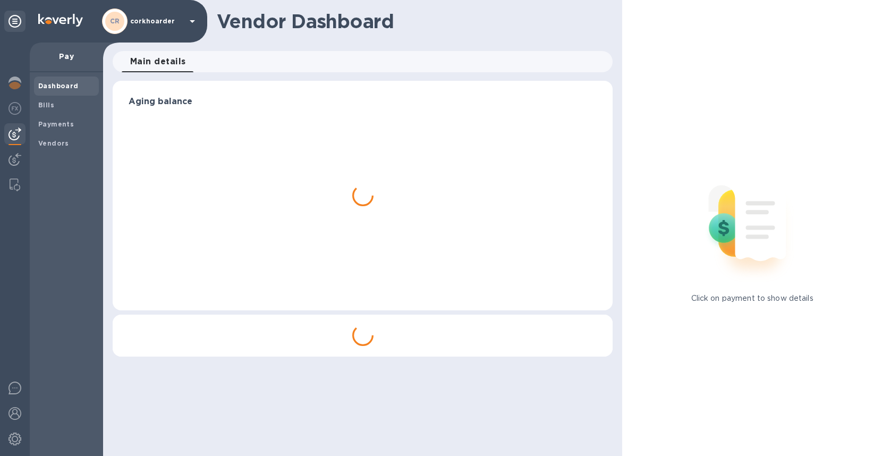
click at [26, 79] on div at bounding box center [15, 249] width 30 height 413
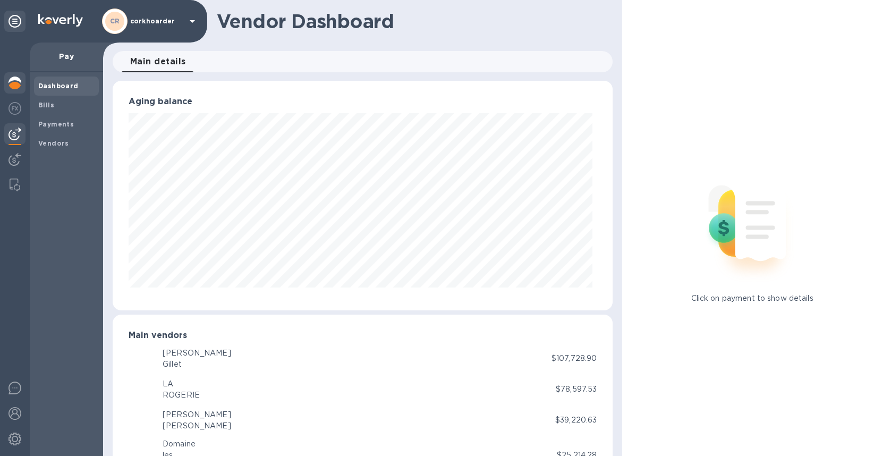
click at [11, 87] on img at bounding box center [15, 83] width 13 height 13
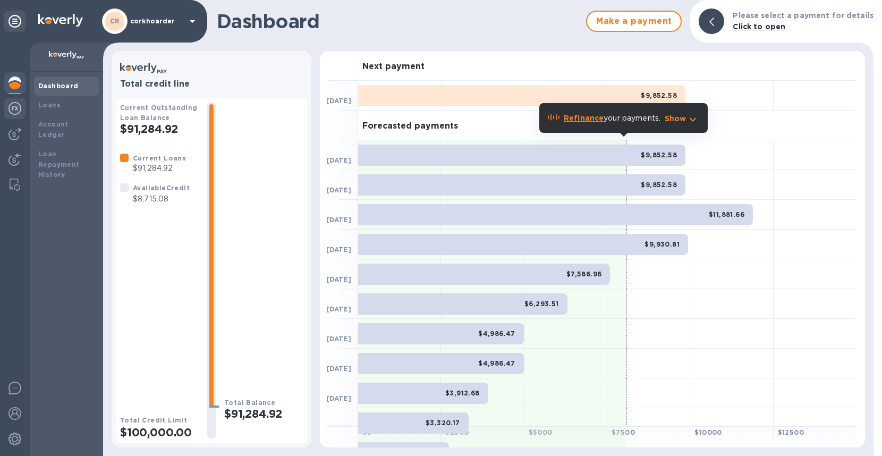
click at [8, 115] on div at bounding box center [14, 109] width 21 height 23
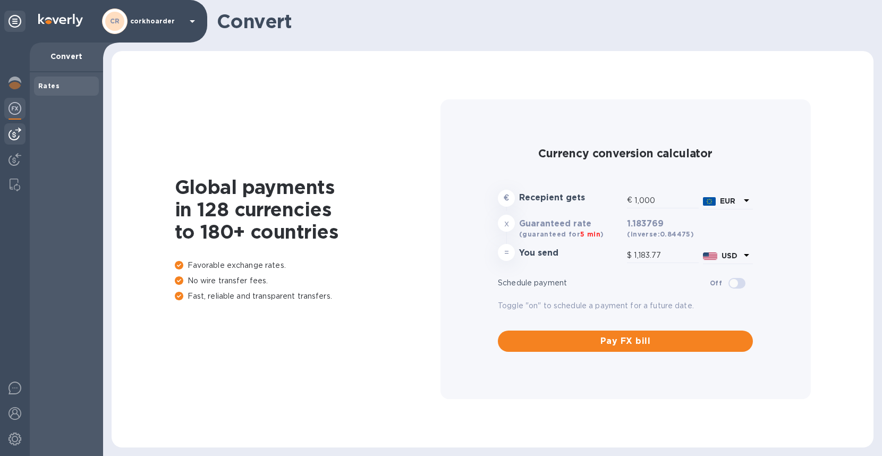
click at [22, 138] on div at bounding box center [14, 133] width 21 height 21
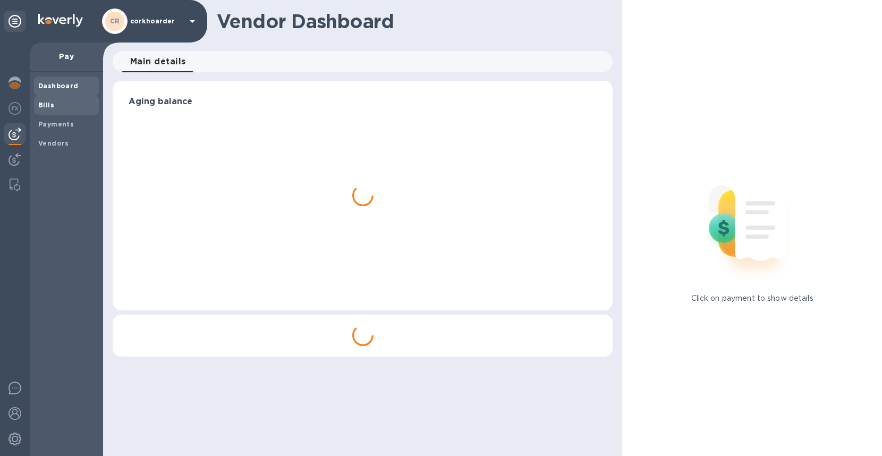
click at [57, 105] on span "Bills" at bounding box center [66, 105] width 56 height 11
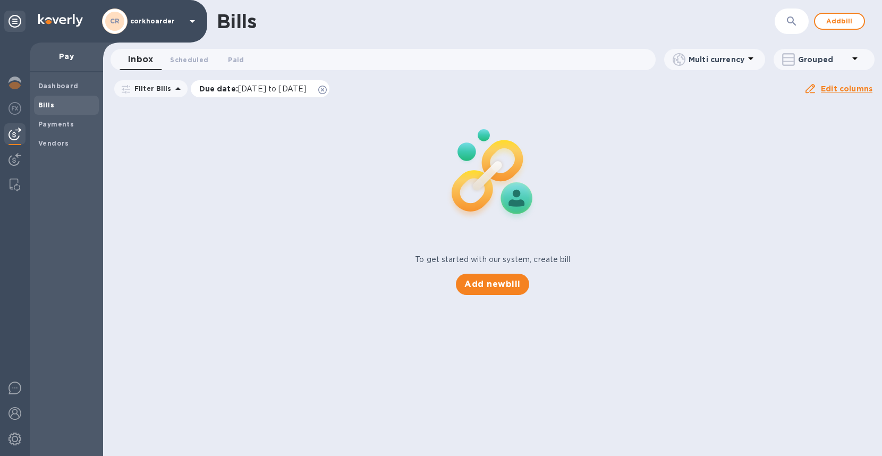
click at [327, 91] on icon at bounding box center [322, 90] width 9 height 9
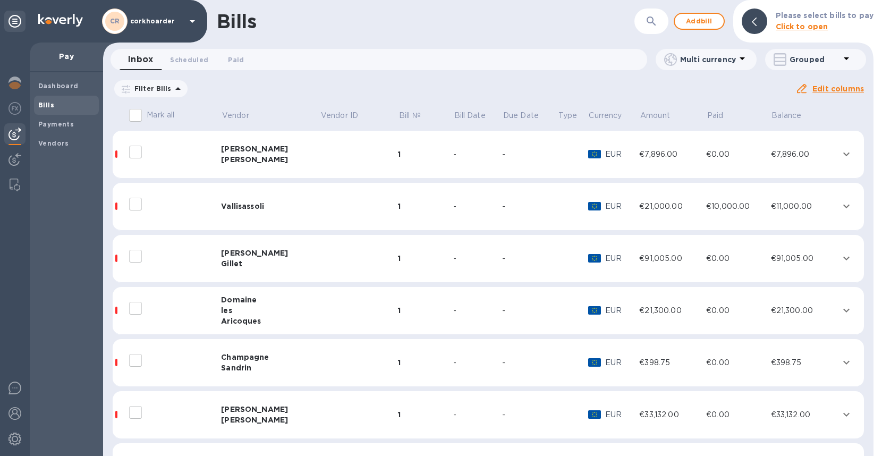
click at [69, 109] on span "Bills" at bounding box center [66, 105] width 56 height 11
click at [39, 87] on b "Dashboard" at bounding box center [58, 86] width 40 height 8
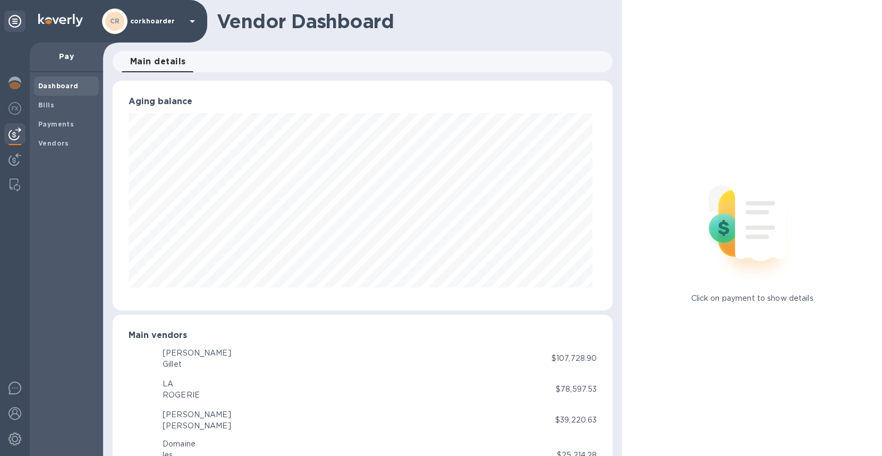
scroll to position [230, 496]
click at [71, 108] on span "Bills" at bounding box center [66, 105] width 56 height 11
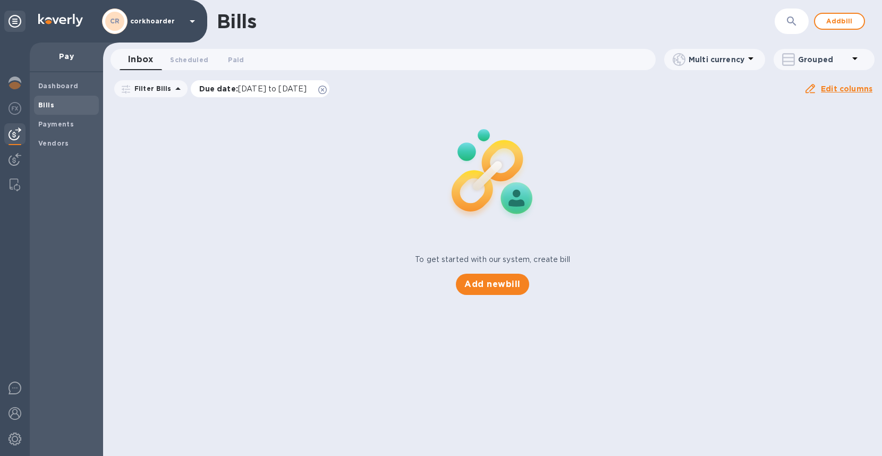
click at [327, 90] on icon at bounding box center [322, 90] width 9 height 9
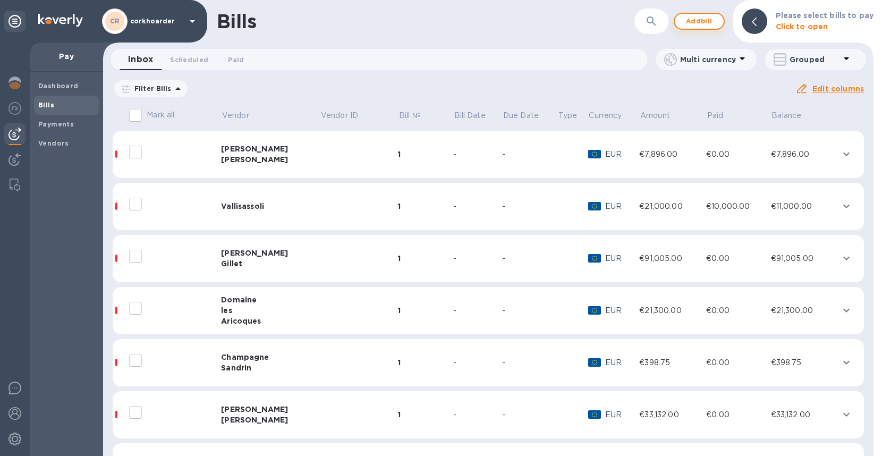
click at [706, 29] on button "Add bill" at bounding box center [699, 21] width 51 height 17
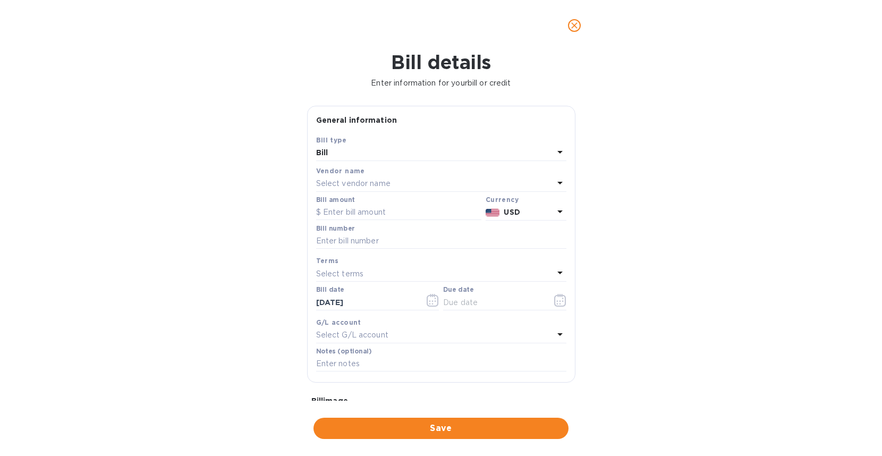
click at [376, 158] on div "Bill" at bounding box center [434, 153] width 237 height 15
click at [598, 52] on h1 "Bill details" at bounding box center [441, 62] width 865 height 22
click at [442, 180] on div "Select vendor name" at bounding box center [434, 183] width 237 height 15
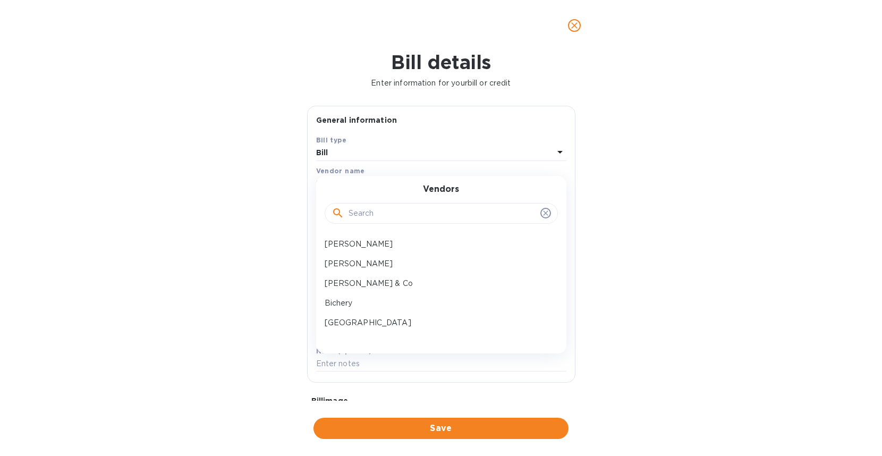
click at [439, 201] on div at bounding box center [441, 212] width 233 height 36
click at [436, 286] on p "[PERSON_NAME] & Co" at bounding box center [437, 283] width 225 height 11
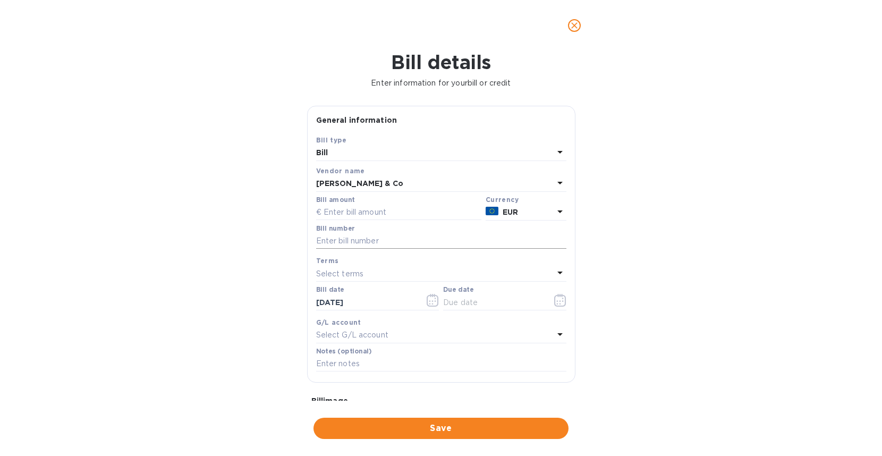
click at [420, 245] on input "text" at bounding box center [441, 241] width 250 height 16
type input "19265"
click at [432, 210] on input "text" at bounding box center [398, 213] width 165 height 16
type input "47,458.20"
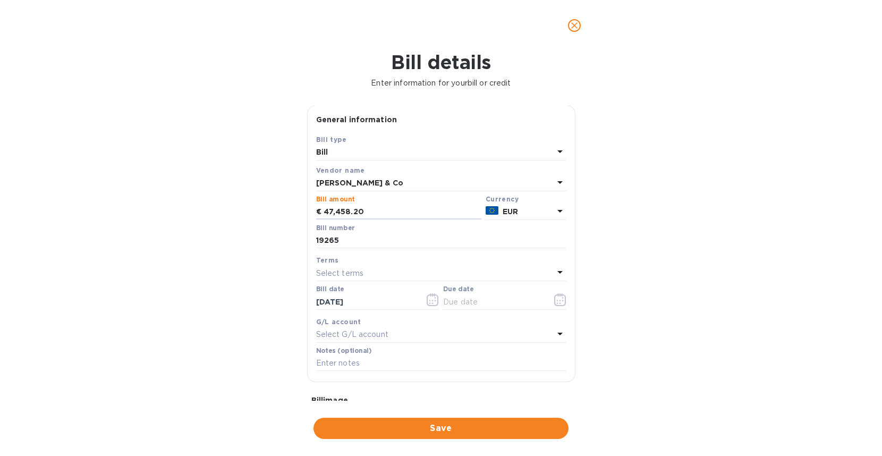
click at [417, 276] on div "Select terms" at bounding box center [434, 273] width 237 height 15
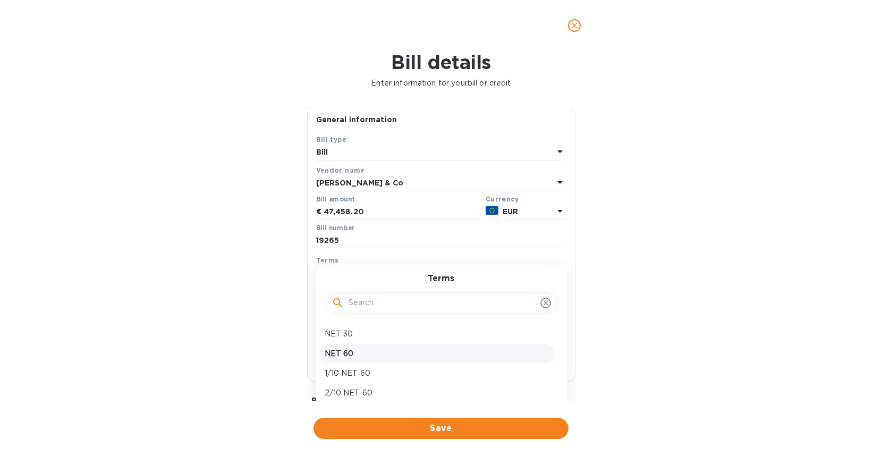
scroll to position [75, 0]
click at [419, 341] on p "Prepay" at bounding box center [437, 337] width 225 height 11
type input "[DATE]"
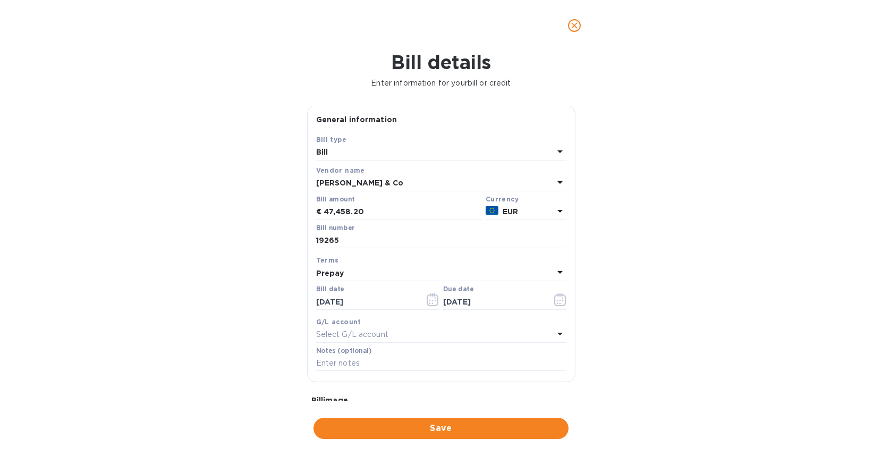
scroll to position [103, 0]
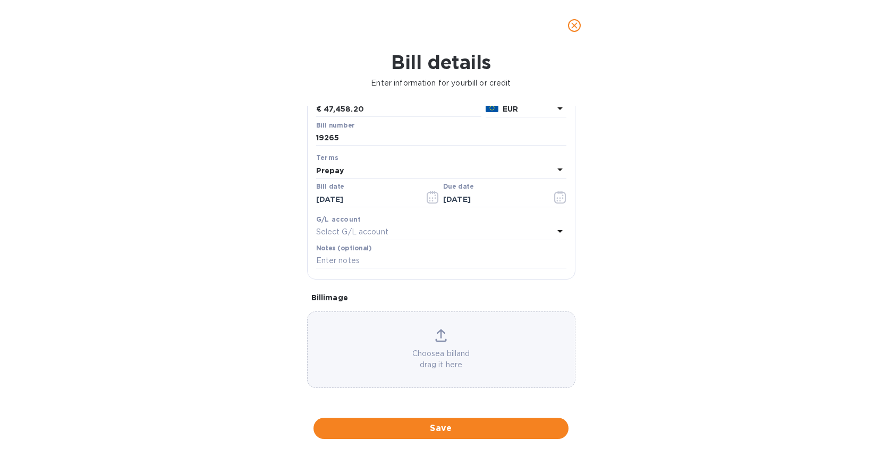
click at [397, 325] on div "Choose a bill and drag it here" at bounding box center [441, 349] width 268 height 77
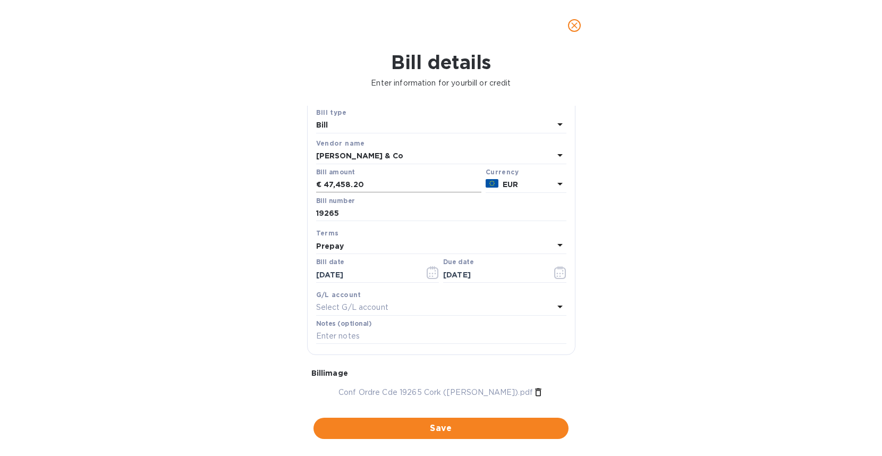
scroll to position [0, 0]
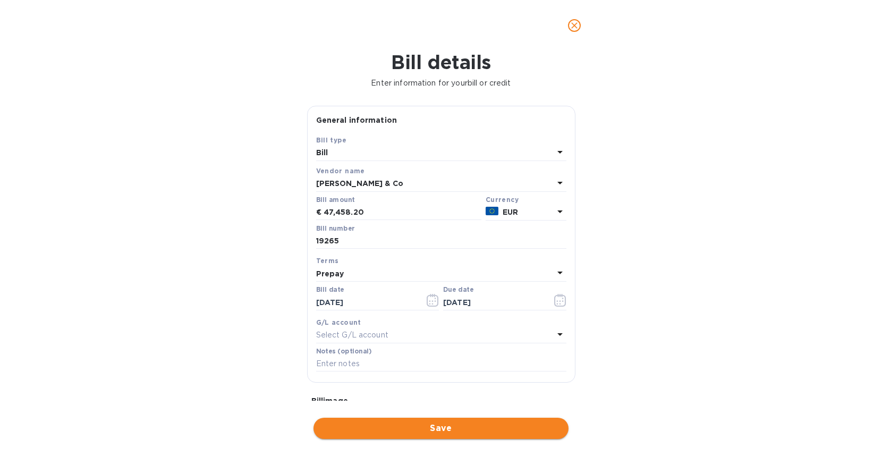
click at [430, 425] on span "Save" at bounding box center [441, 428] width 238 height 13
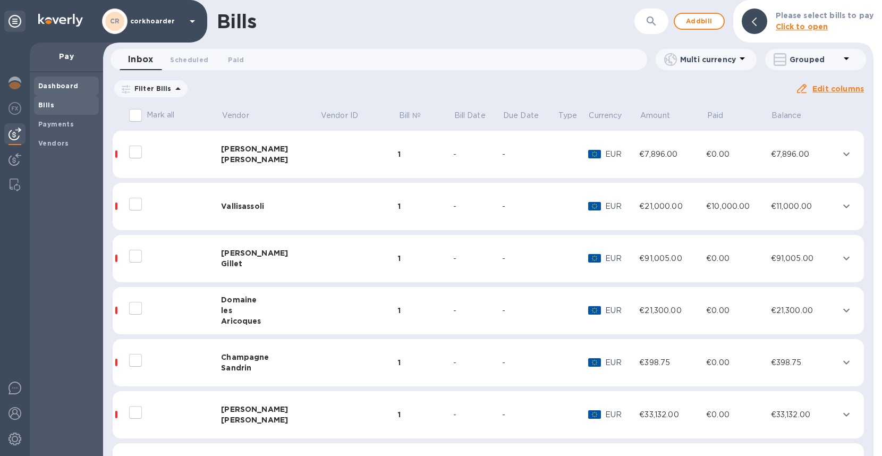
click at [44, 86] on b "Dashboard" at bounding box center [58, 86] width 40 height 8
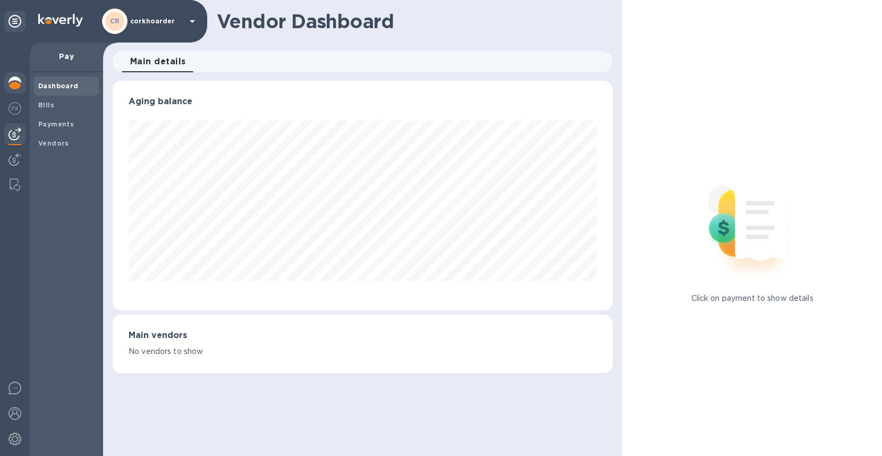
scroll to position [531084, 530814]
click at [10, 125] on div at bounding box center [14, 133] width 21 height 21
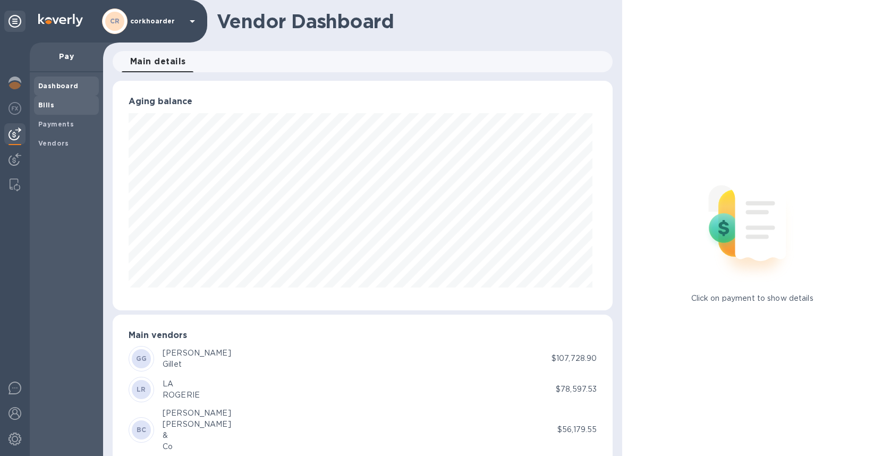
click at [43, 108] on b "Bills" at bounding box center [46, 105] width 16 height 8
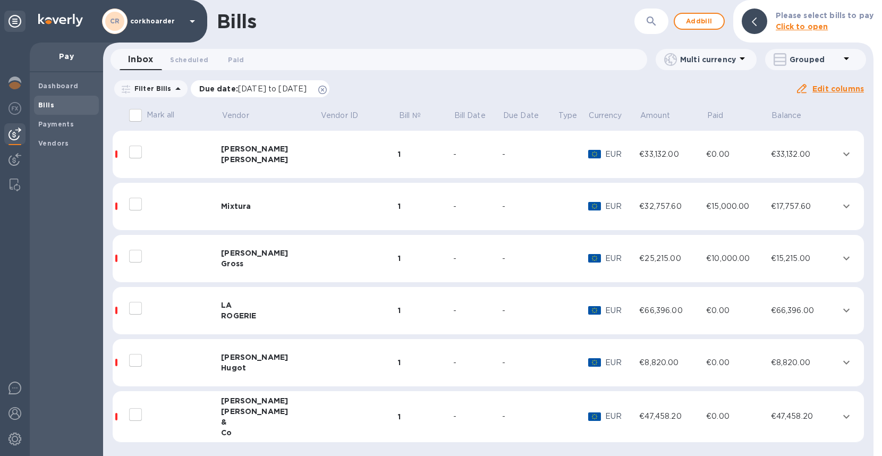
click at [327, 92] on icon at bounding box center [322, 90] width 9 height 9
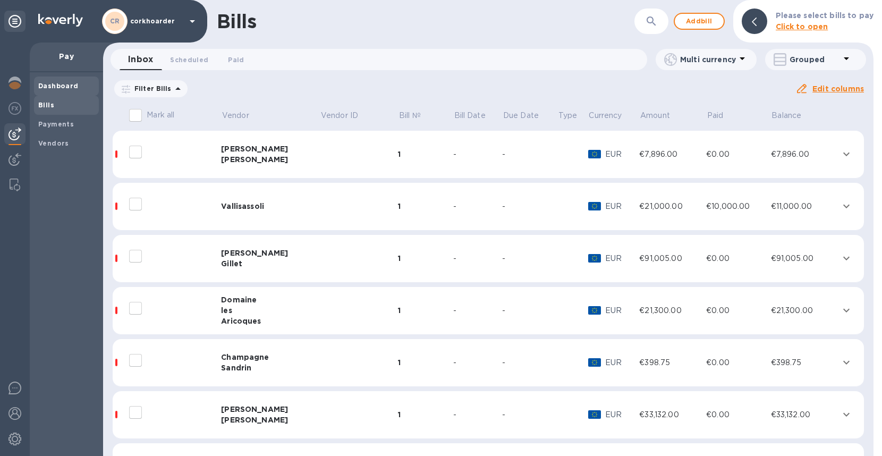
click at [79, 90] on span "Dashboard" at bounding box center [66, 86] width 56 height 11
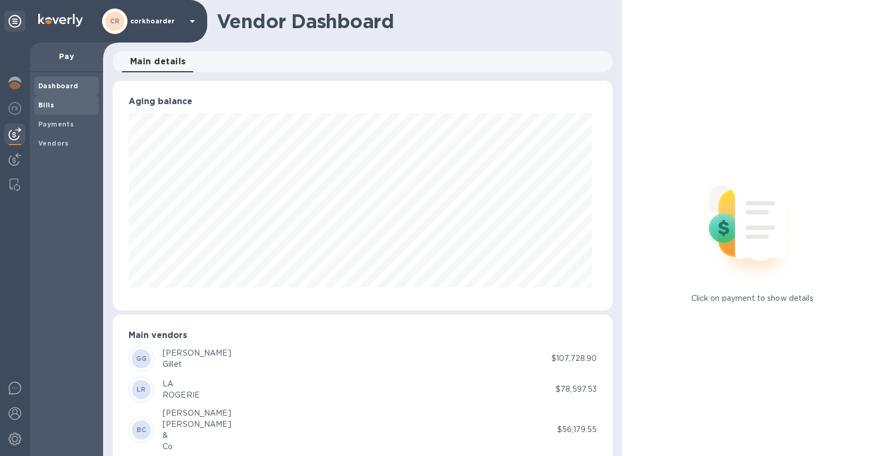
scroll to position [230, 496]
click at [18, 87] on img at bounding box center [15, 83] width 13 height 13
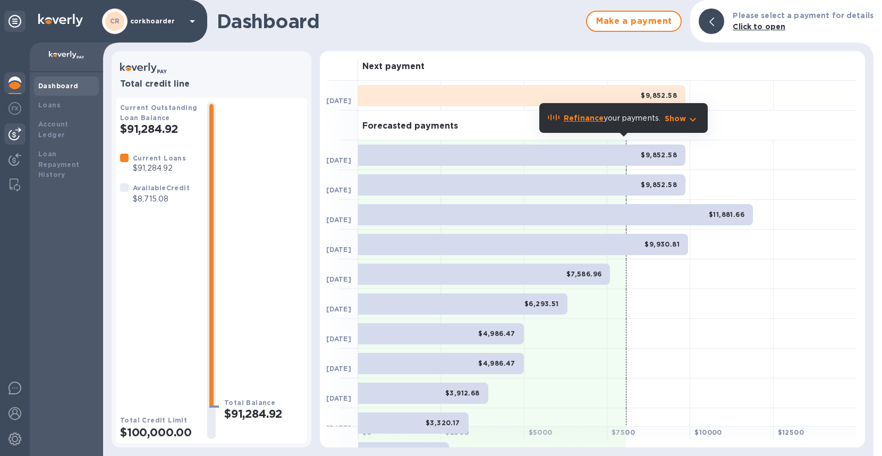
click at [7, 131] on div at bounding box center [14, 133] width 21 height 21
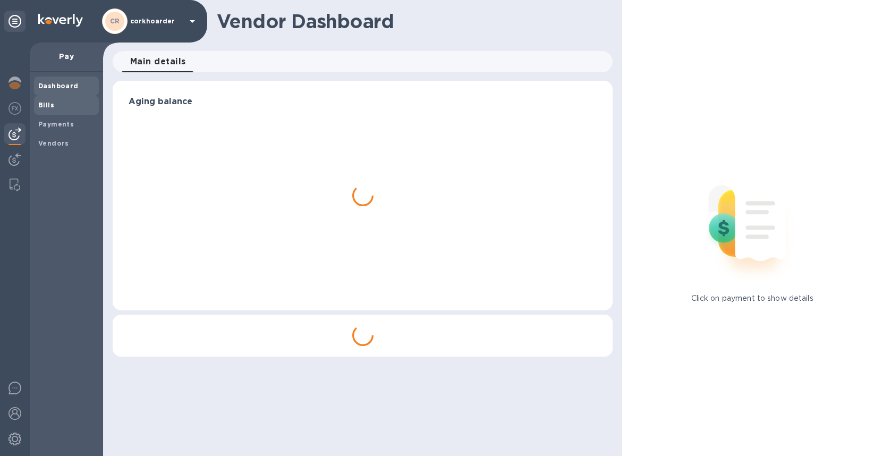
click at [49, 107] on b "Bills" at bounding box center [46, 105] width 16 height 8
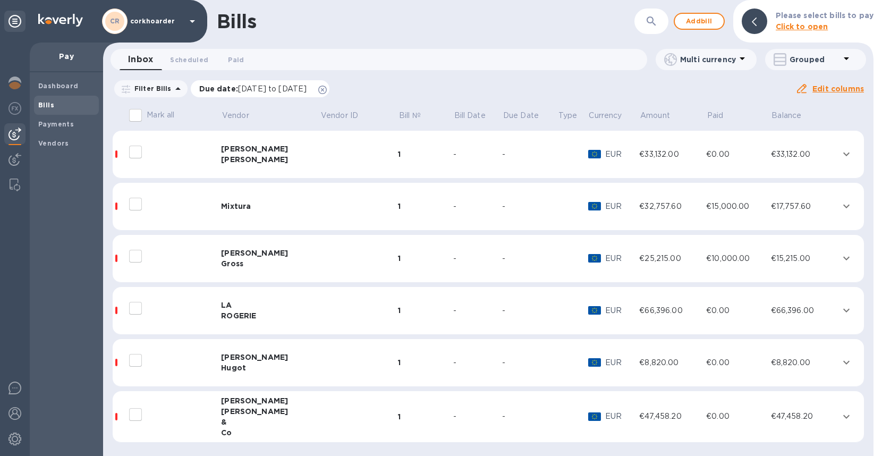
click at [327, 90] on icon at bounding box center [322, 90] width 9 height 9
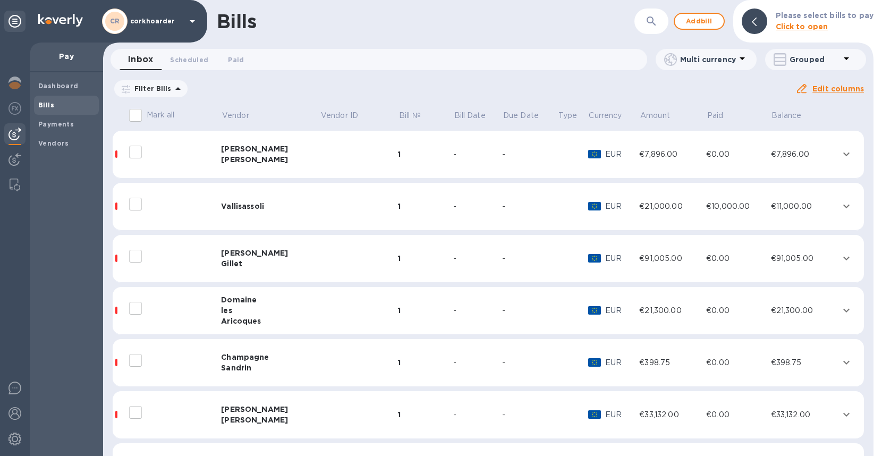
click at [774, 80] on div "Filter Bills Amount Paid Balance" at bounding box center [454, 89] width 683 height 20
click at [789, 67] on div "Grouped" at bounding box center [815, 59] width 101 height 21
click at [793, 86] on li "Separate all bills" at bounding box center [810, 87] width 91 height 34
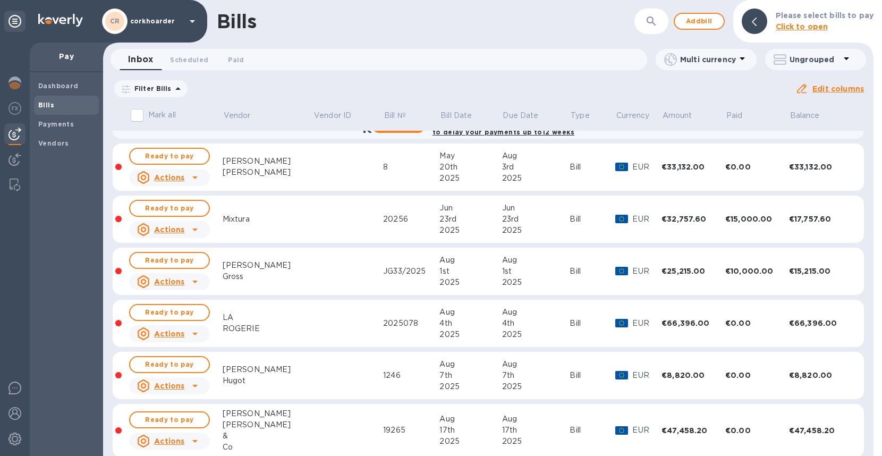
scroll to position [287, 0]
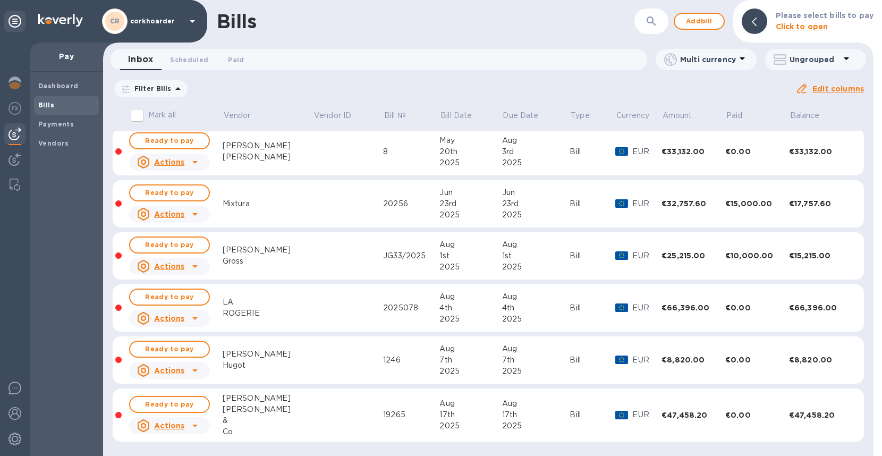
click at [313, 424] on td at bounding box center [348, 415] width 70 height 54
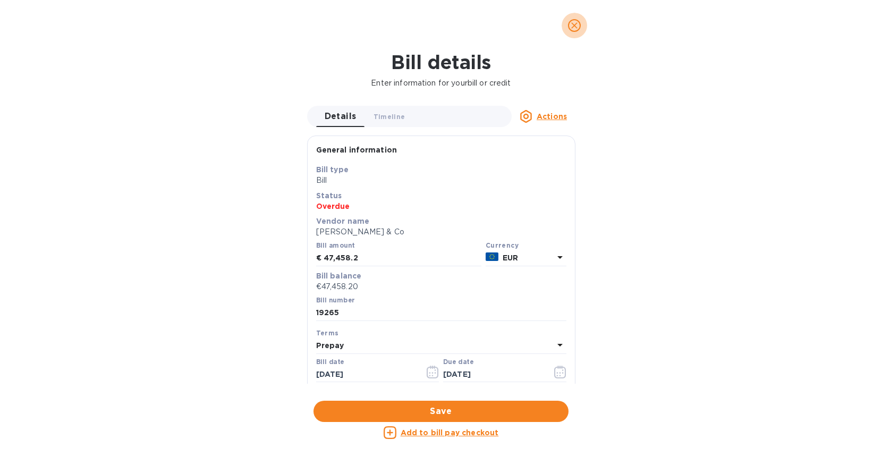
click at [572, 23] on icon "close" at bounding box center [574, 25] width 6 height 6
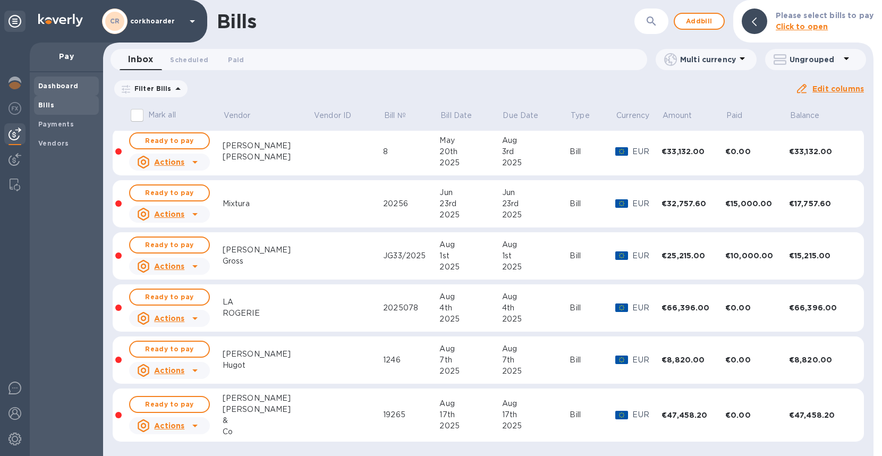
click at [84, 88] on span "Dashboard" at bounding box center [66, 86] width 56 height 11
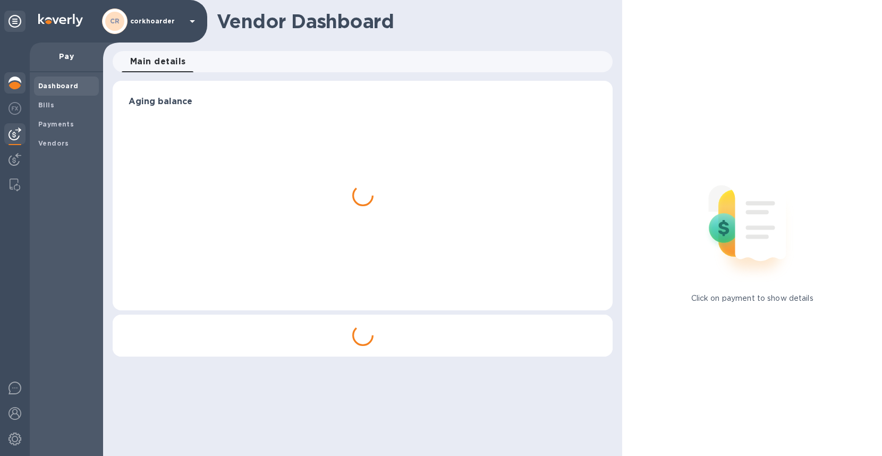
click at [9, 81] on img at bounding box center [15, 83] width 13 height 13
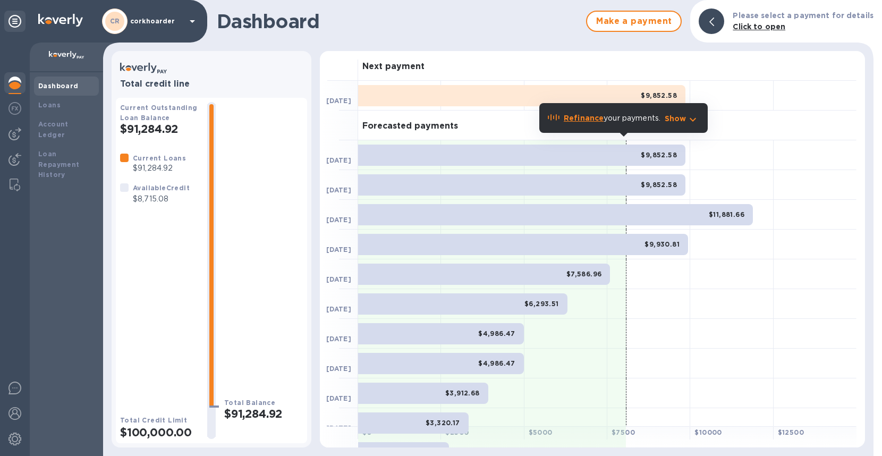
click at [12, 84] on img at bounding box center [15, 83] width 13 height 13
click at [15, 112] on img at bounding box center [15, 108] width 13 height 13
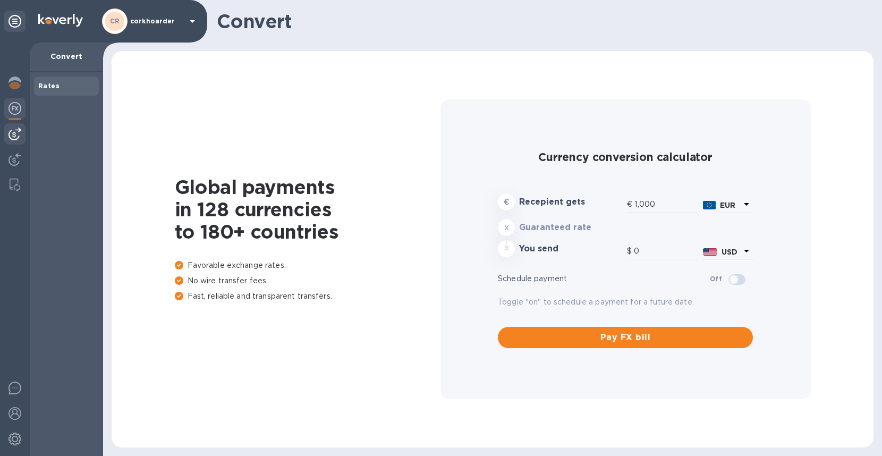
type input "1,183.77"
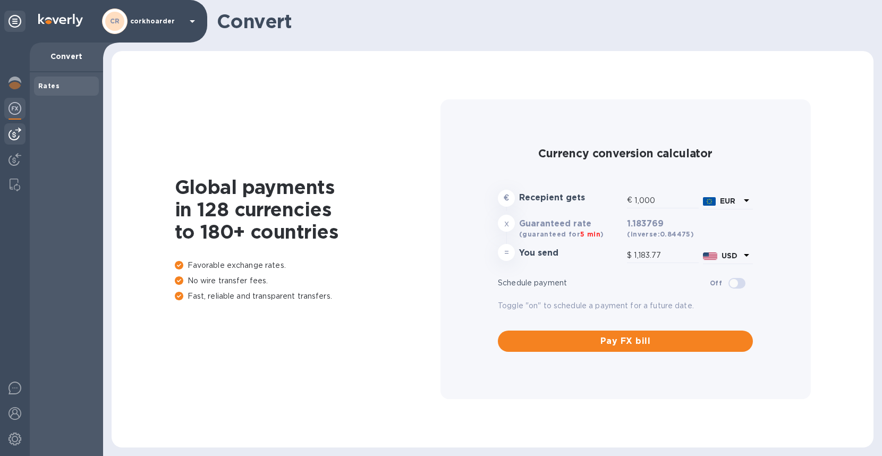
click at [12, 129] on img at bounding box center [15, 134] width 13 height 13
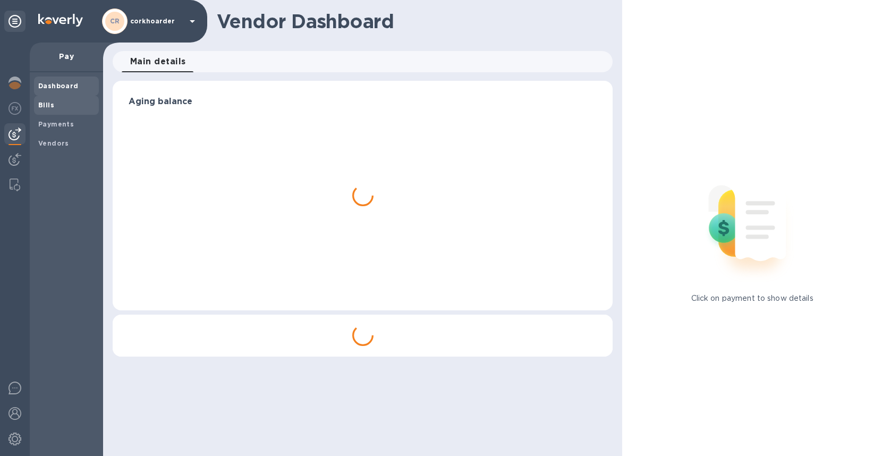
click at [44, 107] on b "Bills" at bounding box center [46, 105] width 16 height 8
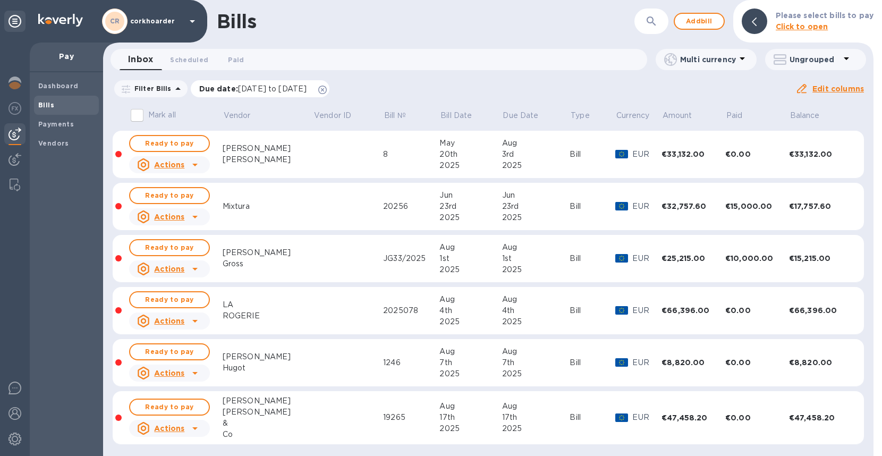
click at [327, 92] on icon at bounding box center [322, 90] width 9 height 9
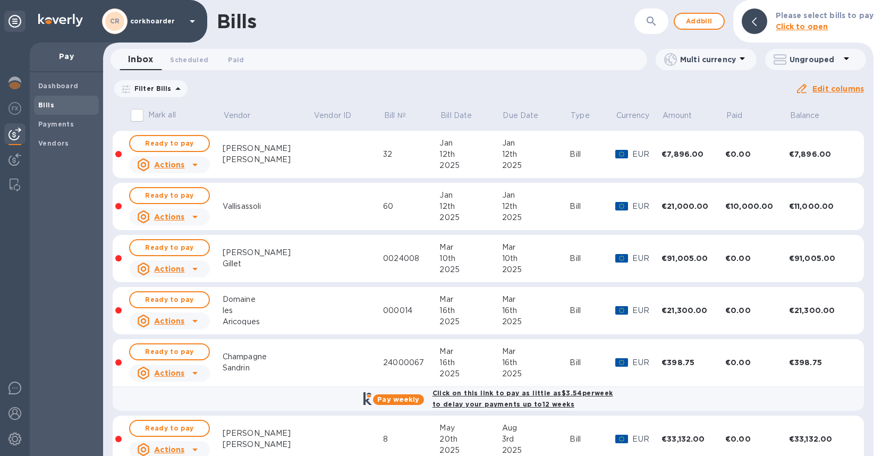
scroll to position [287, 0]
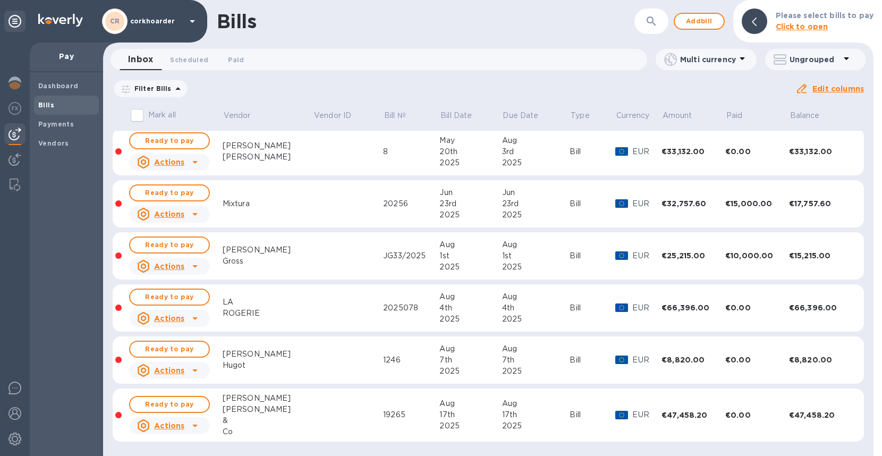
click at [248, 405] on div "[PERSON_NAME]" at bounding box center [268, 409] width 91 height 11
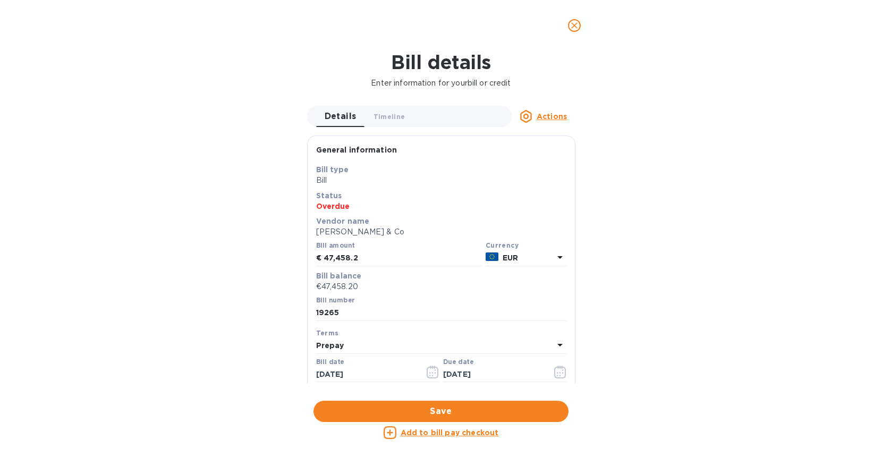
click at [497, 425] on div "Add to bill pay checkout" at bounding box center [440, 432] width 255 height 13
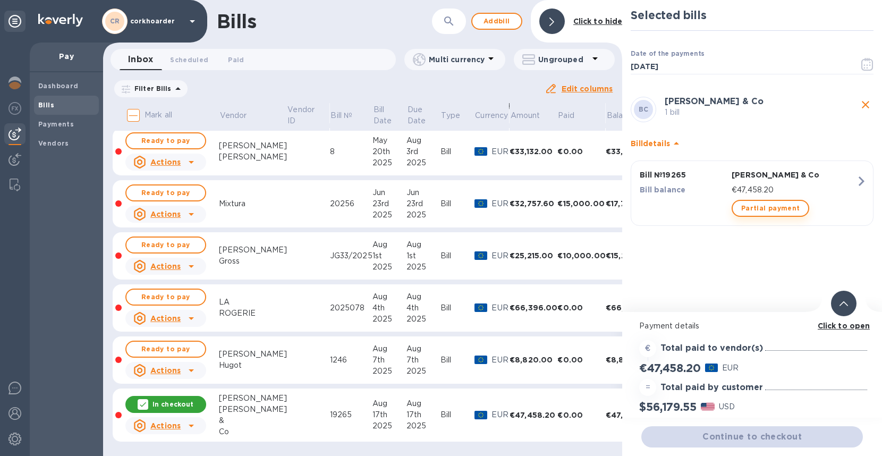
click at [770, 209] on span "Partial payment" at bounding box center [770, 208] width 58 height 13
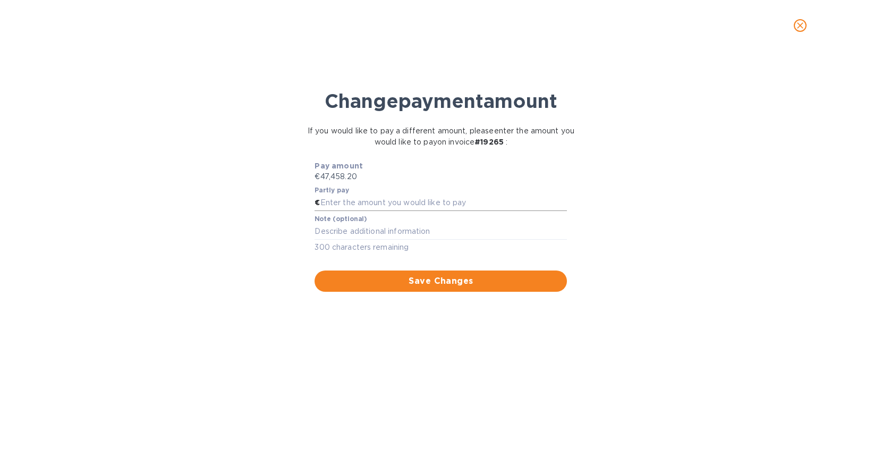
click at [477, 197] on input "text" at bounding box center [443, 203] width 247 height 16
type input "8,000"
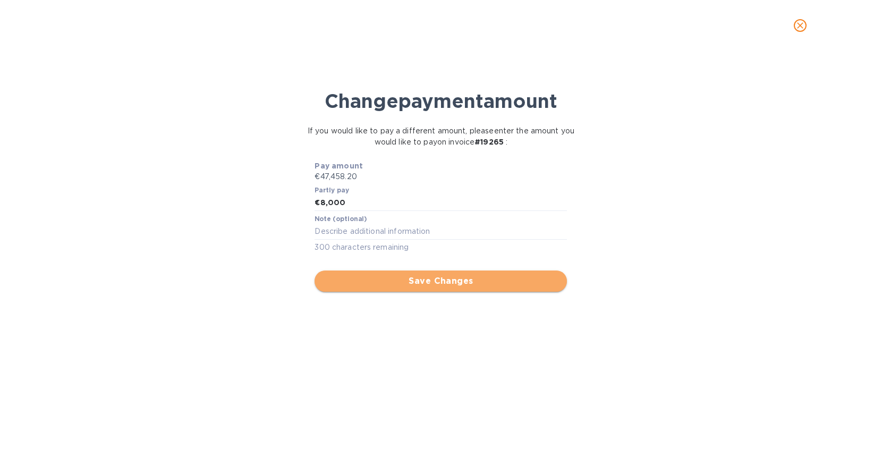
click at [519, 278] on span "Save Changes" at bounding box center [440, 281] width 235 height 13
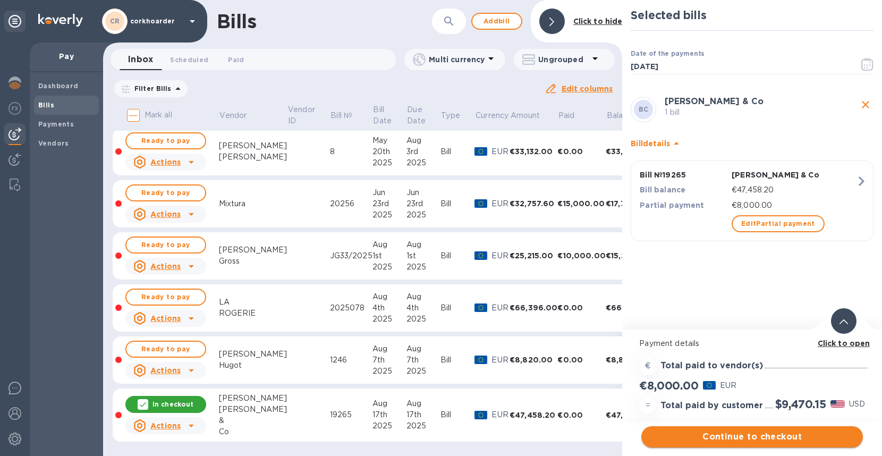
click at [754, 425] on span "Continue to checkout" at bounding box center [752, 436] width 205 height 13
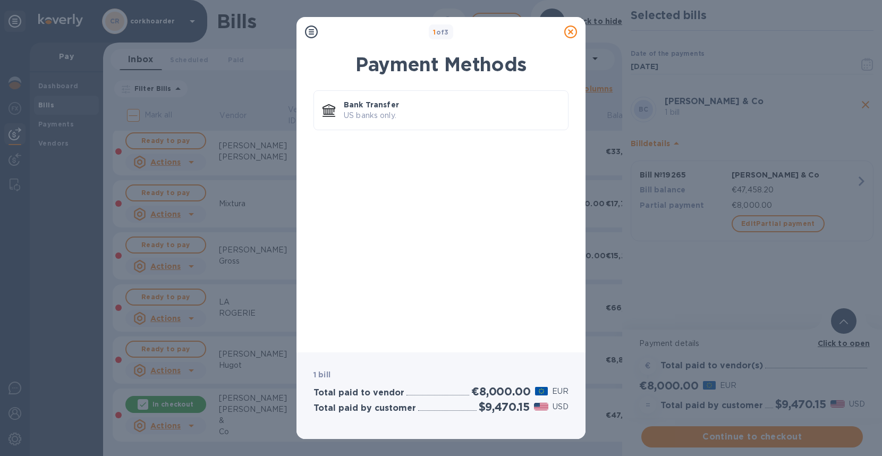
click at [571, 27] on icon at bounding box center [570, 32] width 13 height 13
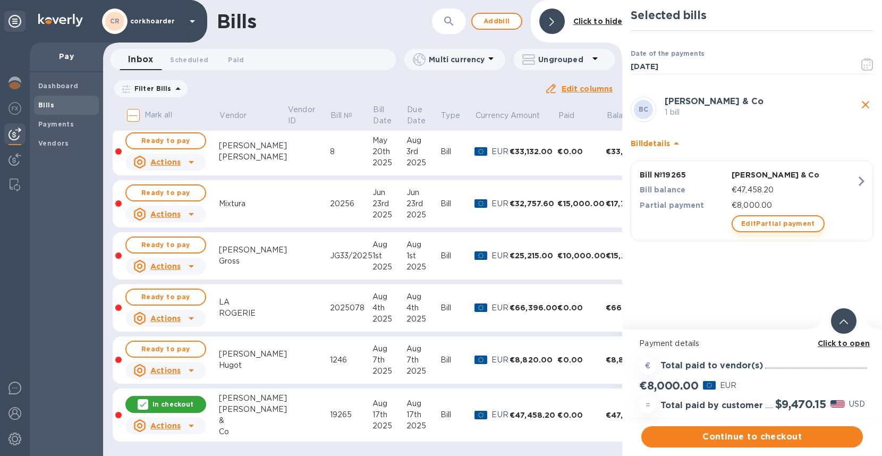
click at [759, 229] on span "Edit Partial payment" at bounding box center [778, 223] width 74 height 13
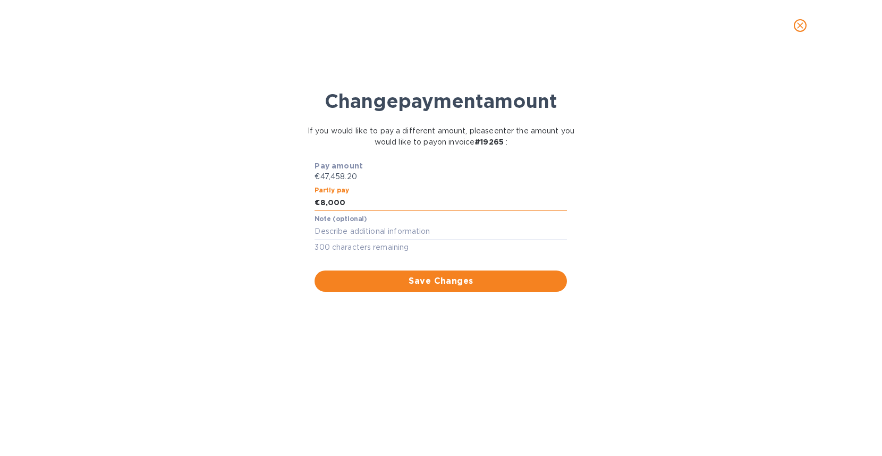
click at [458, 205] on input "8,000" at bounding box center [443, 203] width 247 height 16
type input "7,500"
click at [451, 287] on span "Save Changes" at bounding box center [440, 281] width 235 height 13
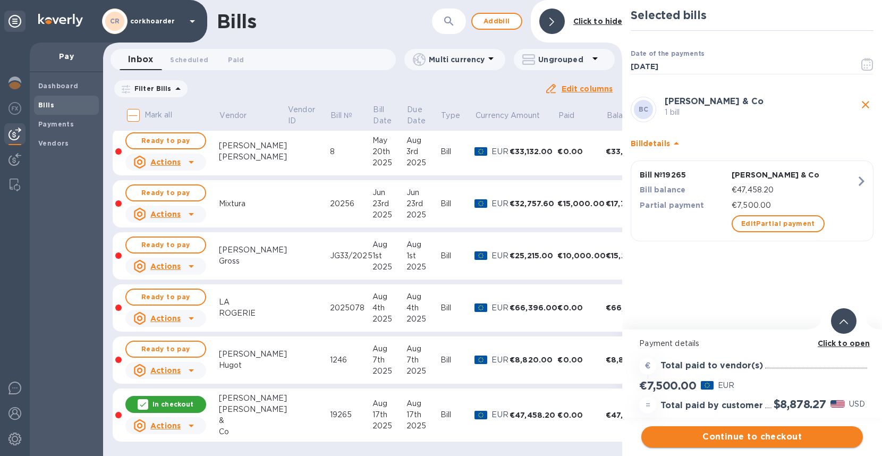
click at [756, 425] on span "Continue to checkout" at bounding box center [752, 436] width 205 height 13
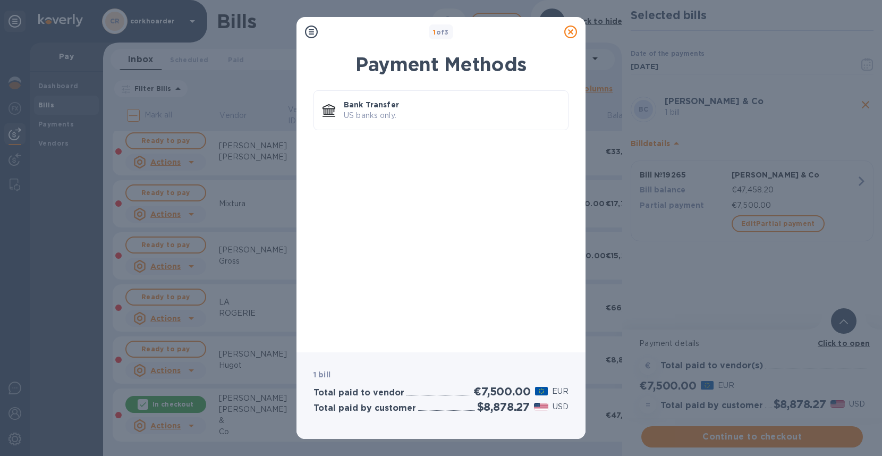
click at [572, 34] on icon at bounding box center [570, 32] width 13 height 13
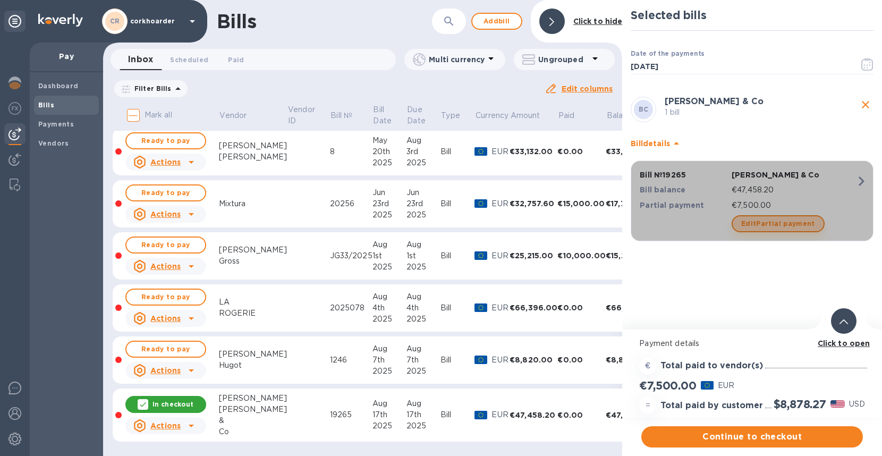
click at [779, 227] on span "Edit Partial payment" at bounding box center [778, 223] width 74 height 13
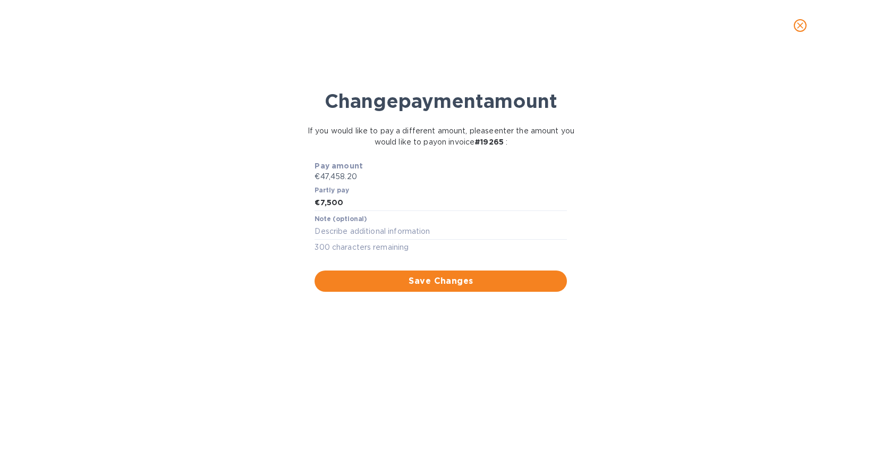
click at [417, 217] on div "Note (optional) x 300 characters remaining" at bounding box center [441, 234] width 252 height 38
click at [423, 209] on input "7,500" at bounding box center [443, 203] width 247 height 16
type input "7,400"
click at [513, 283] on span "Save Changes" at bounding box center [440, 281] width 235 height 13
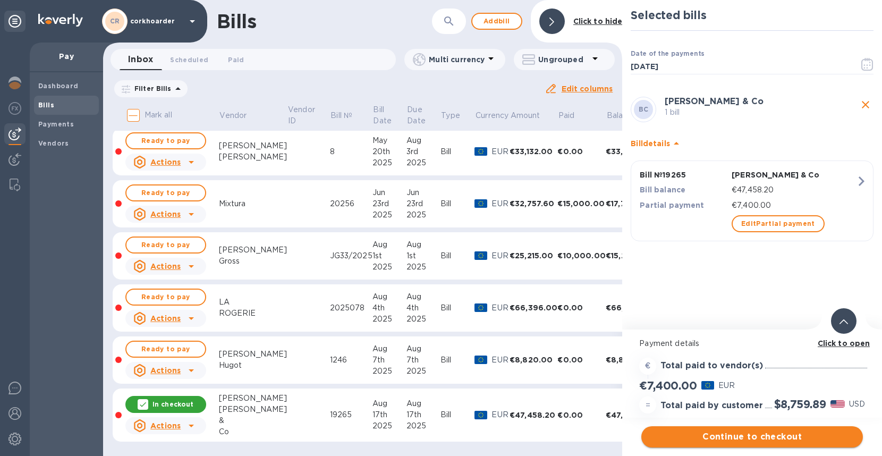
click at [760, 425] on span "Continue to checkout" at bounding box center [752, 436] width 205 height 13
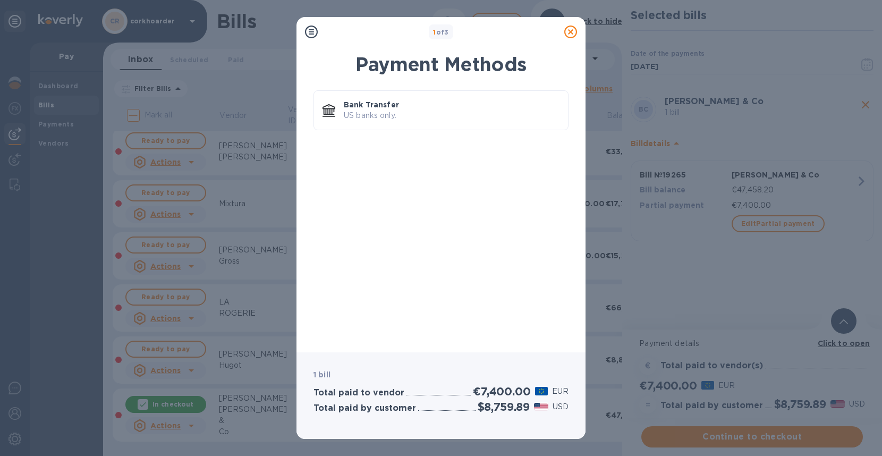
click at [572, 27] on icon at bounding box center [570, 32] width 13 height 13
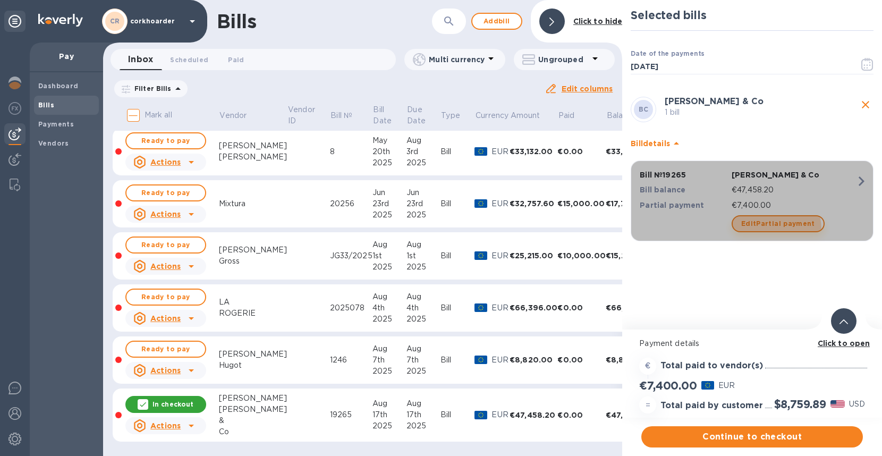
click at [762, 230] on span "Edit Partial payment" at bounding box center [778, 223] width 74 height 13
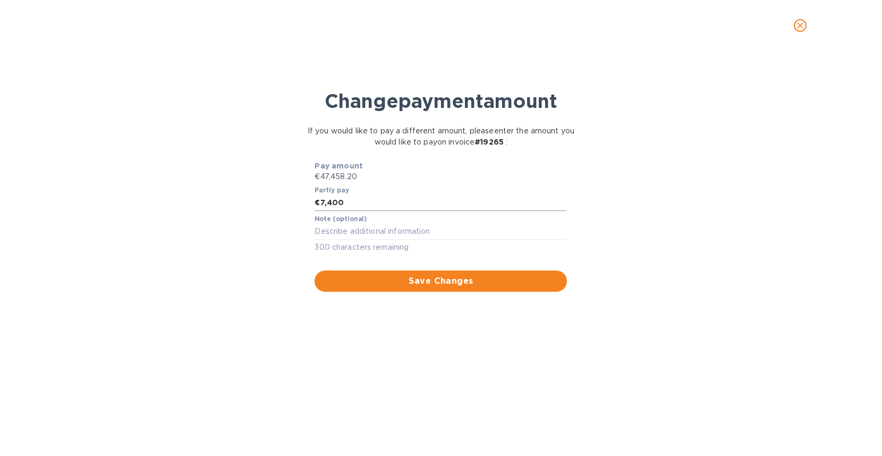
click at [465, 203] on input "7,400" at bounding box center [443, 203] width 247 height 16
type input "7,300"
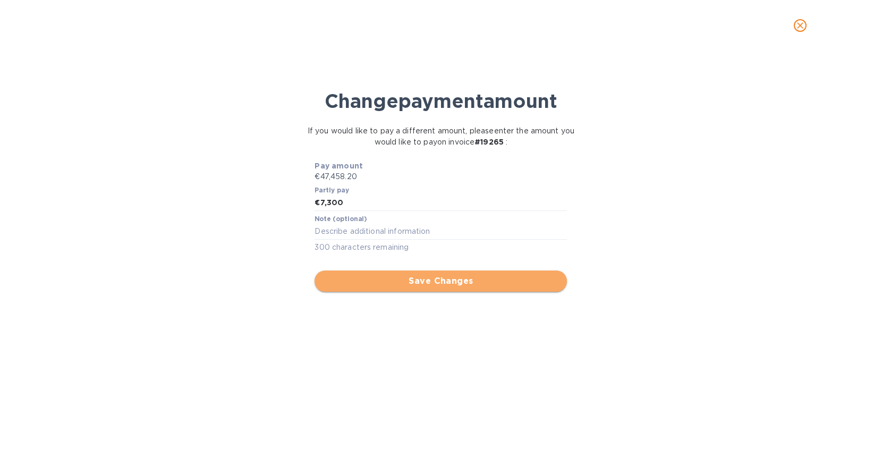
click at [527, 282] on span "Save Changes" at bounding box center [440, 281] width 235 height 13
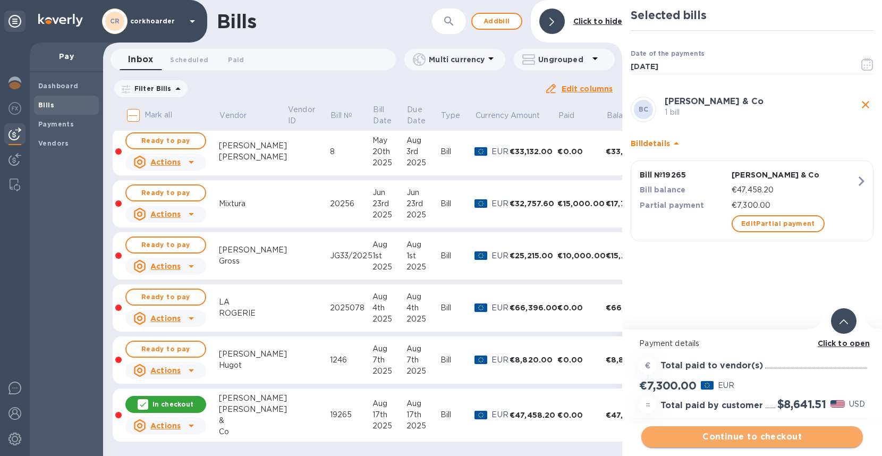
click at [750, 425] on button "Continue to checkout" at bounding box center [752, 436] width 222 height 21
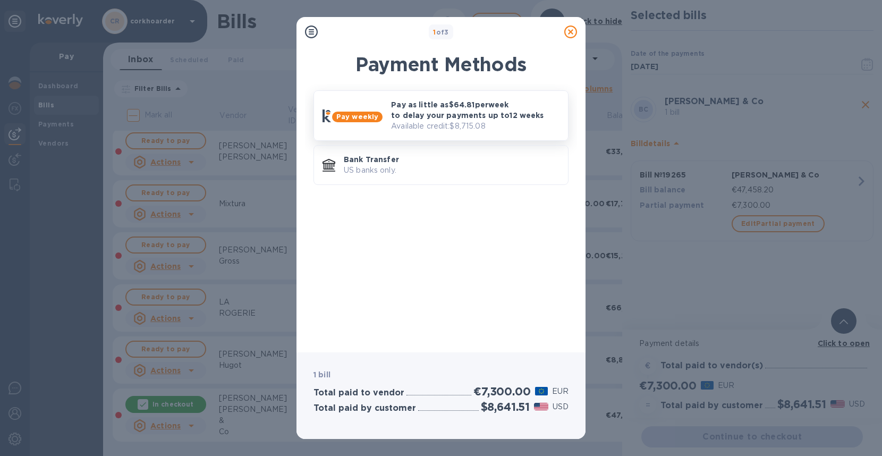
click at [416, 118] on p "Pay as little as $64.81 per week to delay your payments up to 12 weeks" at bounding box center [475, 109] width 168 height 21
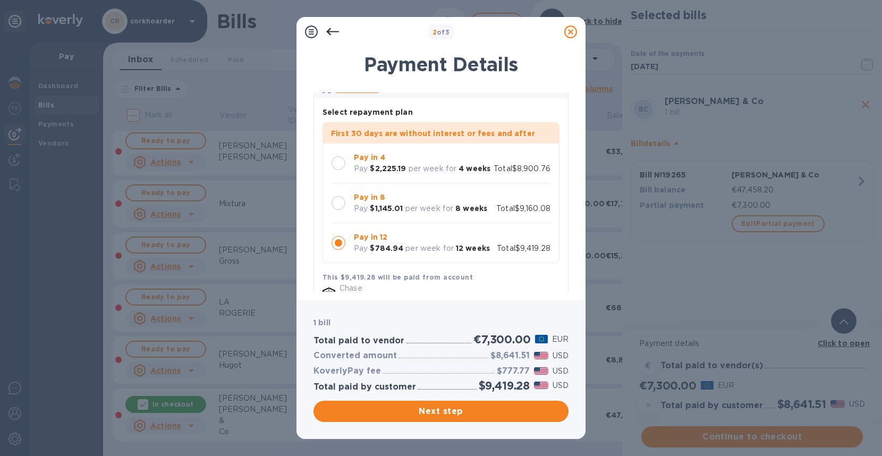
scroll to position [220, 0]
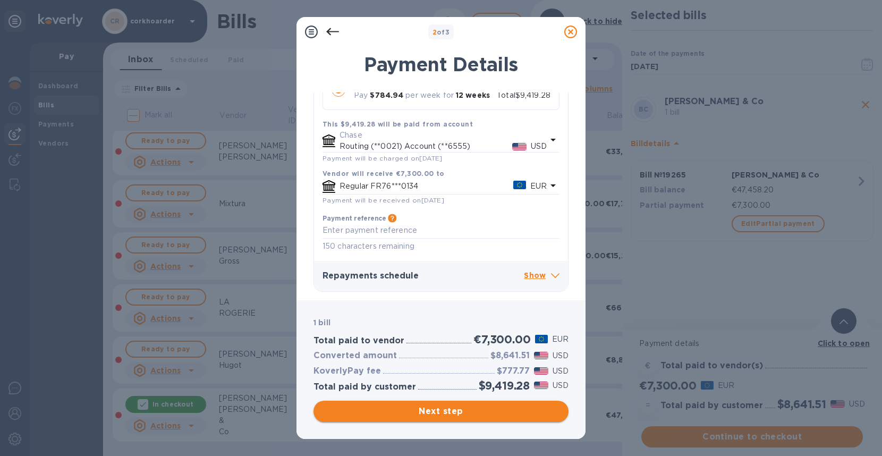
click at [444, 403] on button "Next step" at bounding box center [440, 411] width 255 height 21
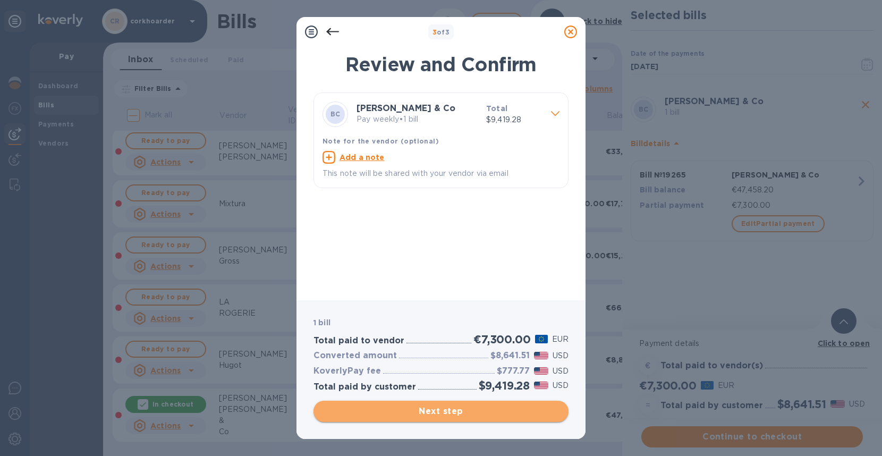
click at [474, 405] on span "Next step" at bounding box center [441, 411] width 238 height 13
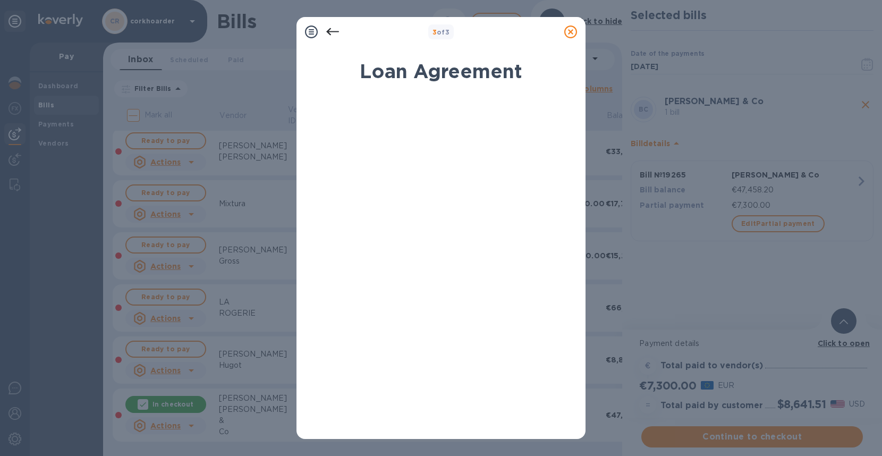
scroll to position [138, 0]
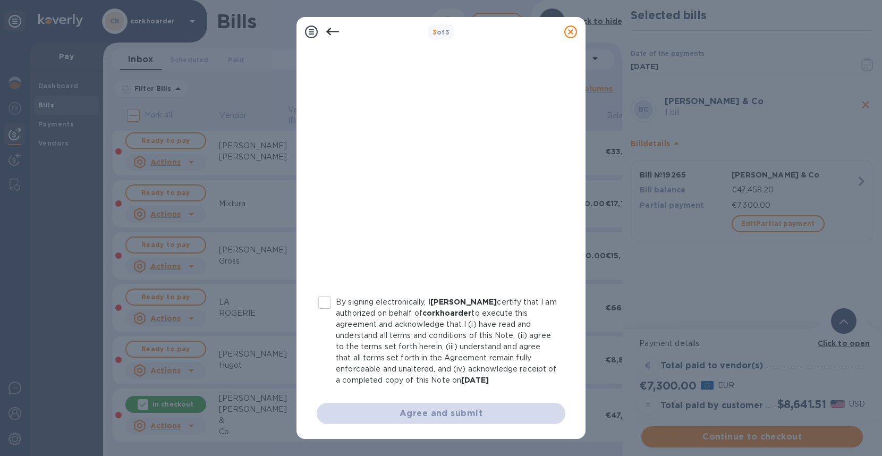
click at [368, 310] on p "By signing electronically, I Bryan Garcia certify that I am authorized on behal…" at bounding box center [446, 340] width 221 height 89
click at [336, 310] on input "By signing electronically, I Bryan Garcia certify that I am authorized on behal…" at bounding box center [324, 302] width 22 height 22
checkbox input "true"
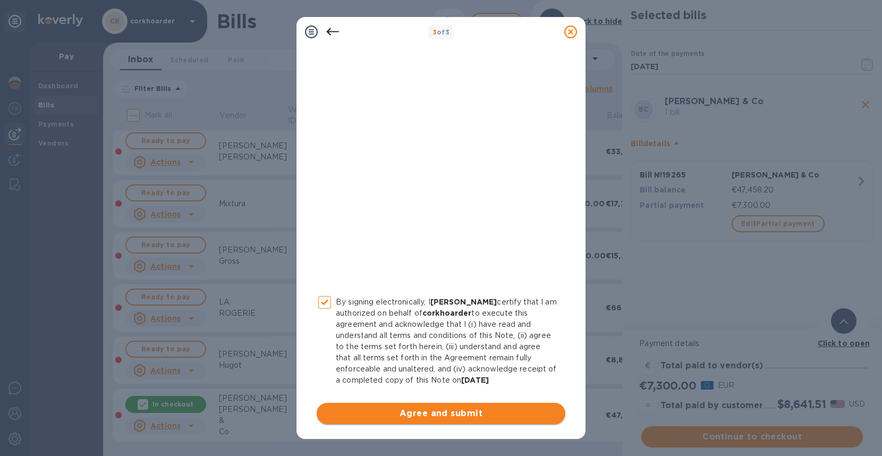
click at [393, 407] on span "Agree and submit" at bounding box center [441, 413] width 232 height 13
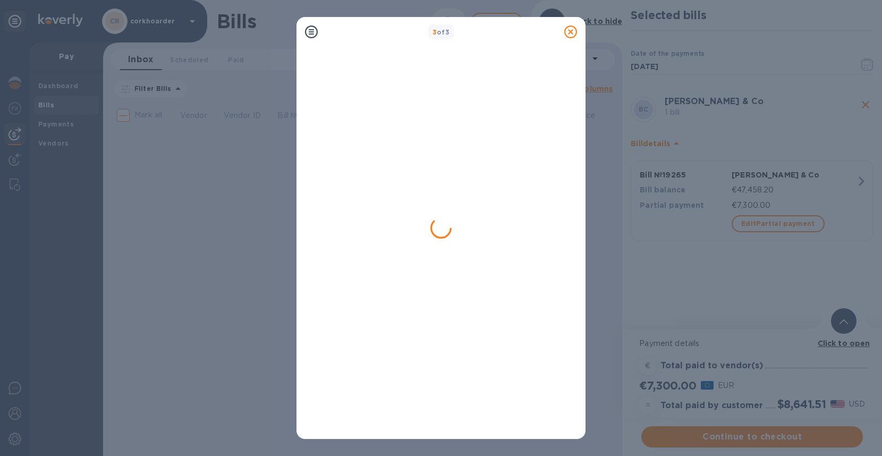
scroll to position [0, 0]
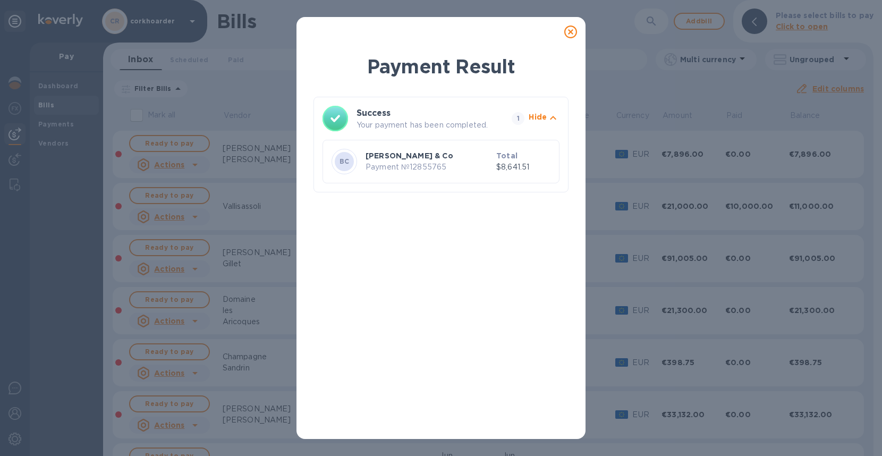
click at [609, 81] on div "Payment Result Success Your payment has been completed. 1 Hide BC Becky Wasserm…" at bounding box center [441, 228] width 882 height 456
click at [571, 36] on icon at bounding box center [570, 32] width 13 height 13
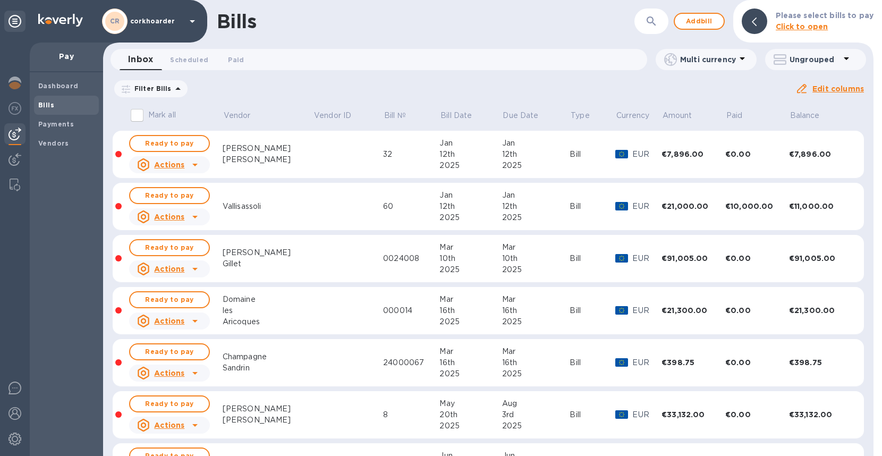
scroll to position [263, 0]
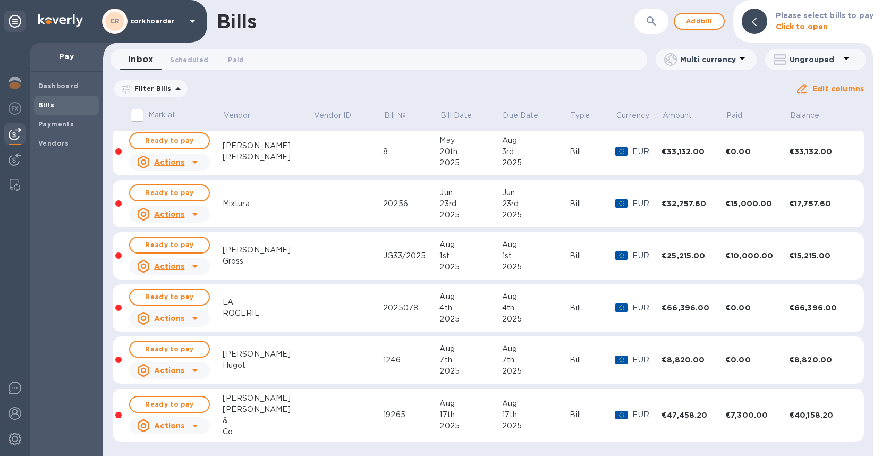
click at [316, 405] on td at bounding box center [348, 415] width 70 height 54
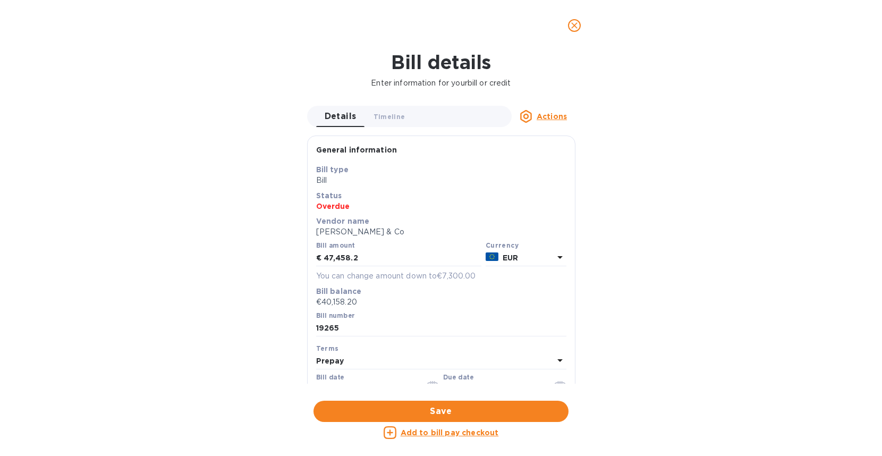
click at [424, 437] on p "Add to bill pay checkout" at bounding box center [450, 432] width 98 height 11
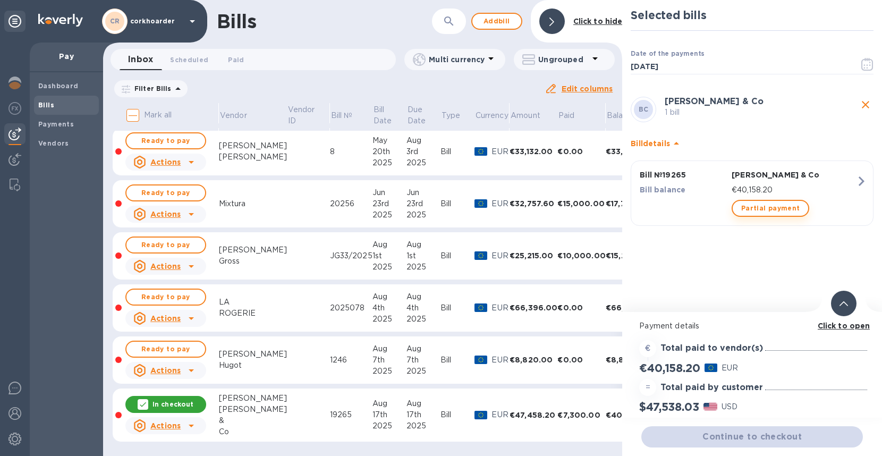
click at [747, 207] on span "Partial payment" at bounding box center [770, 208] width 58 height 13
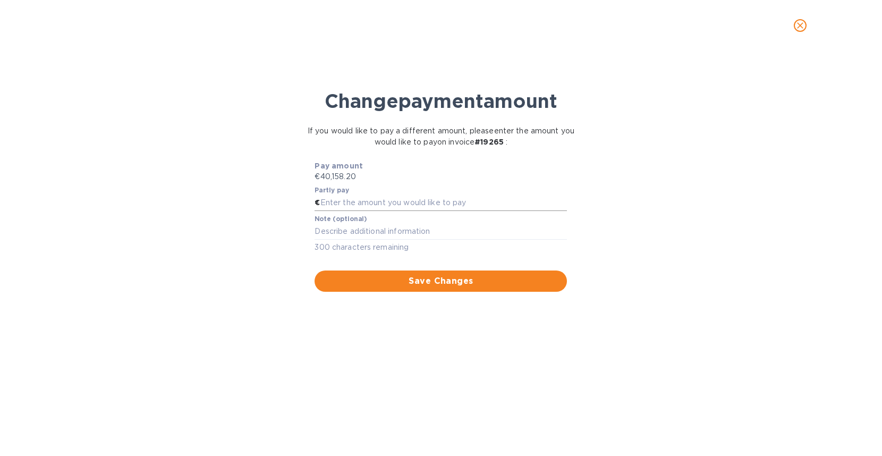
click at [385, 197] on input "text" at bounding box center [443, 203] width 247 height 16
type input "11,643.10"
click at [428, 287] on button "Save Changes" at bounding box center [441, 280] width 252 height 21
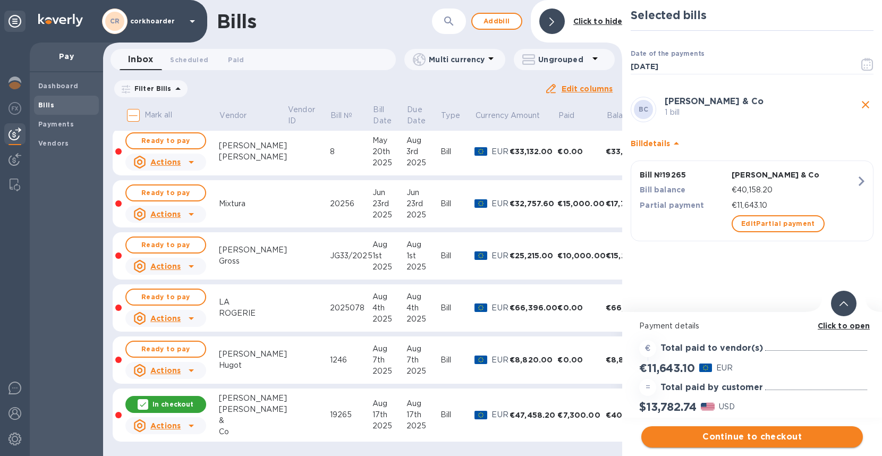
click at [698, 436] on span "Continue to checkout" at bounding box center [752, 436] width 205 height 13
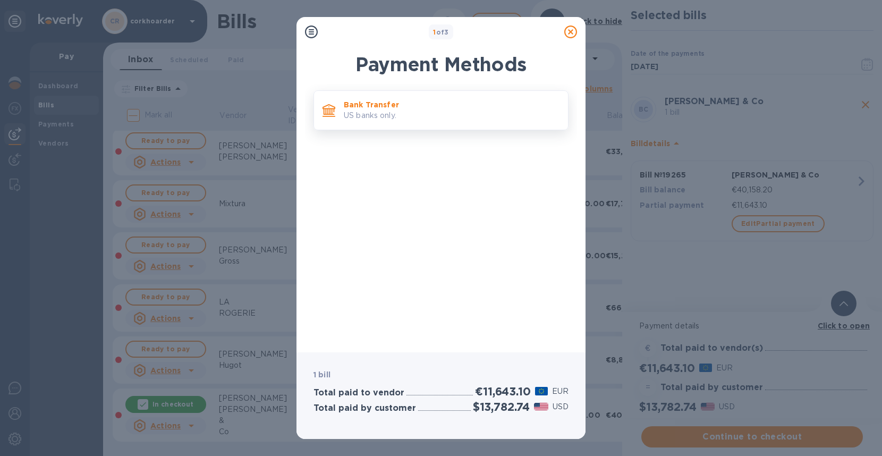
click at [464, 121] on p "US banks only." at bounding box center [452, 115] width 216 height 11
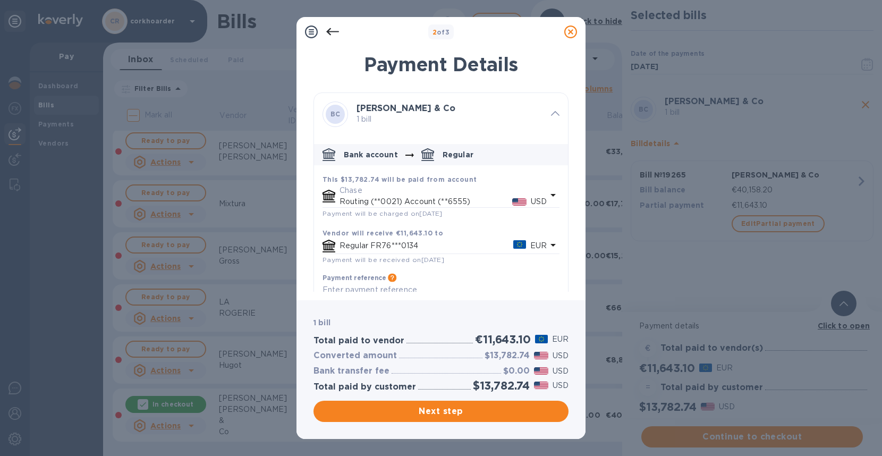
scroll to position [29, 0]
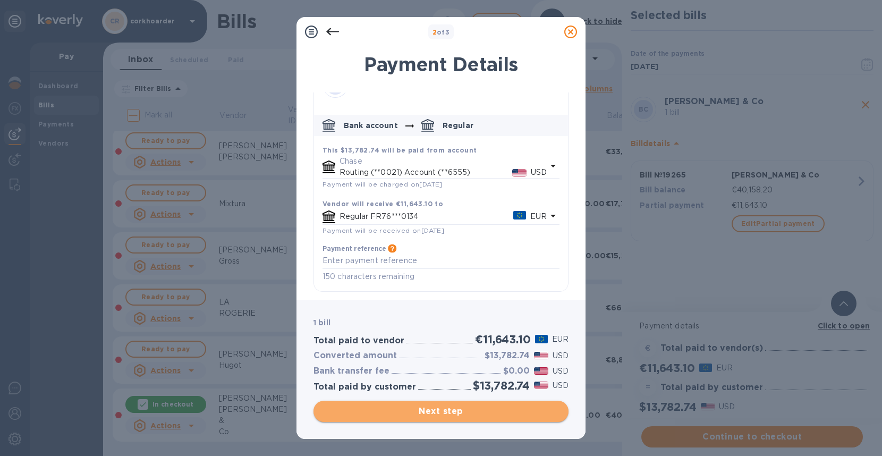
click at [454, 405] on span "Next step" at bounding box center [441, 411] width 238 height 13
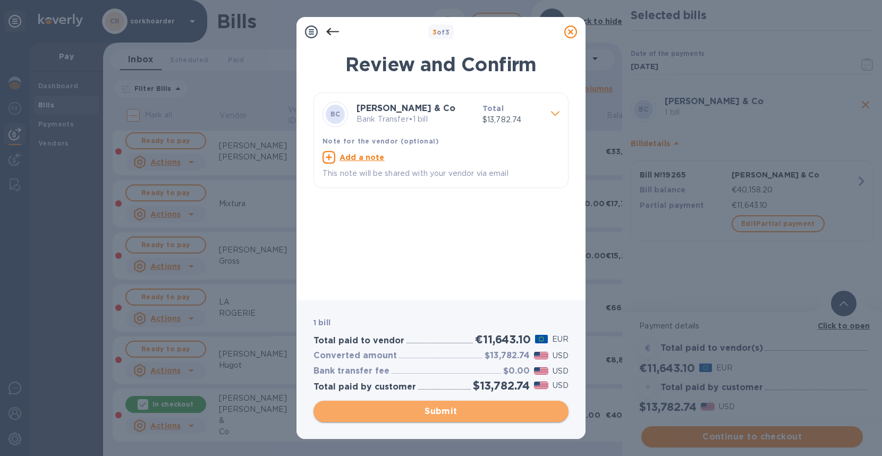
click at [485, 407] on span "Submit" at bounding box center [441, 411] width 238 height 13
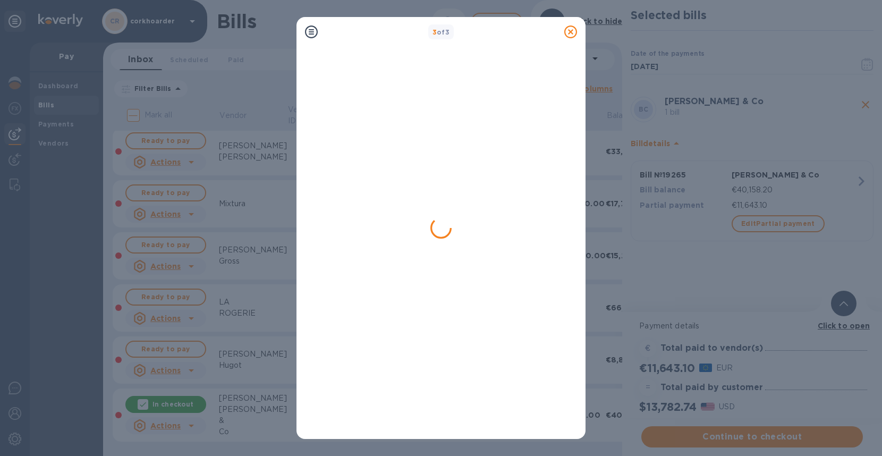
scroll to position [0, 0]
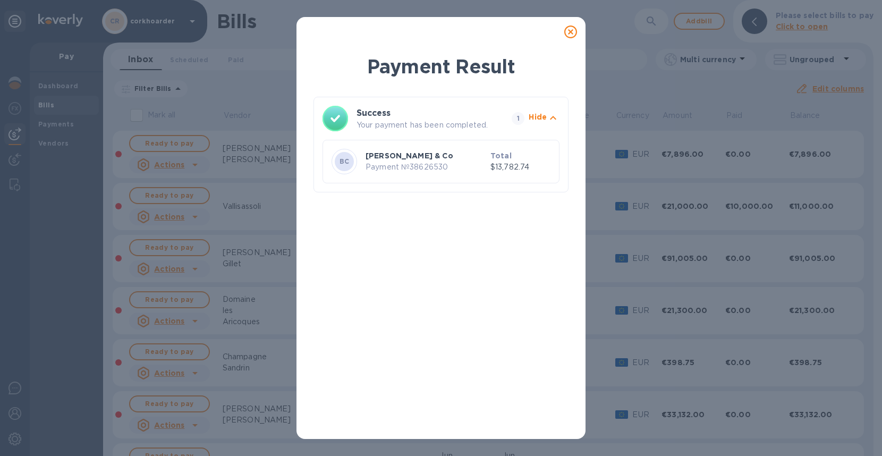
click at [575, 32] on icon at bounding box center [570, 32] width 13 height 13
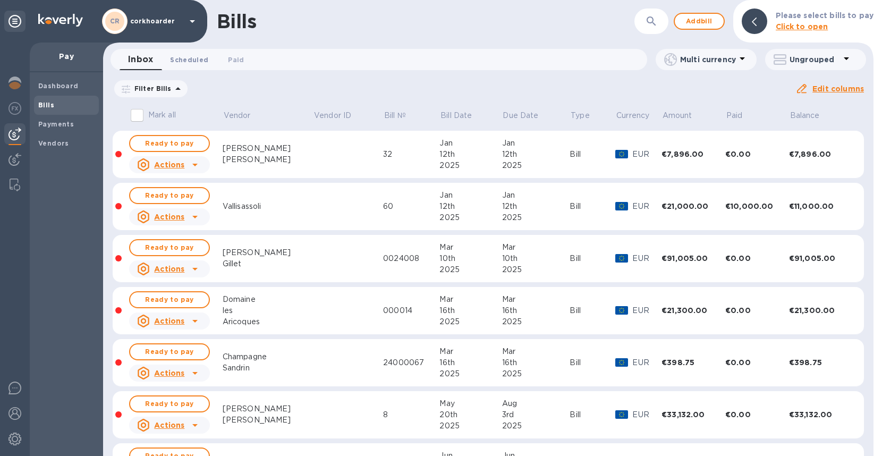
click at [198, 68] on button "Scheduled 0" at bounding box center [189, 59] width 55 height 21
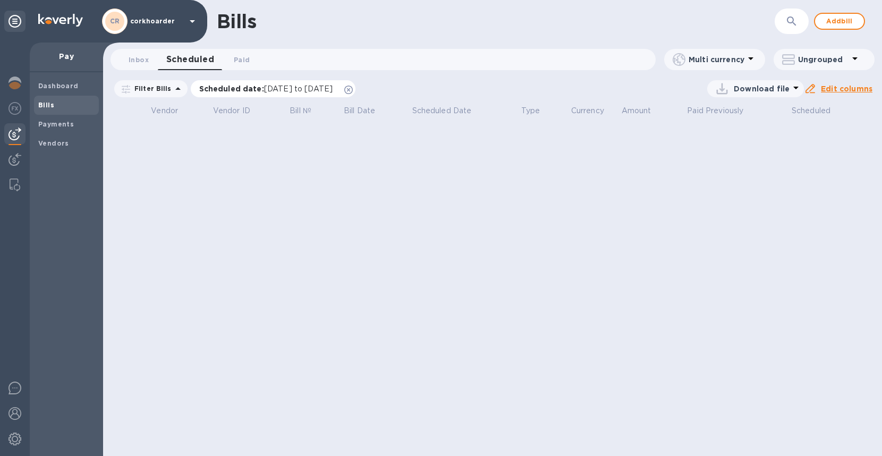
click at [353, 87] on icon at bounding box center [348, 90] width 9 height 9
click at [241, 62] on span "Paid 0" at bounding box center [242, 59] width 16 height 11
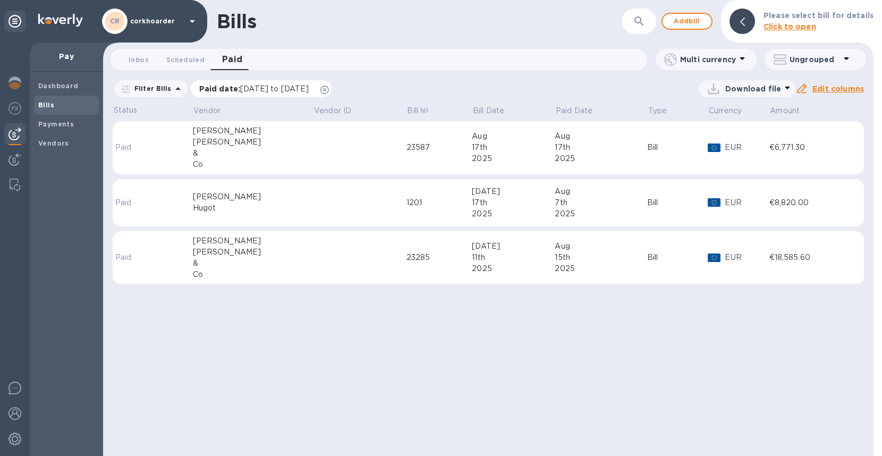
click at [329, 87] on icon at bounding box center [324, 90] width 9 height 9
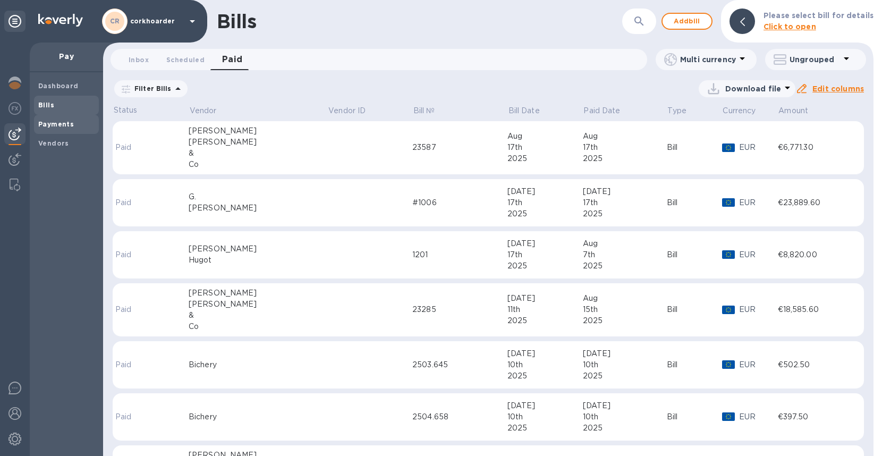
click at [62, 123] on b "Payments" at bounding box center [56, 124] width 36 height 8
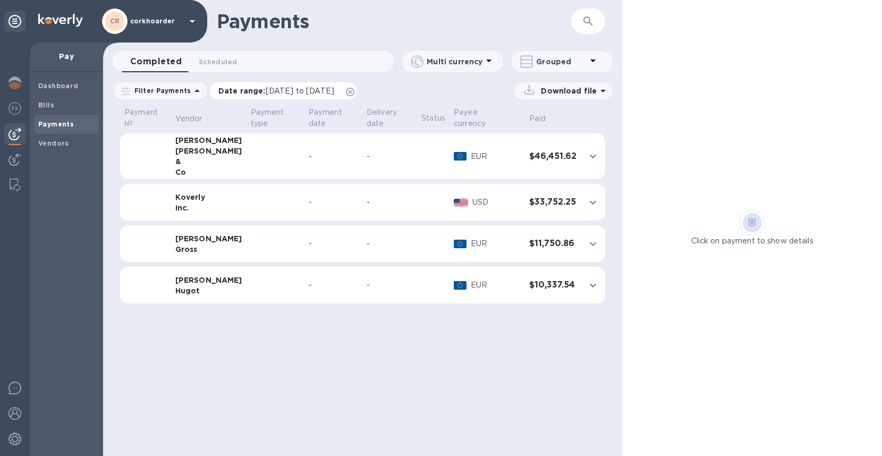
click at [354, 90] on icon at bounding box center [350, 92] width 9 height 9
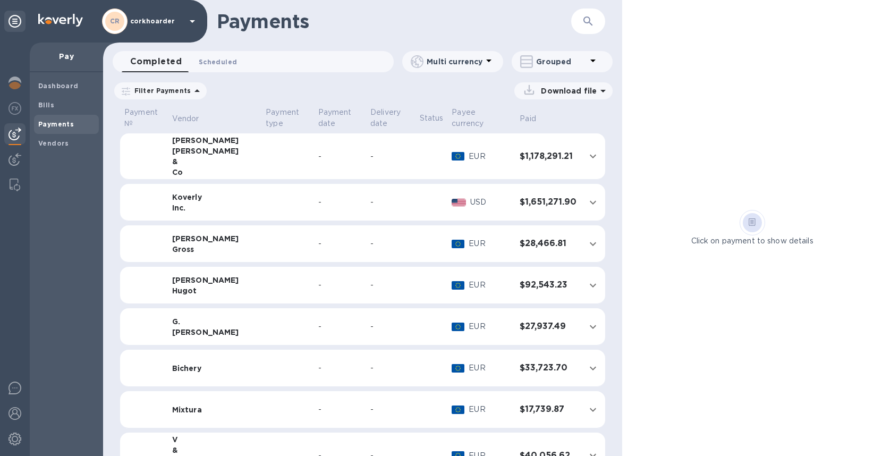
click at [209, 60] on span "Scheduled 0" at bounding box center [218, 61] width 38 height 11
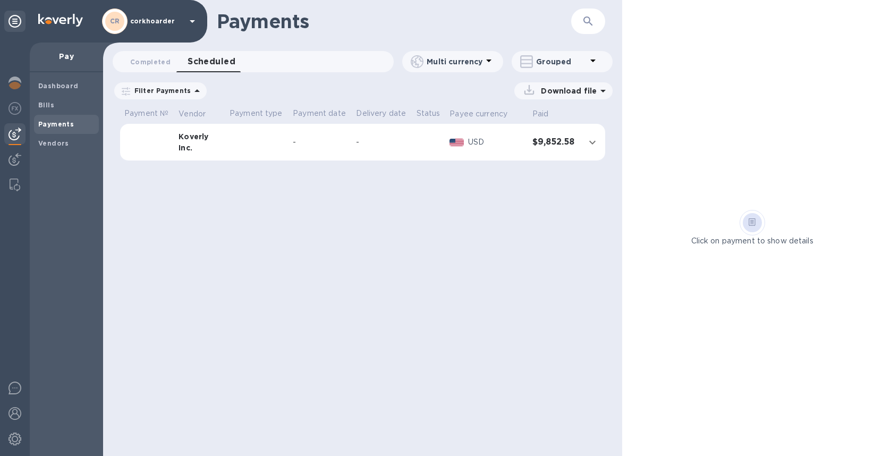
click at [0, 0] on icon at bounding box center [0, 0] width 0 height 0
click at [139, 57] on span "Completed 0" at bounding box center [150, 61] width 40 height 11
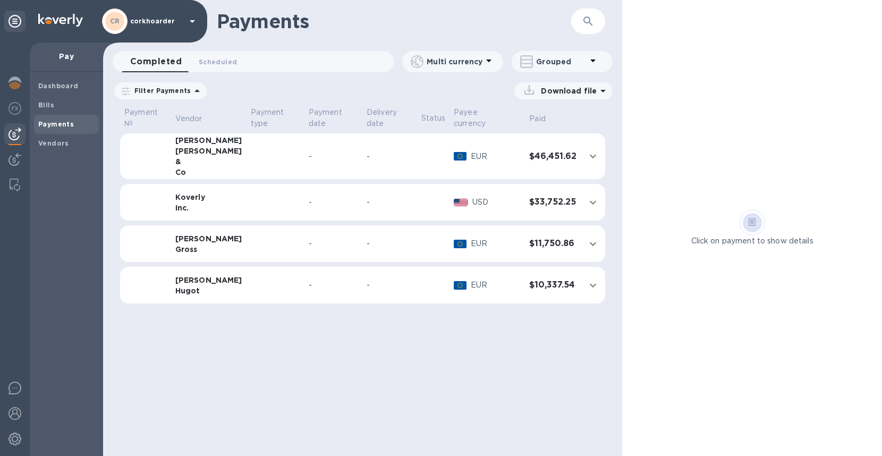
click at [0, 0] on icon at bounding box center [0, 0] width 0 height 0
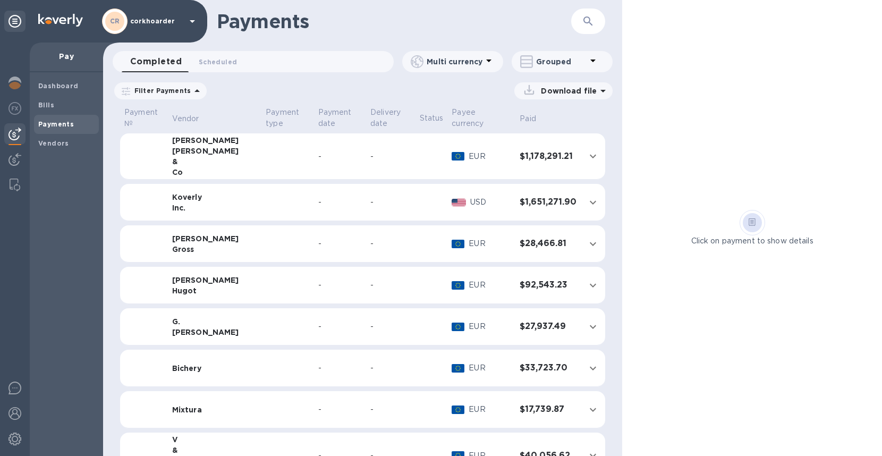
click at [318, 151] on div "-" at bounding box center [340, 156] width 44 height 11
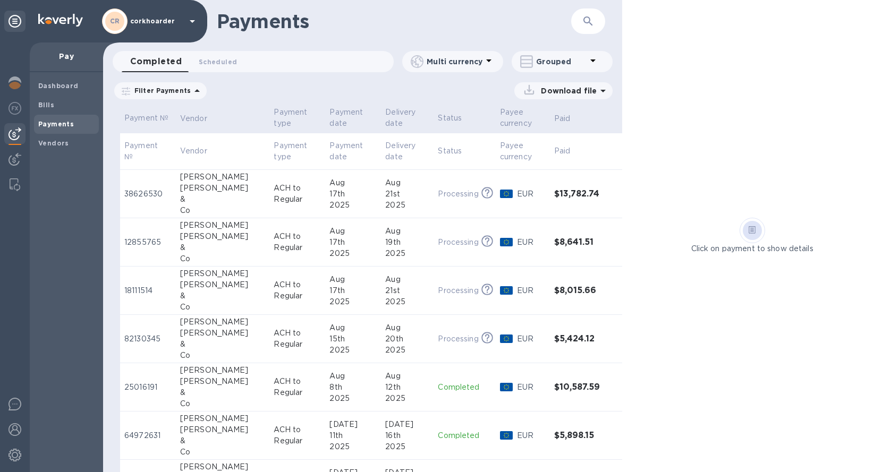
scroll to position [44, 0]
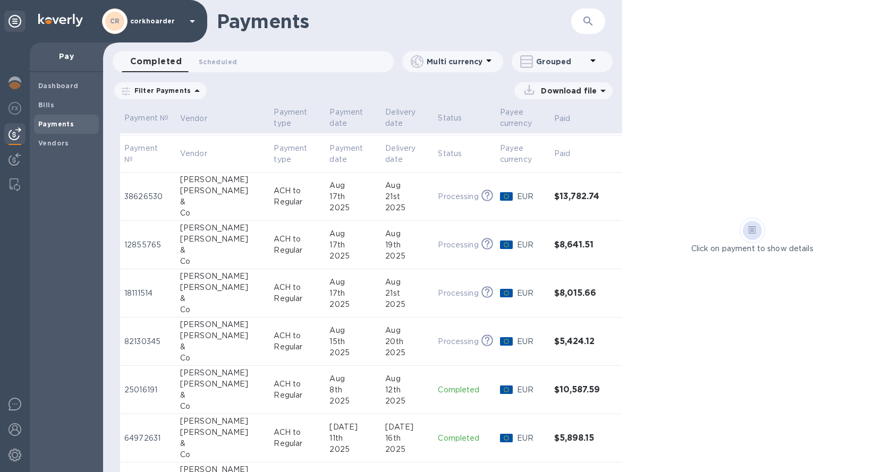
click at [15, 122] on div at bounding box center [15, 258] width 30 height 430
click at [15, 116] on div at bounding box center [14, 109] width 21 height 23
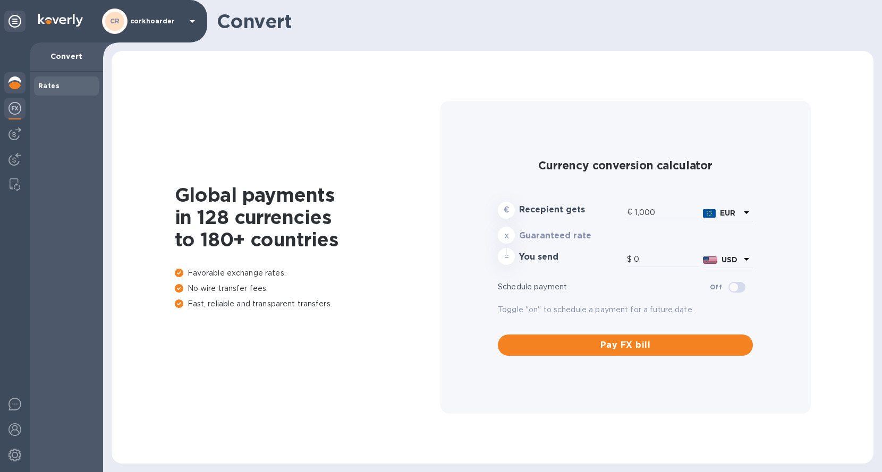
click at [15, 92] on div at bounding box center [14, 83] width 21 height 23
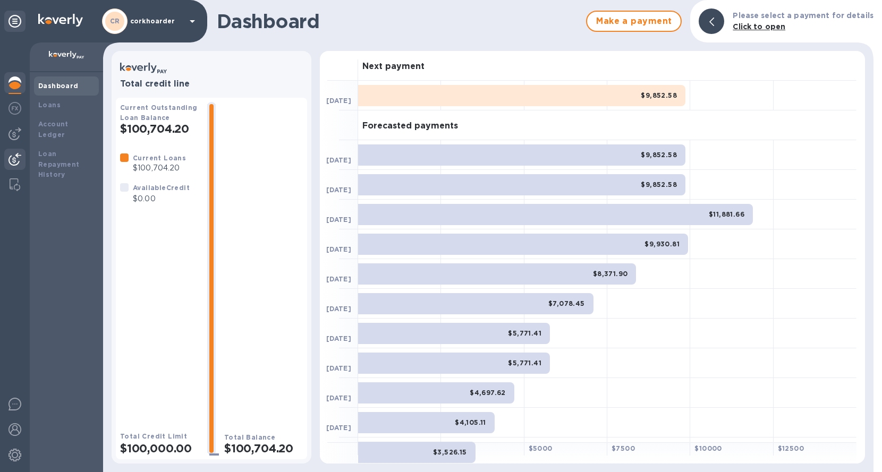
click at [16, 160] on img at bounding box center [15, 159] width 13 height 13
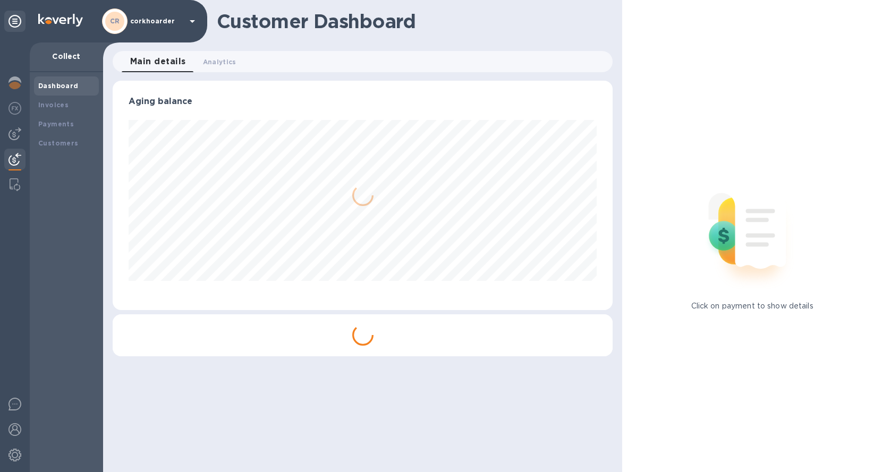
scroll to position [230, 500]
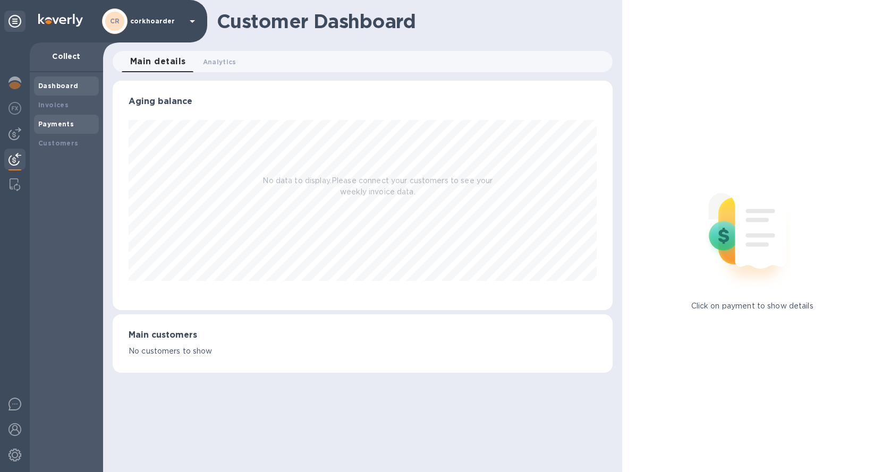
click at [43, 126] on b "Payments" at bounding box center [56, 124] width 36 height 8
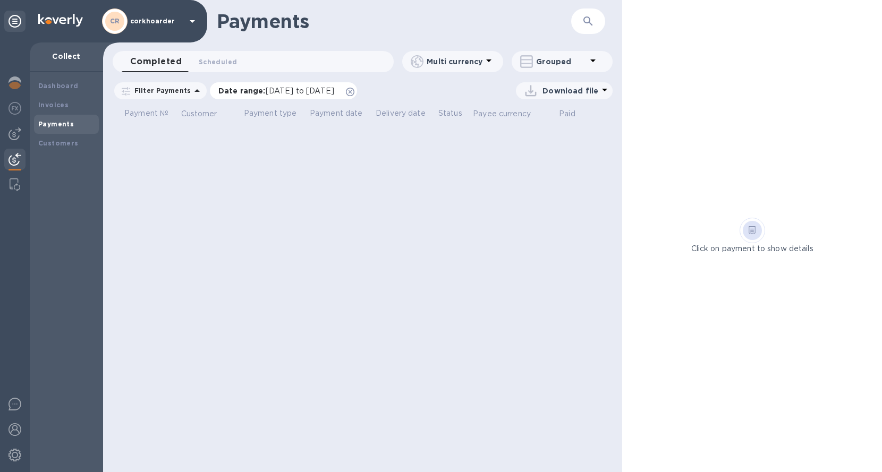
click at [354, 92] on icon at bounding box center [350, 92] width 9 height 9
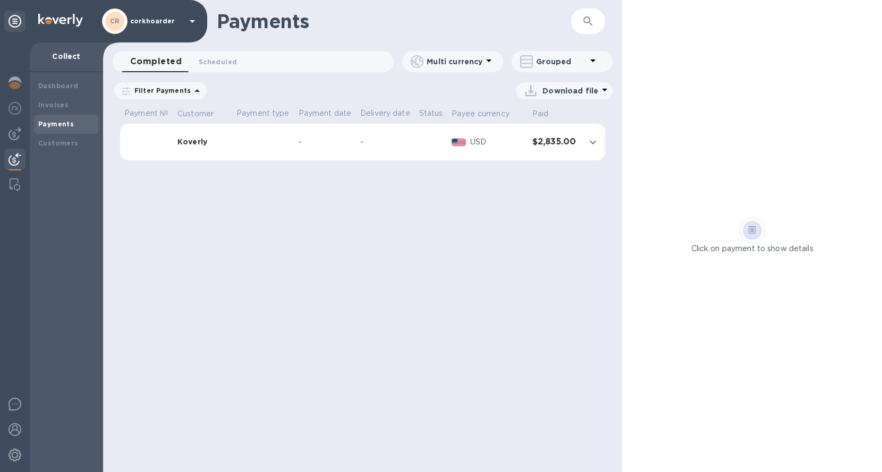
click at [226, 158] on td "Koverly" at bounding box center [202, 142] width 59 height 37
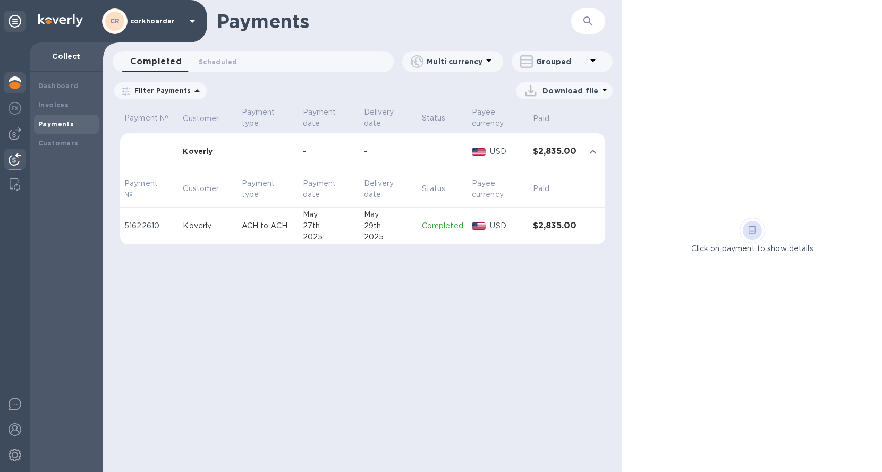
click at [24, 83] on div at bounding box center [14, 83] width 21 height 23
